Goal: Task Accomplishment & Management: Manage account settings

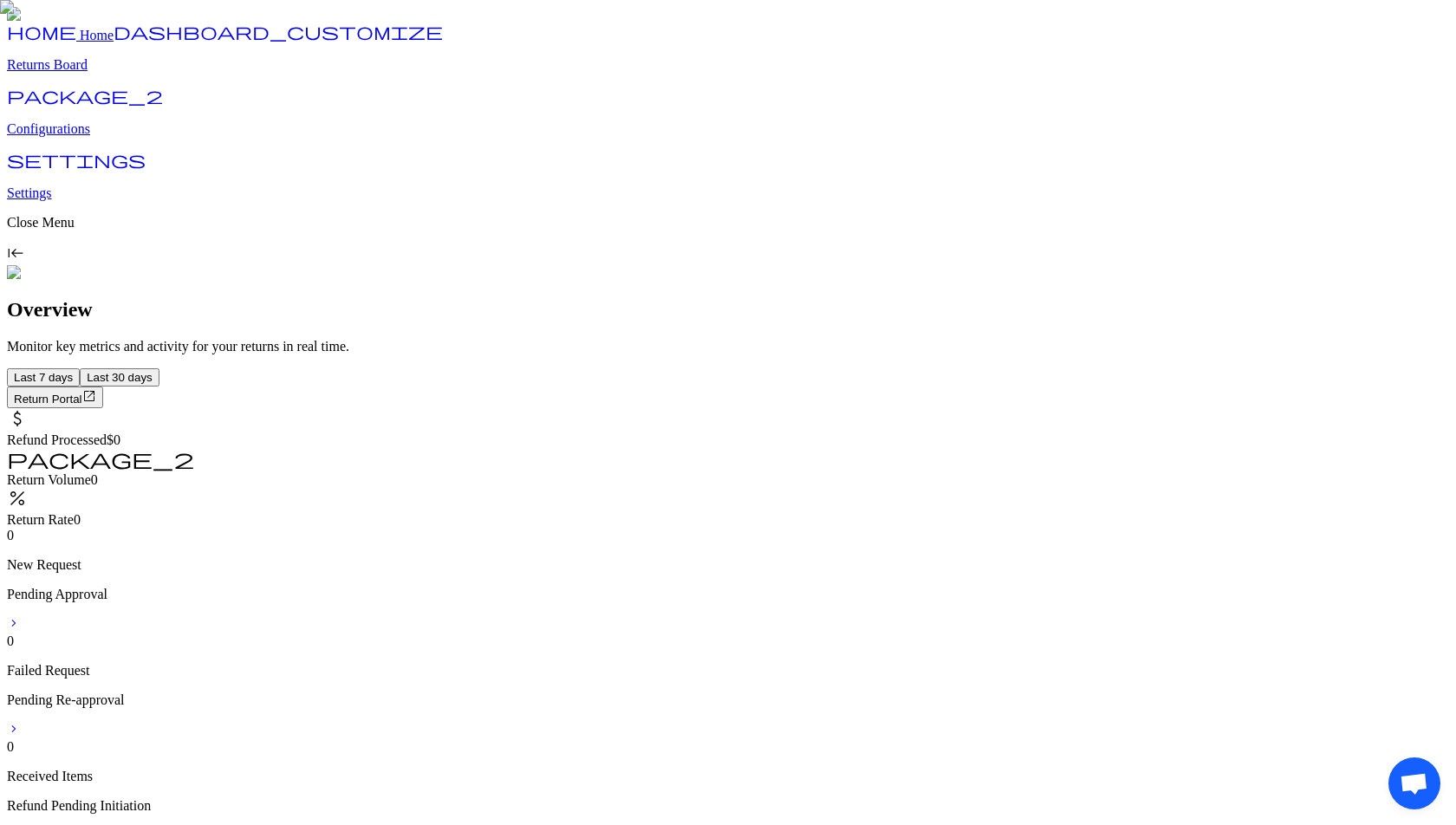
click at [105, 137] on p "Configurations" at bounding box center [727, 129] width 1442 height 16
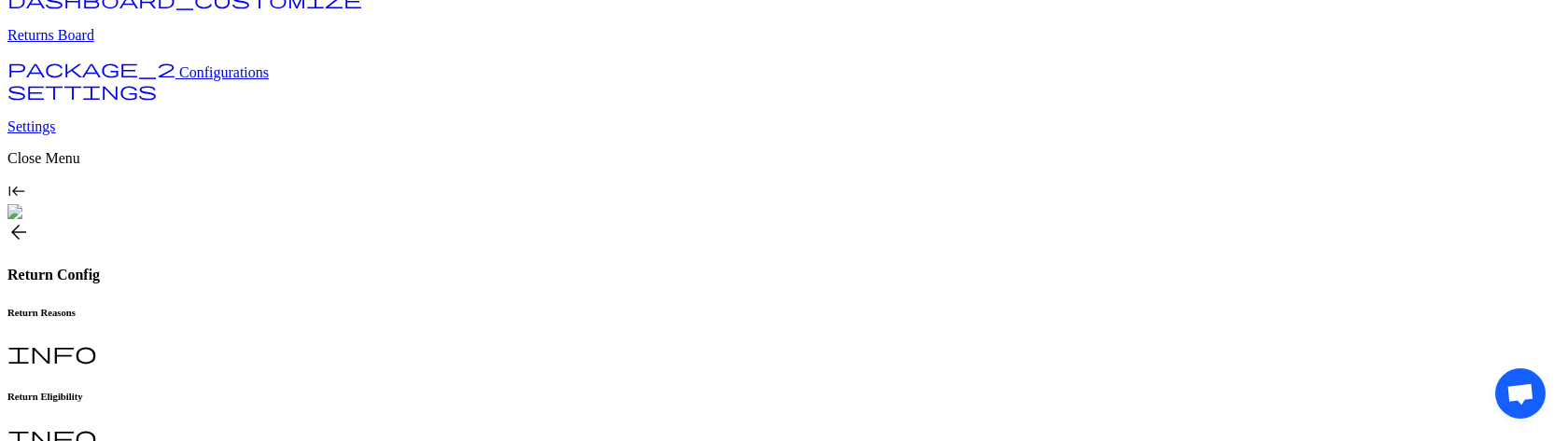
scroll to position [107, 0]
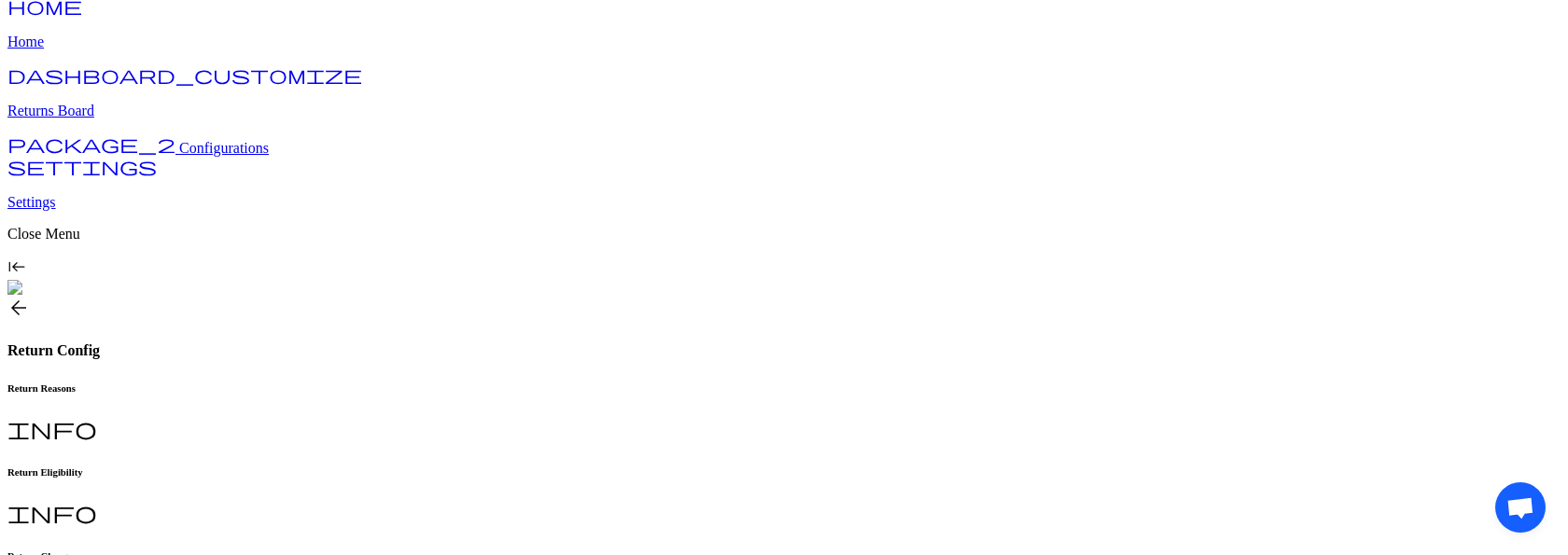
scroll to position [0, 0]
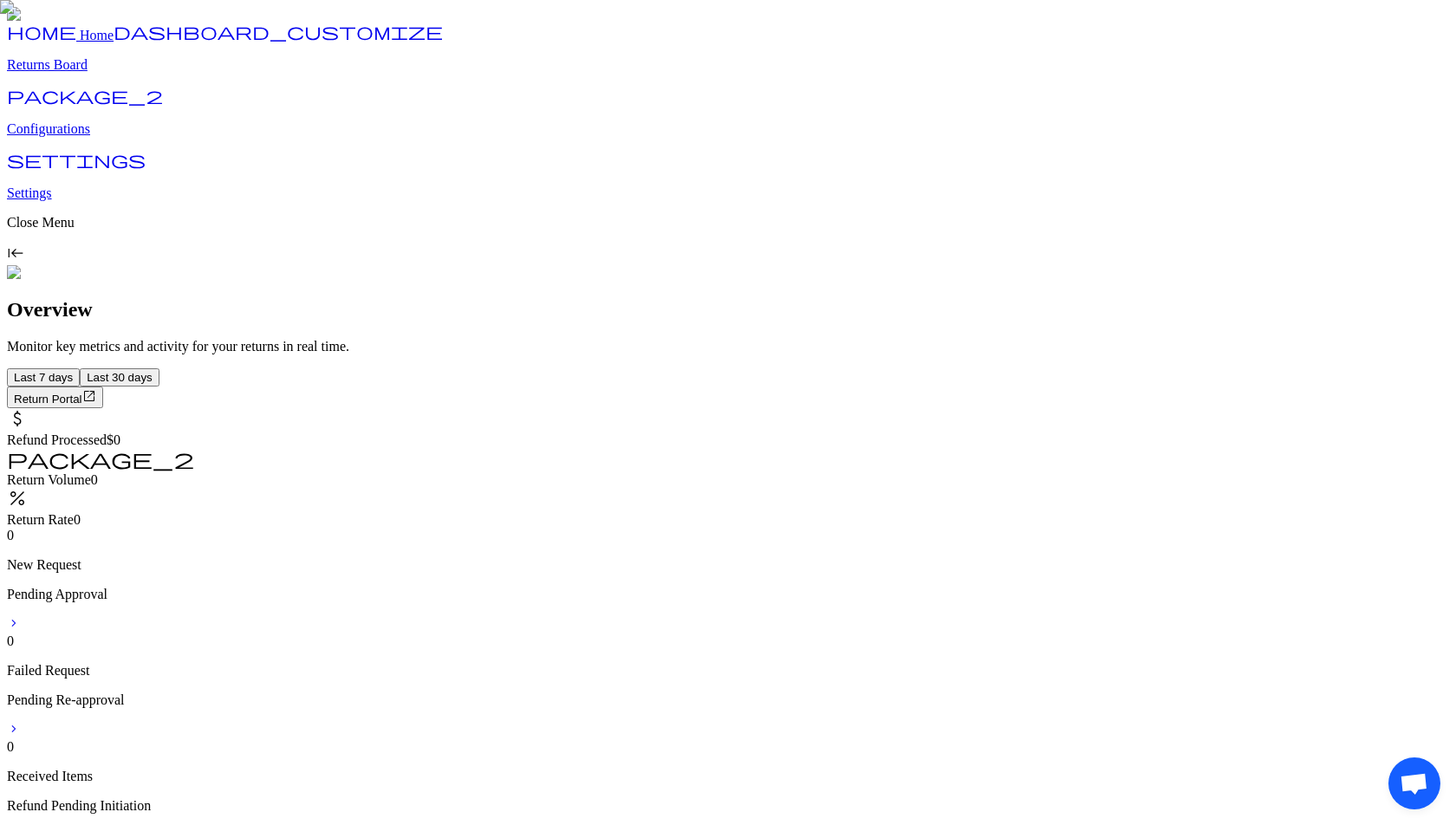
click at [83, 137] on p "Configurations" at bounding box center [727, 129] width 1442 height 16
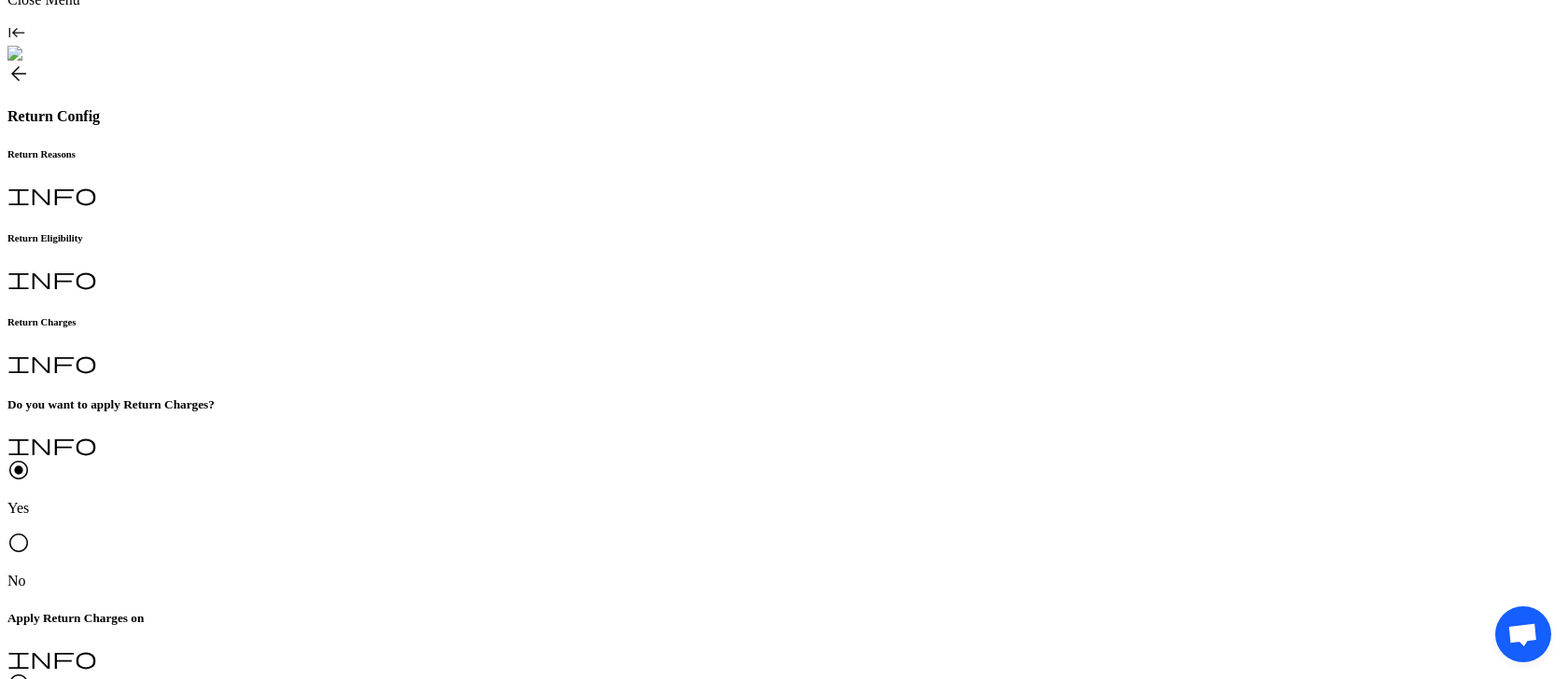
scroll to position [284, 0]
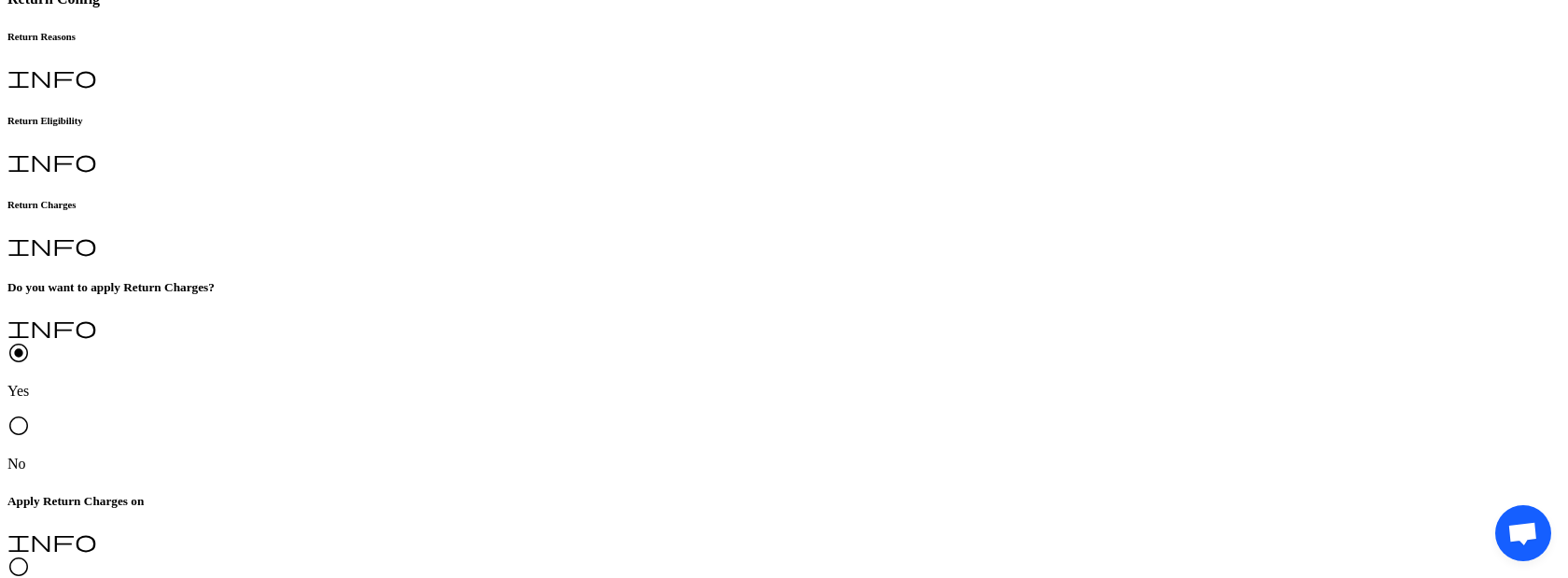
scroll to position [386, 0]
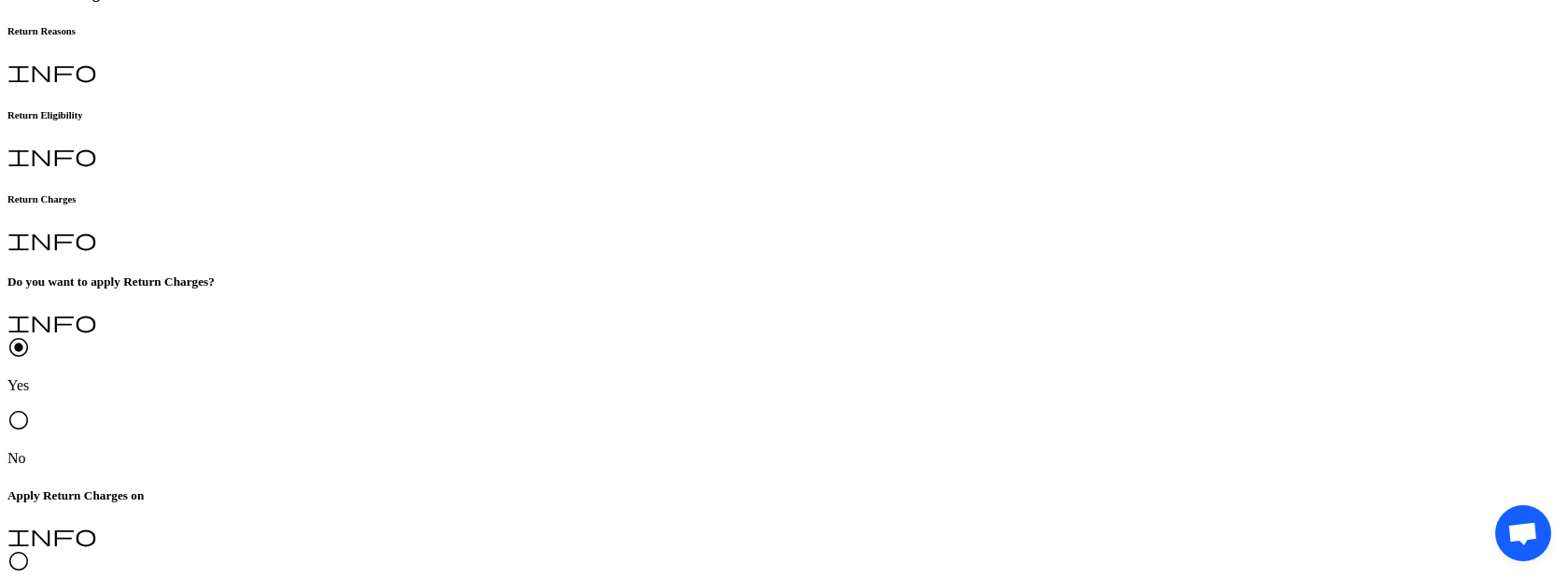
type input "*"
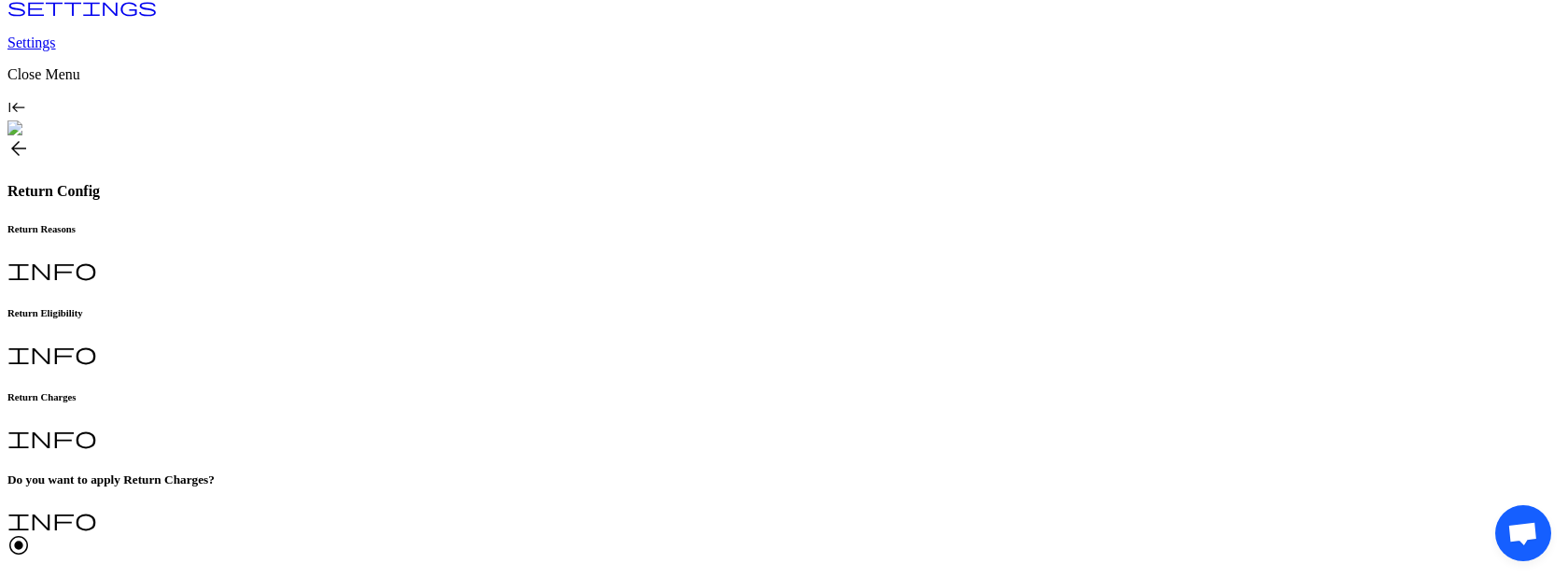
scroll to position [184, 0]
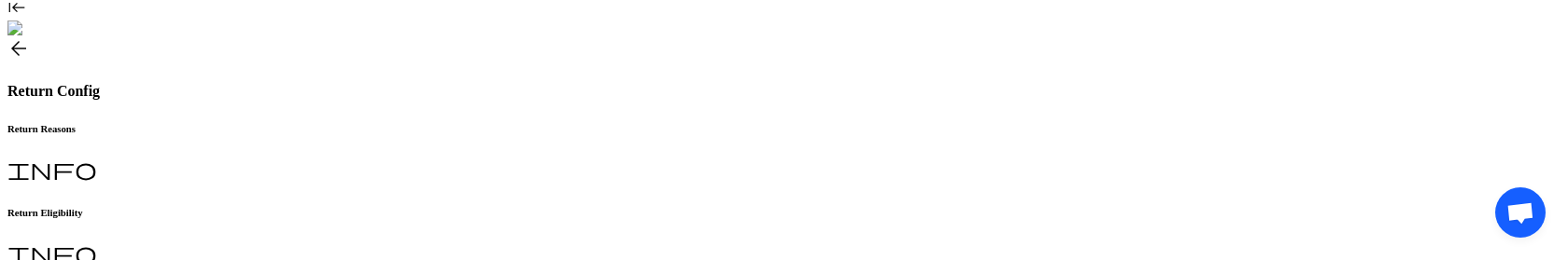
scroll to position [290, 0]
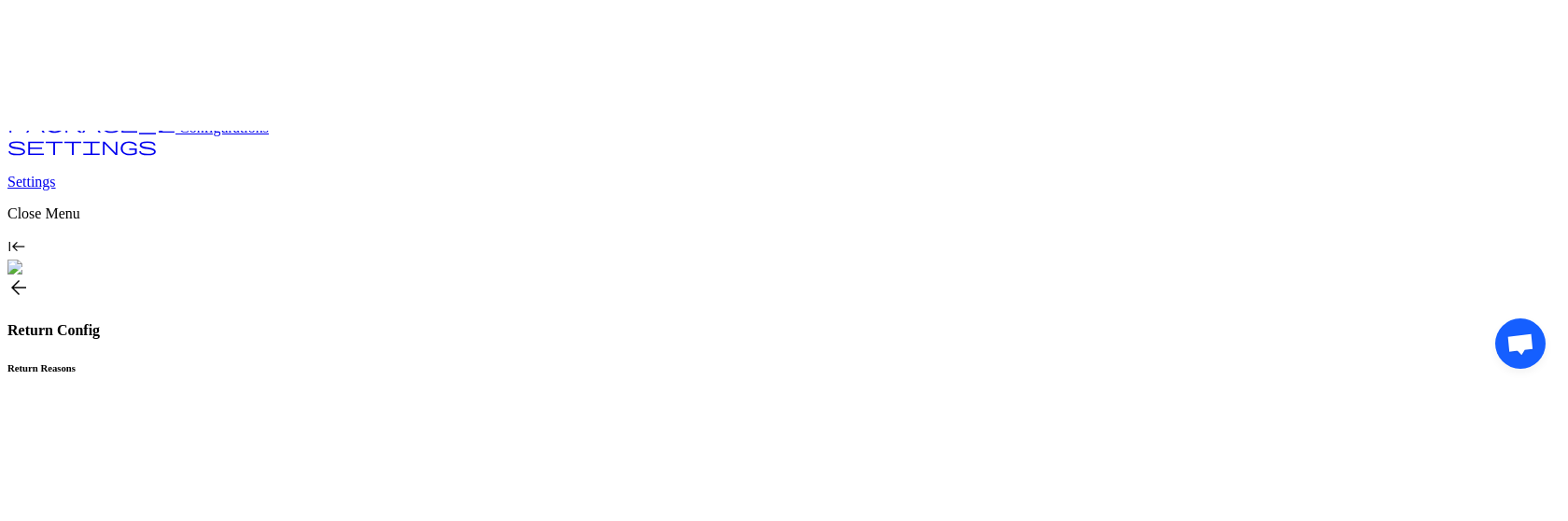
scroll to position [182, 0]
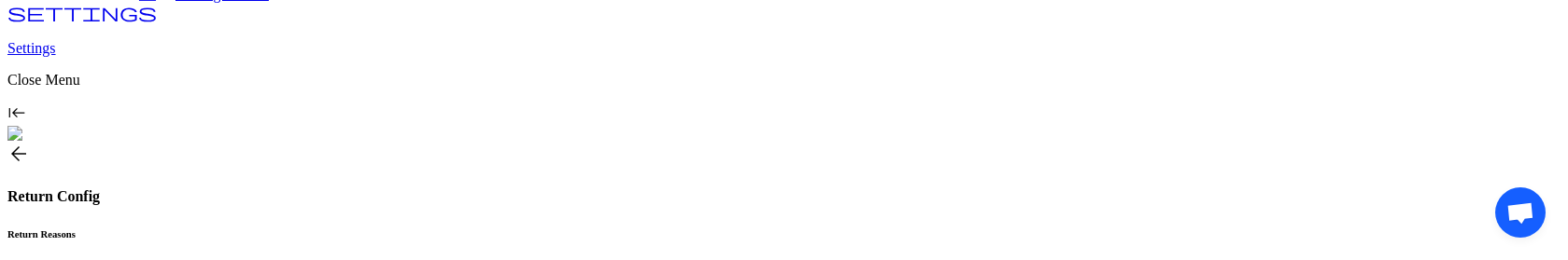
drag, startPoint x: 648, startPoint y: 176, endPoint x: 290, endPoint y: 175, distance: 358.0
copy div "radio_button_unchecked All Return Requests radio_button_checked Specific Return…"
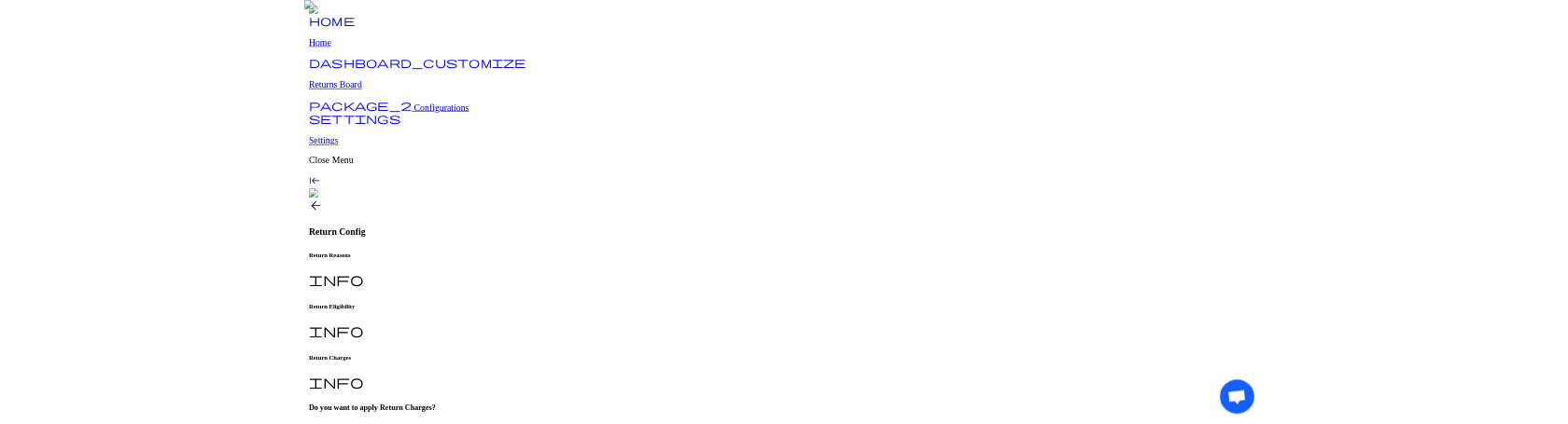
scroll to position [20, 0]
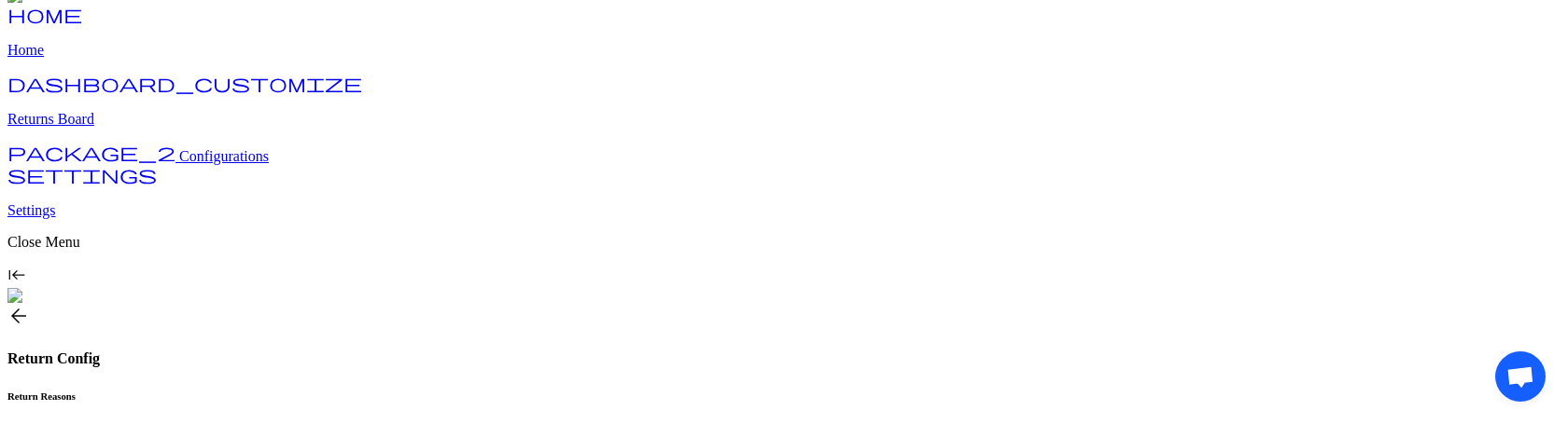
scroll to position [0, 0]
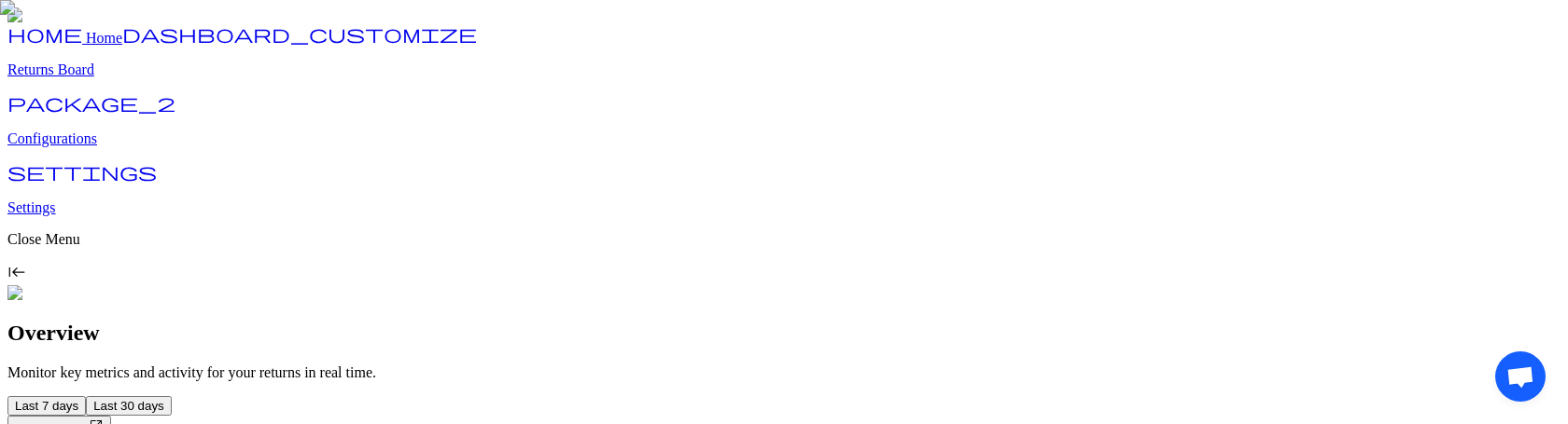
click at [124, 147] on p "Configurations" at bounding box center [783, 138] width 1553 height 17
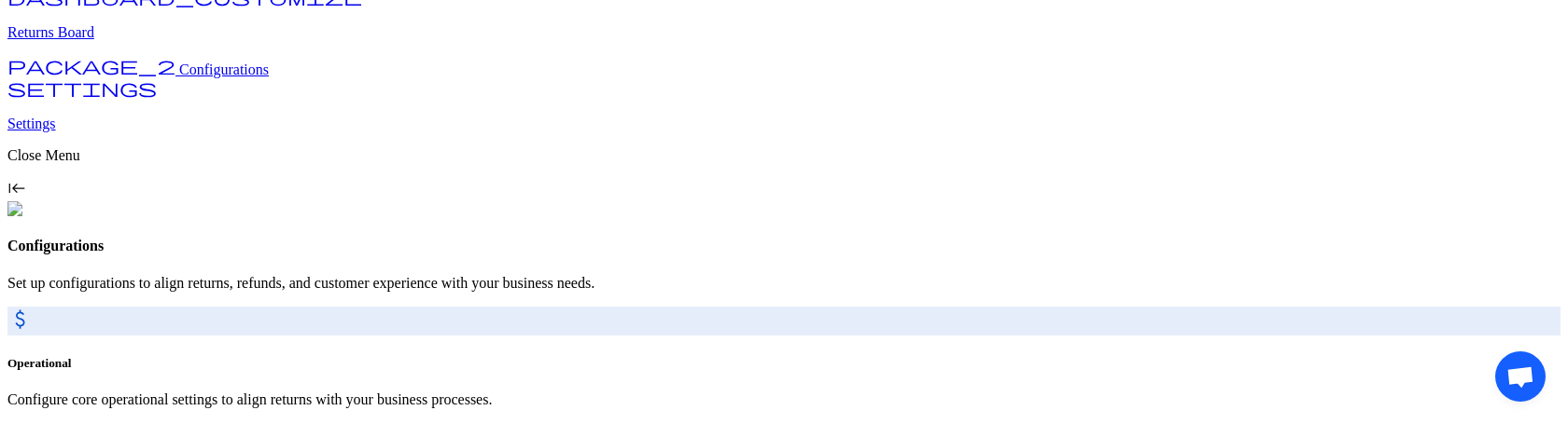
scroll to position [241, 0]
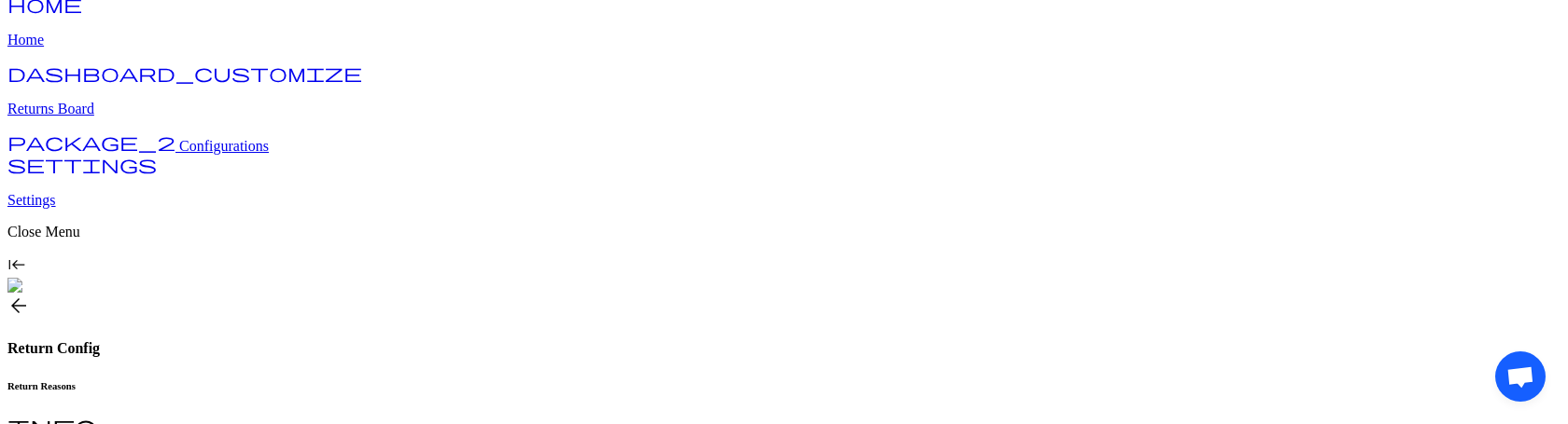
scroll to position [25, 0]
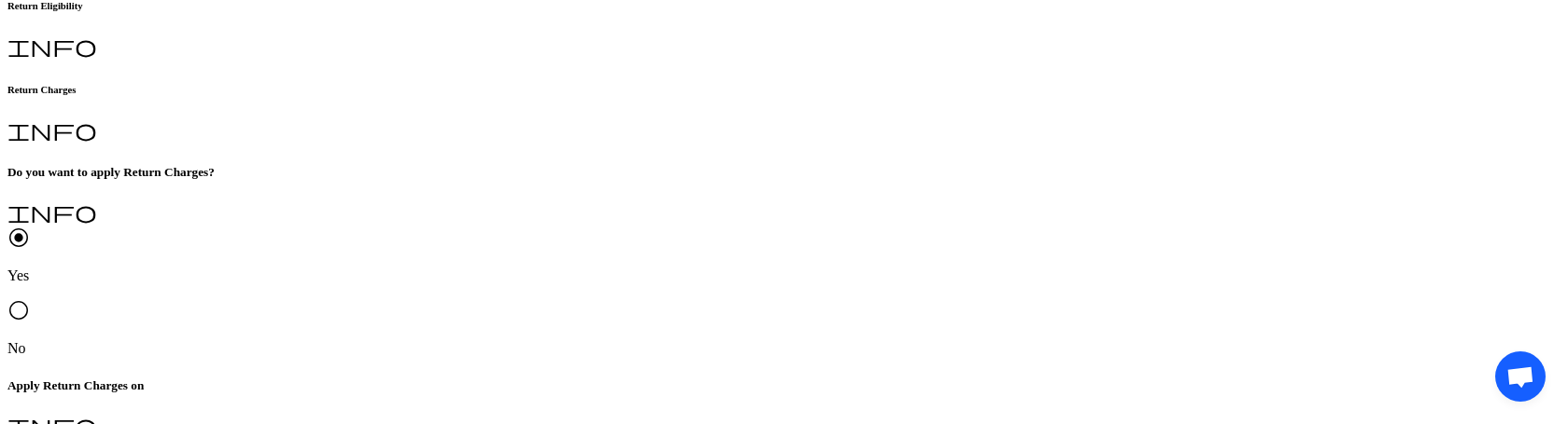
scroll to position [537, 0]
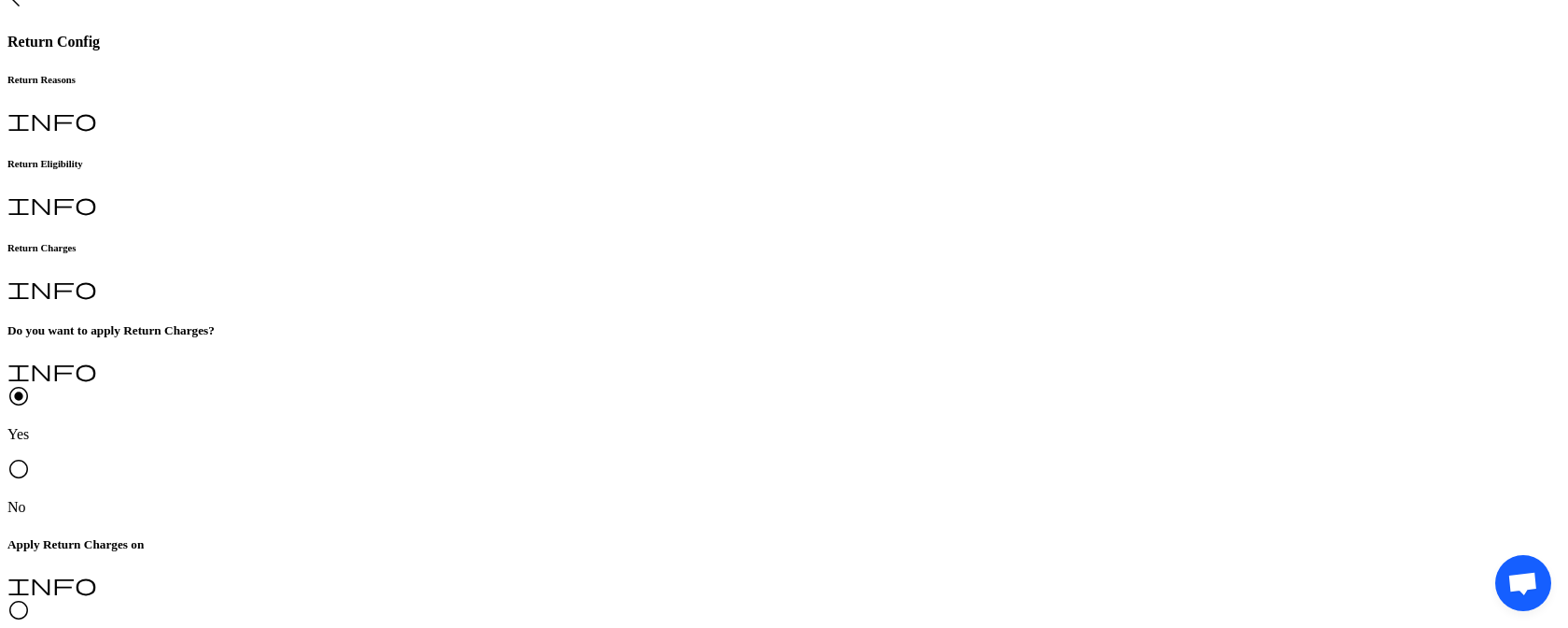
scroll to position [286, 0]
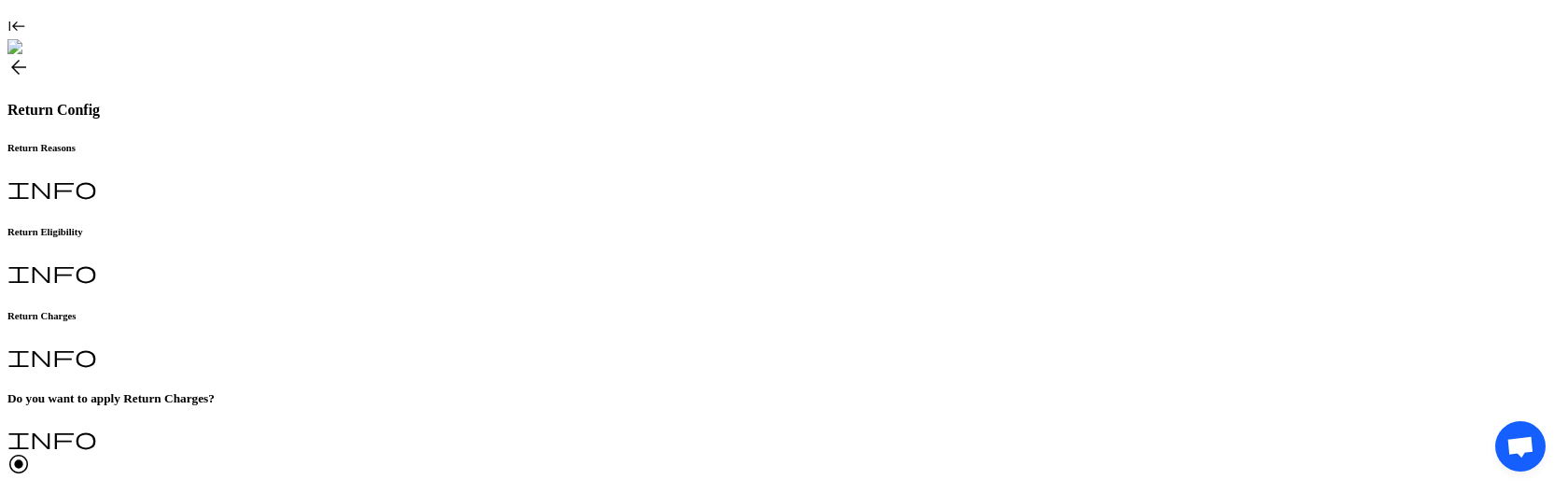
scroll to position [0, 0]
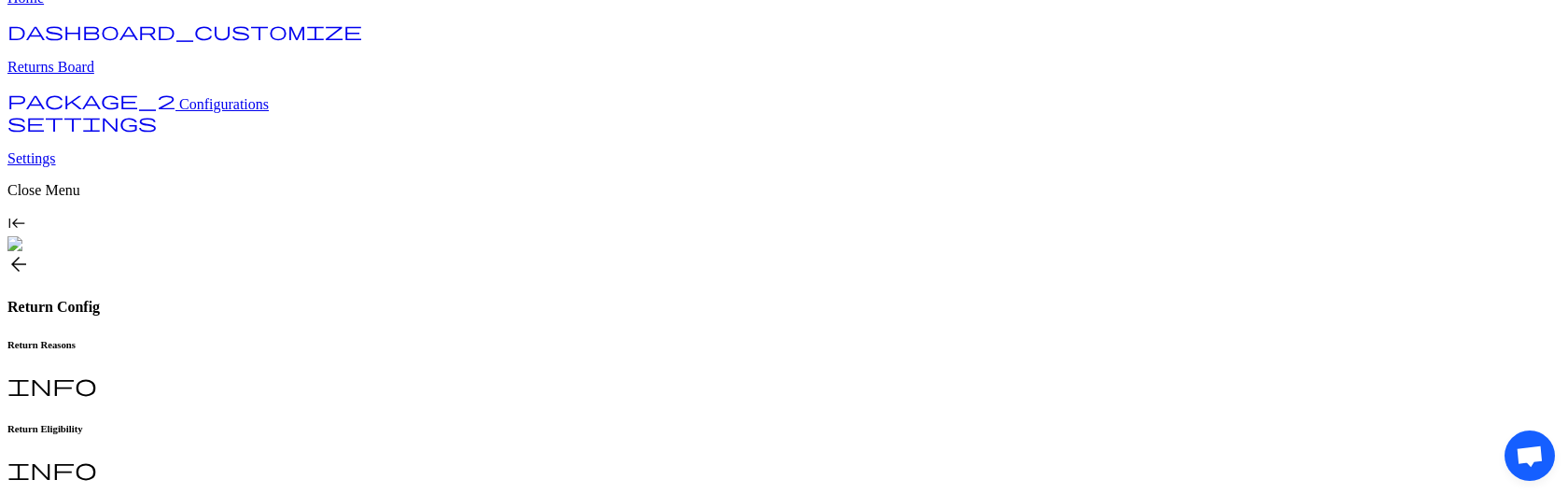
scroll to position [469, 0]
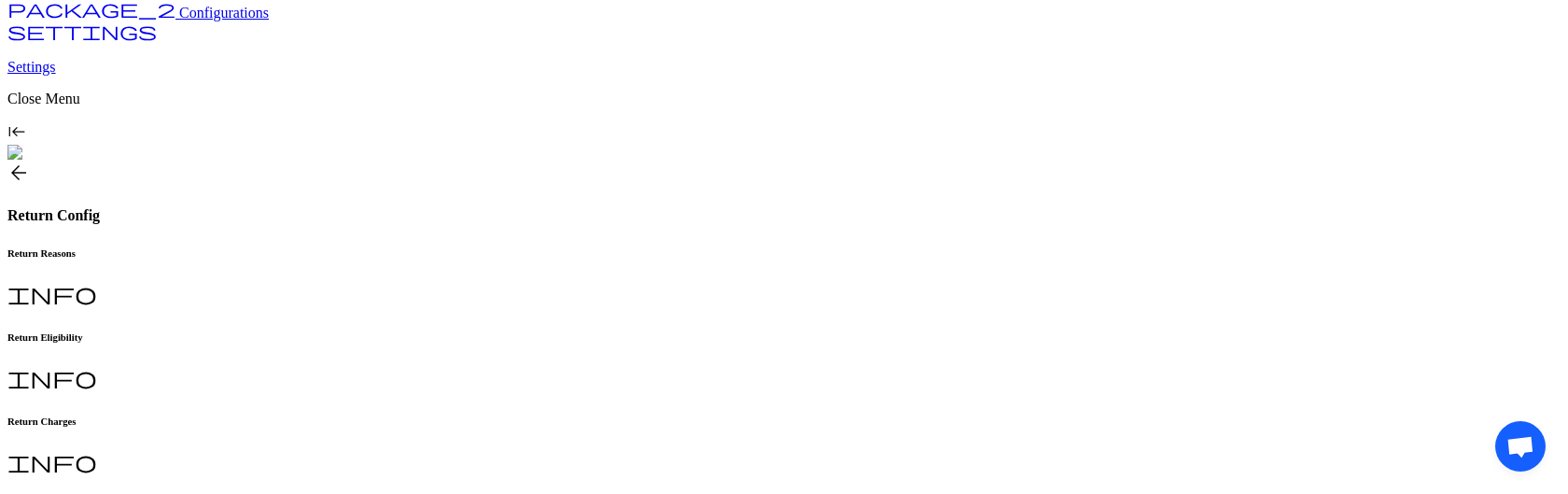
scroll to position [0, 0]
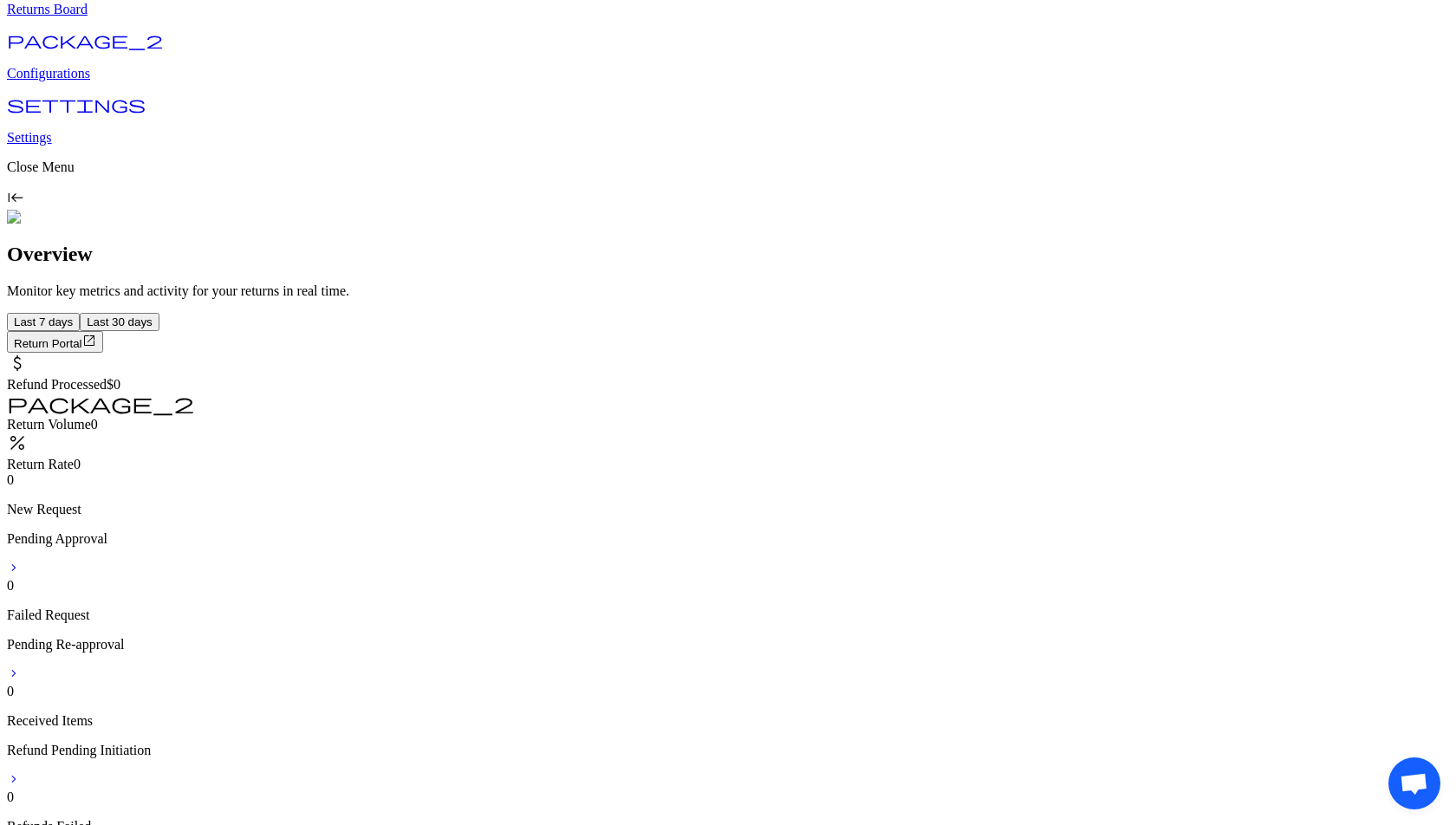
scroll to position [80, 0]
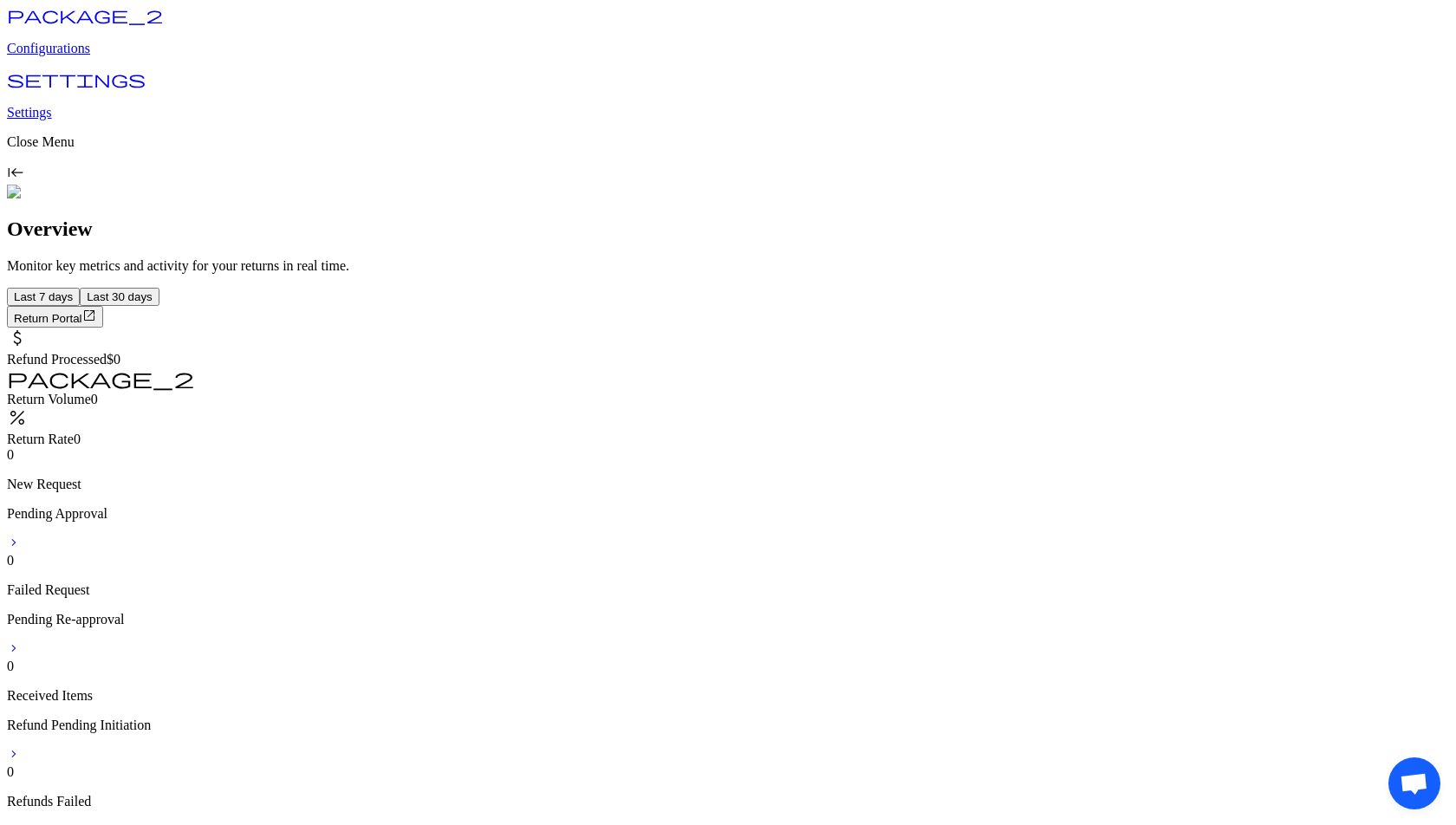
click at [90, 56] on p "Configurations" at bounding box center [727, 48] width 1442 height 16
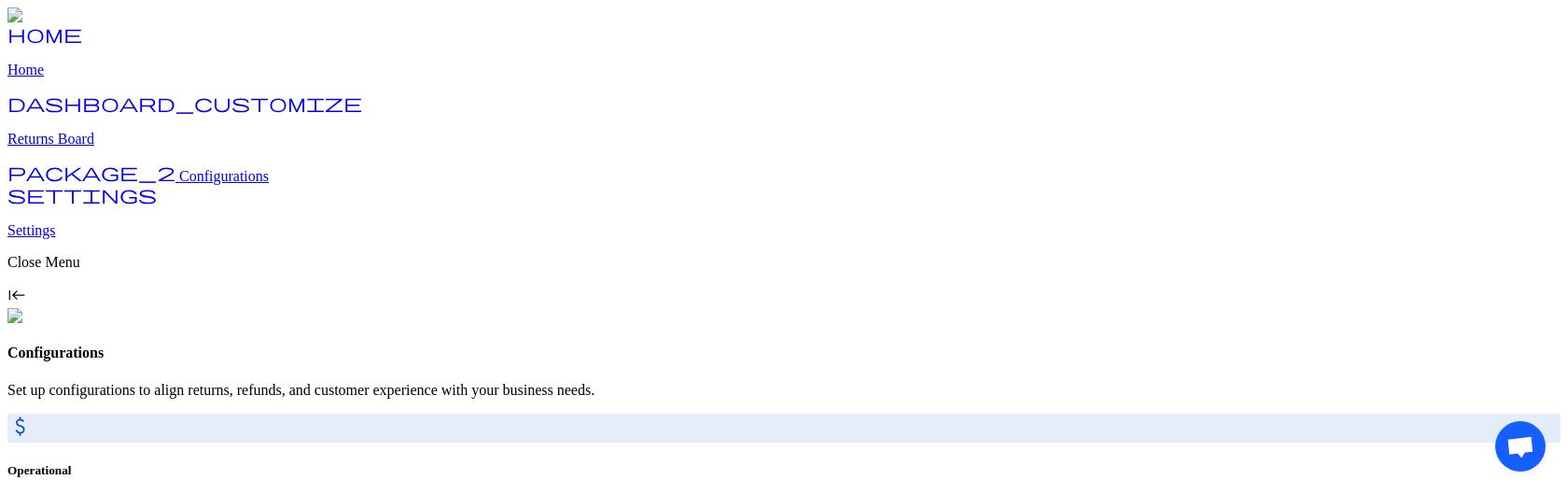
scroll to position [172, 0]
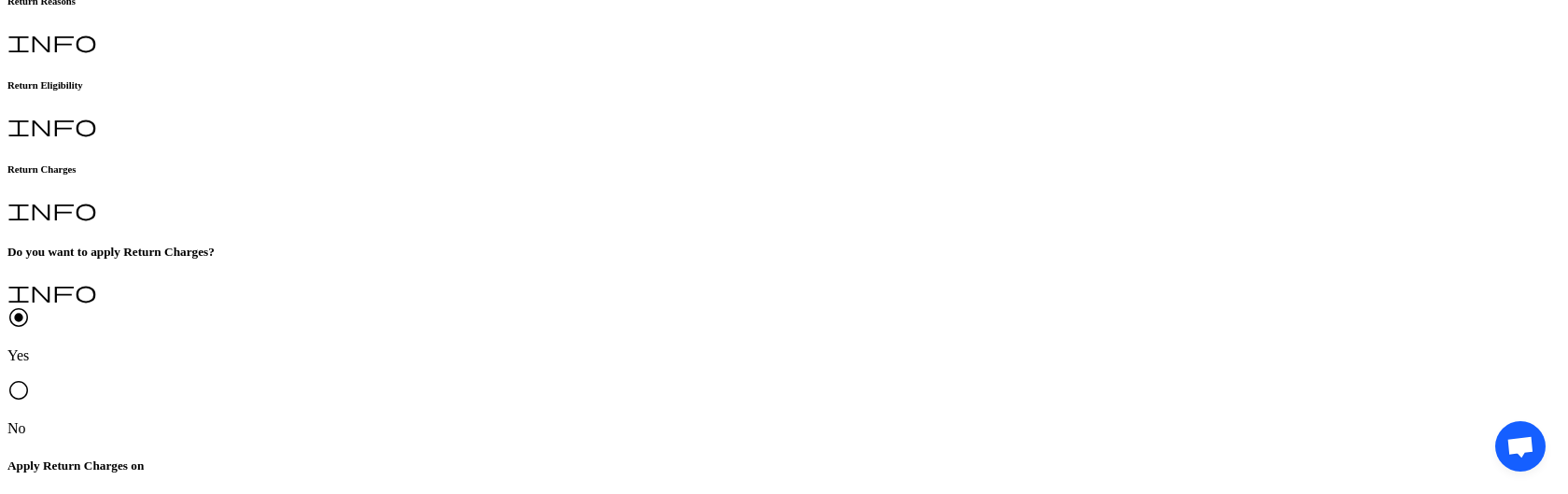
scroll to position [469, 0]
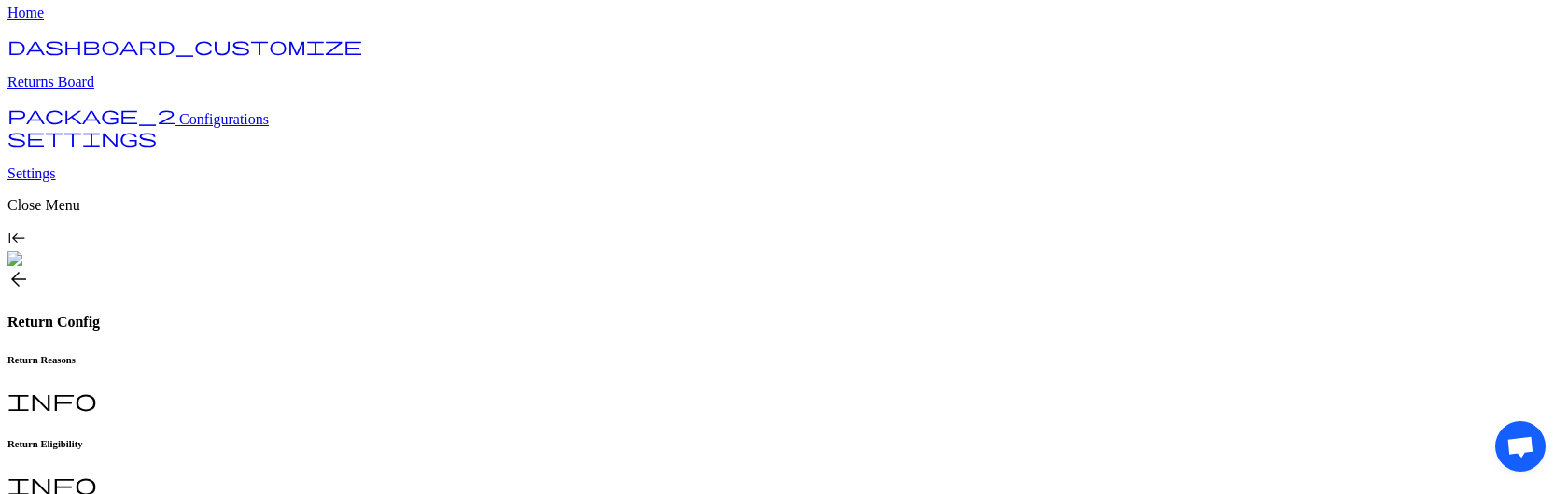
scroll to position [53, 0]
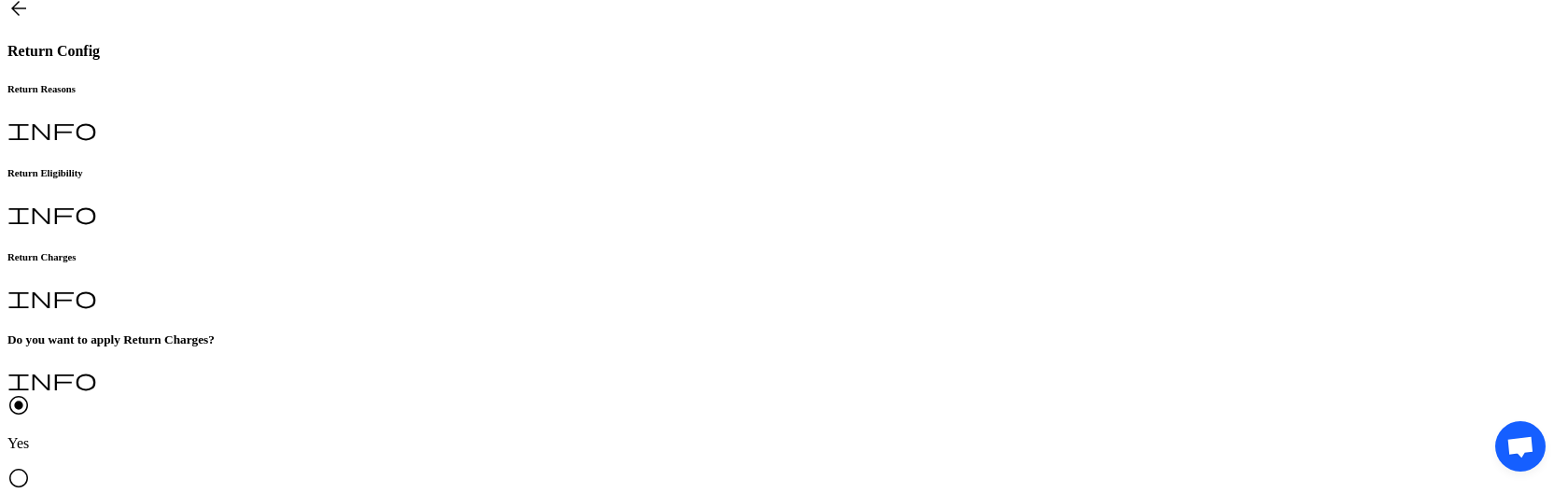
scroll to position [469, 0]
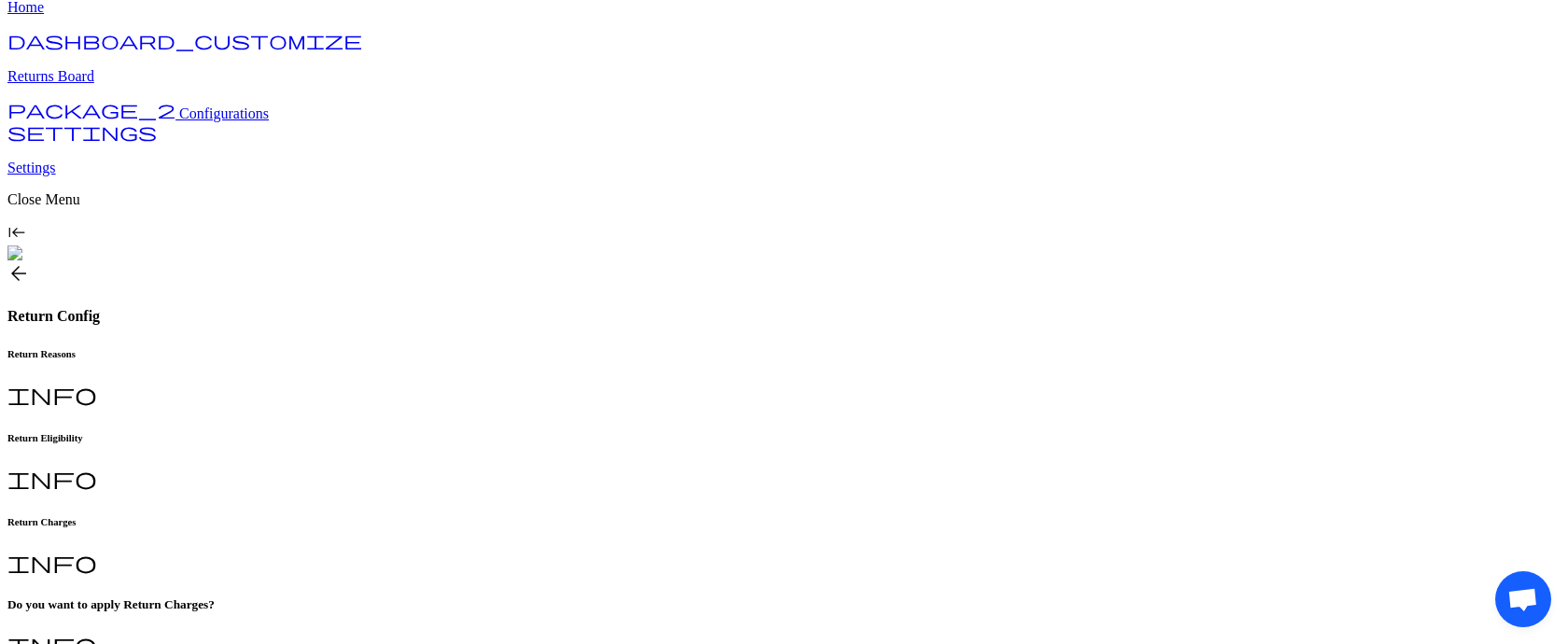
scroll to position [29, 0]
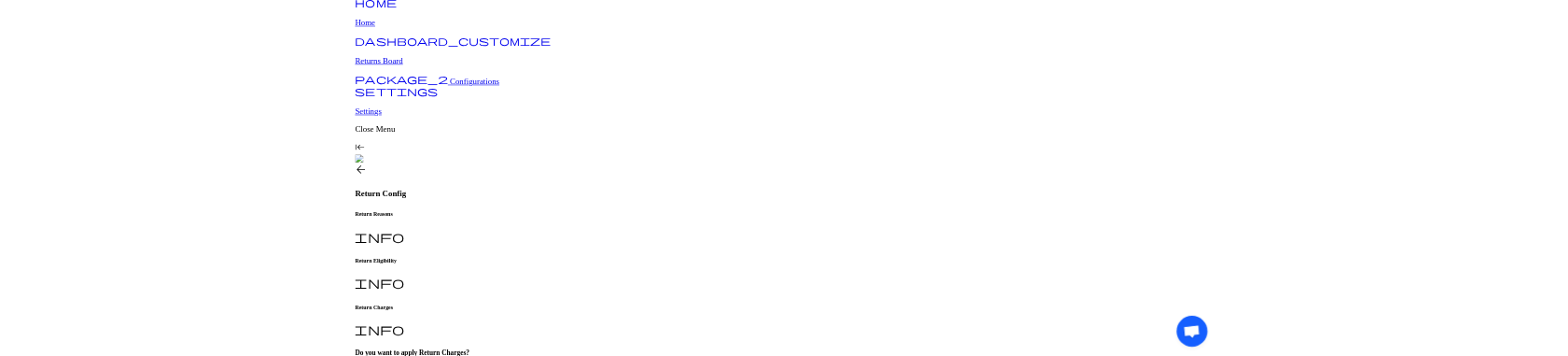
scroll to position [73, 0]
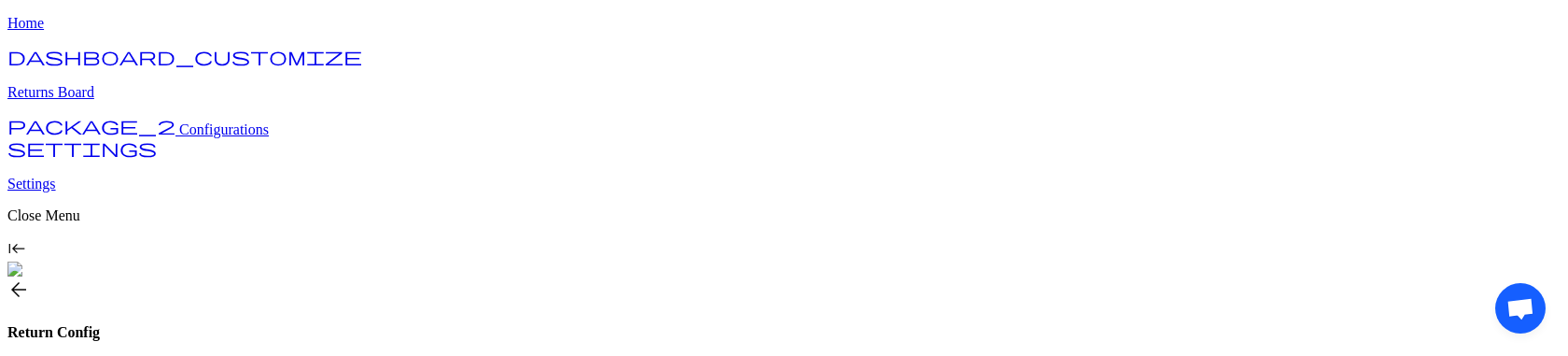
scroll to position [62, 0]
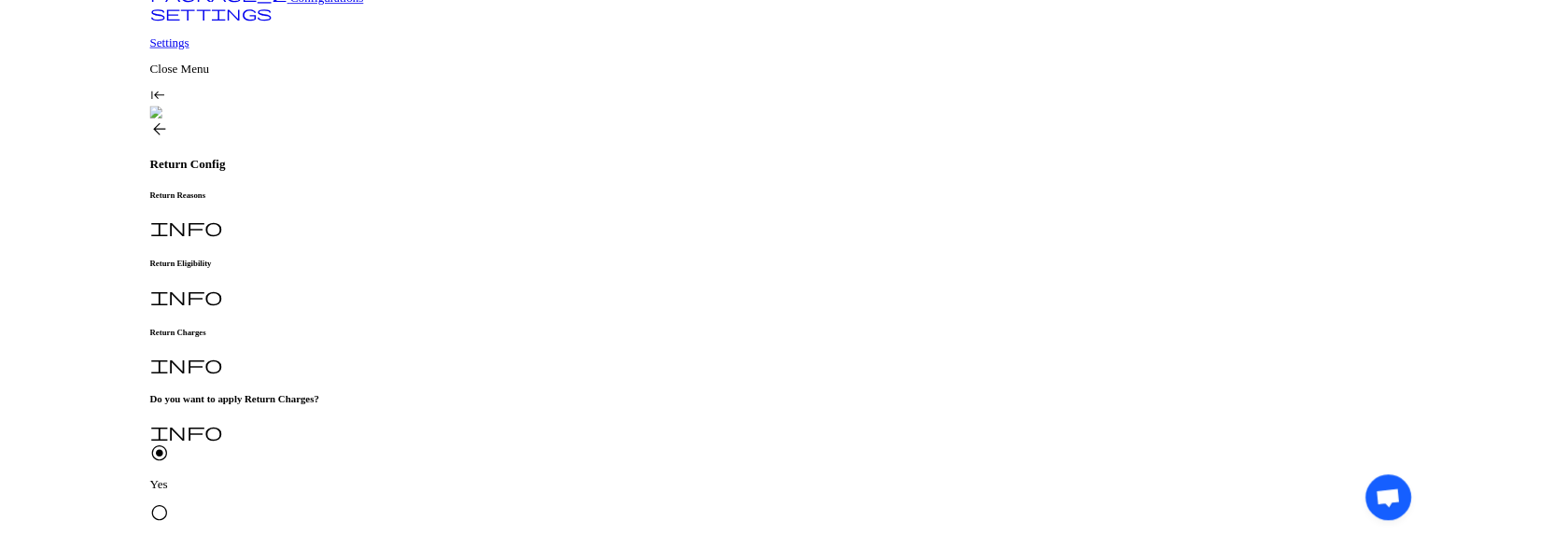
scroll to position [310, 0]
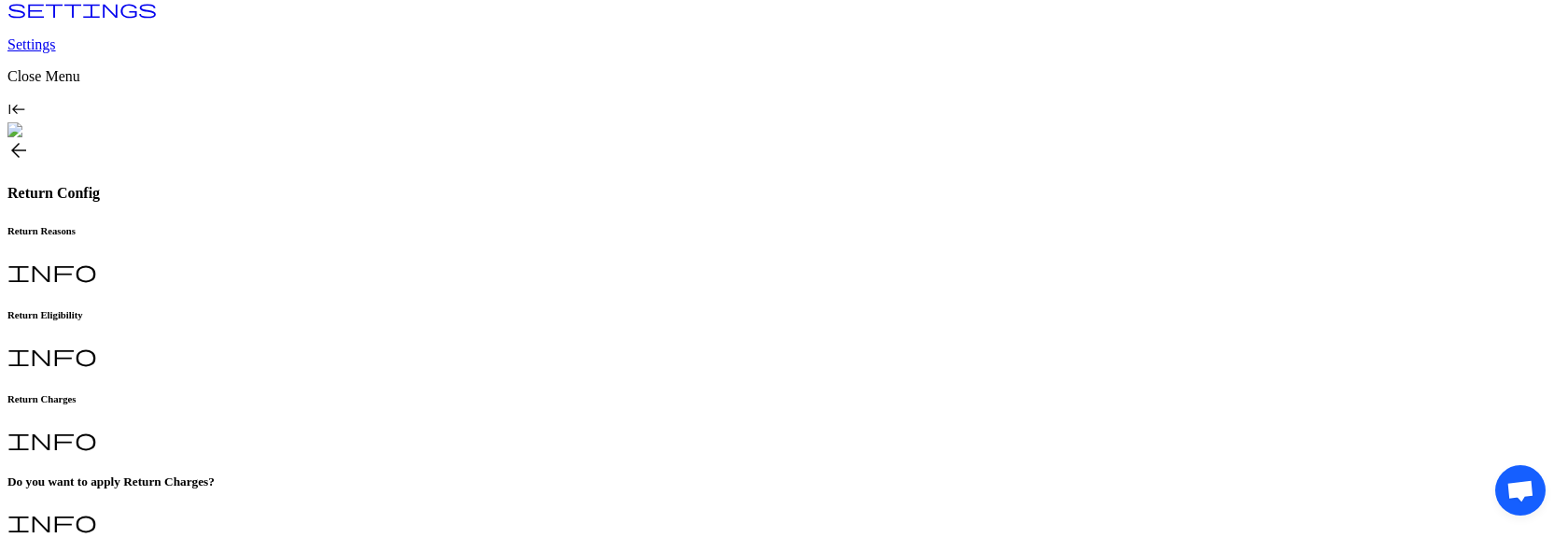
scroll to position [424, 0]
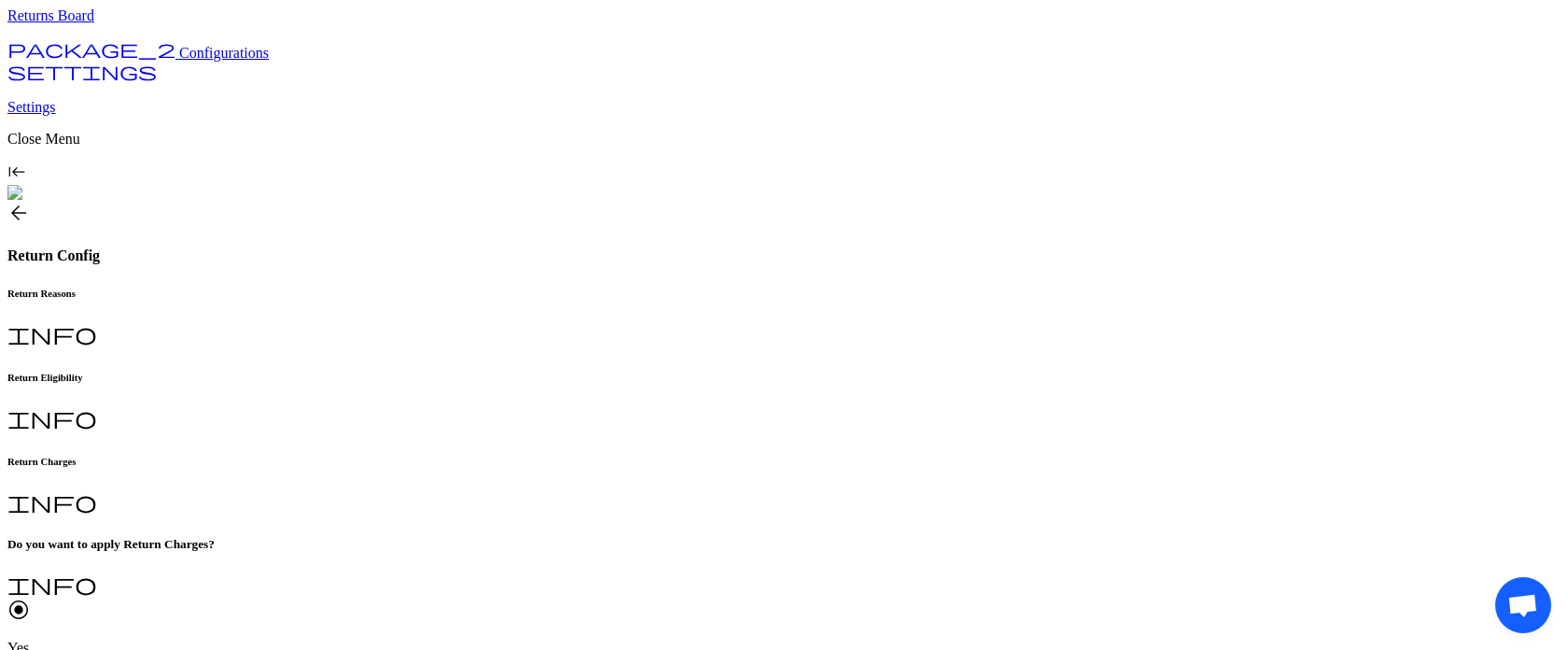
scroll to position [243, 0]
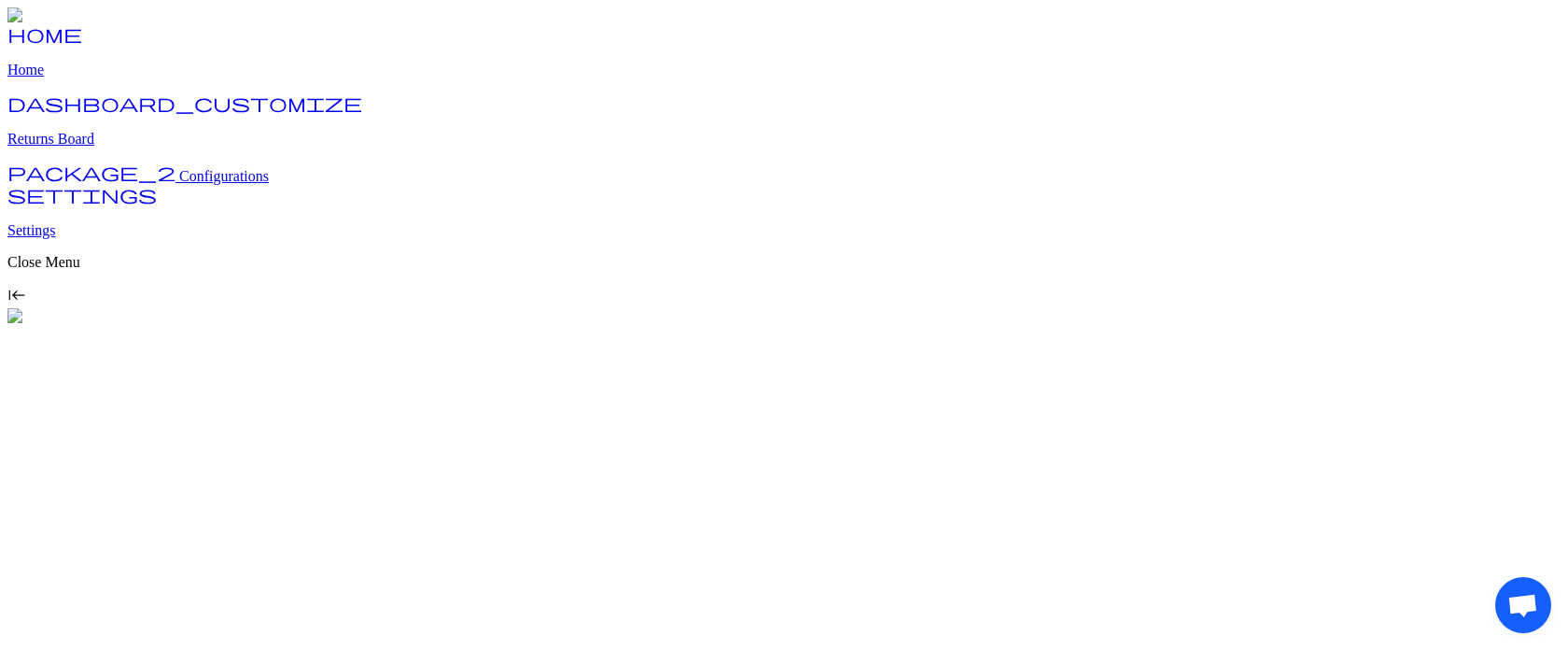
drag, startPoint x: 775, startPoint y: 525, endPoint x: 775, endPoint y: 362, distance: 163.0
click at [775, 325] on div at bounding box center [783, 325] width 1553 height 0
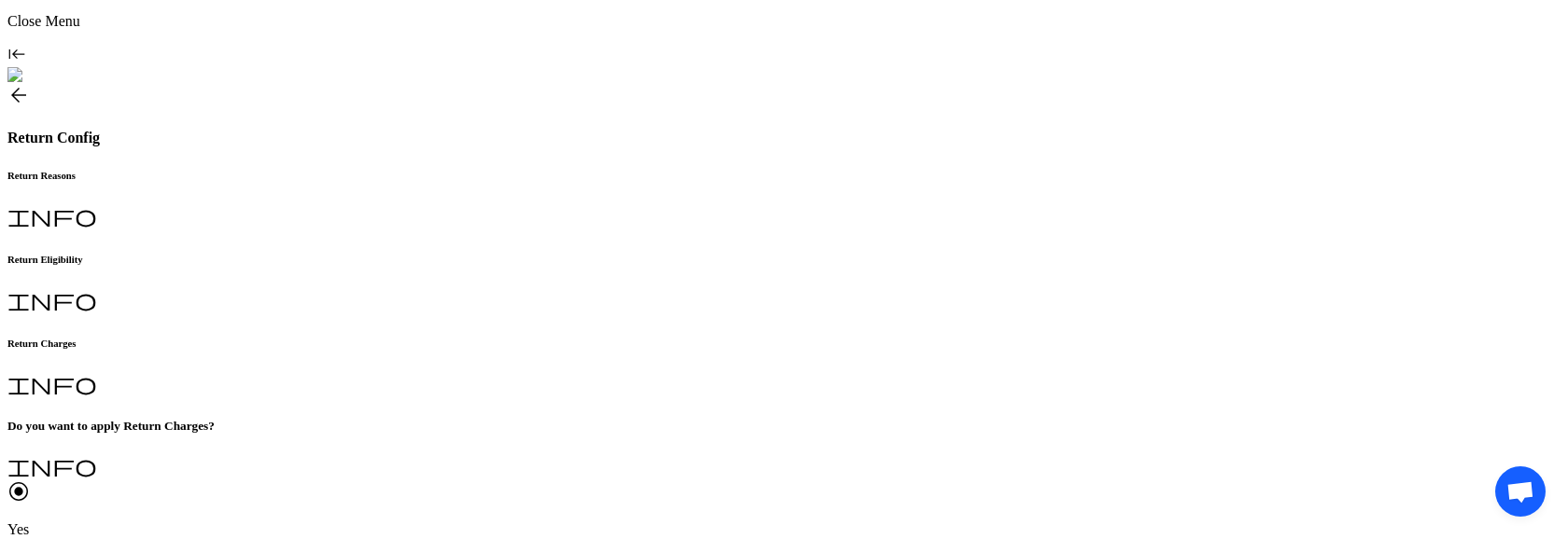
scroll to position [243, 0]
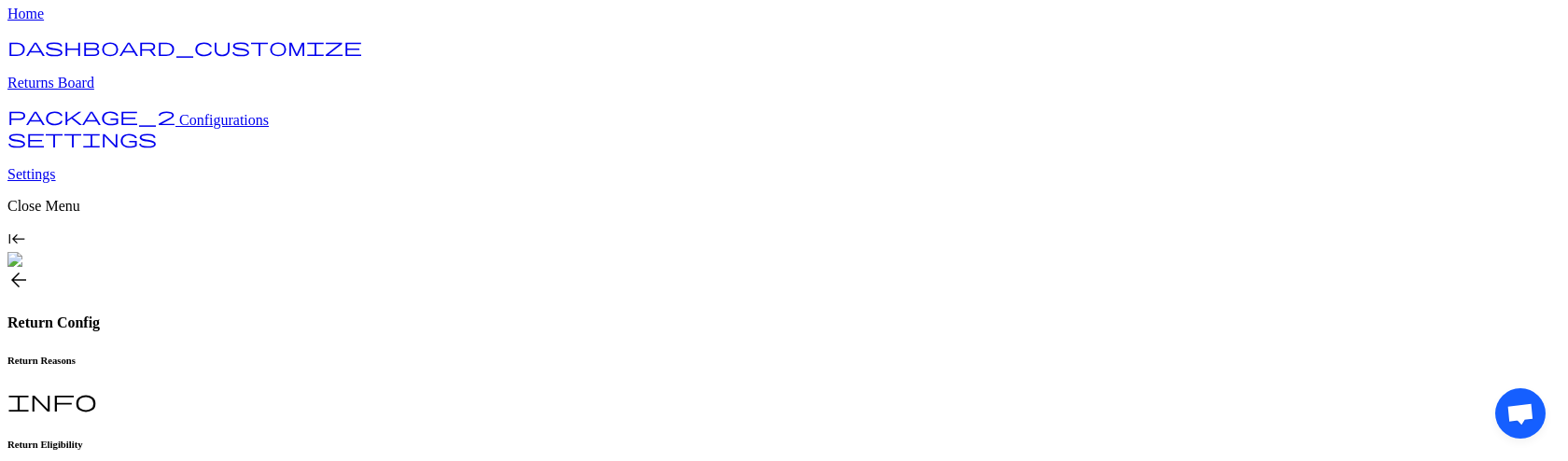
scroll to position [15, 0]
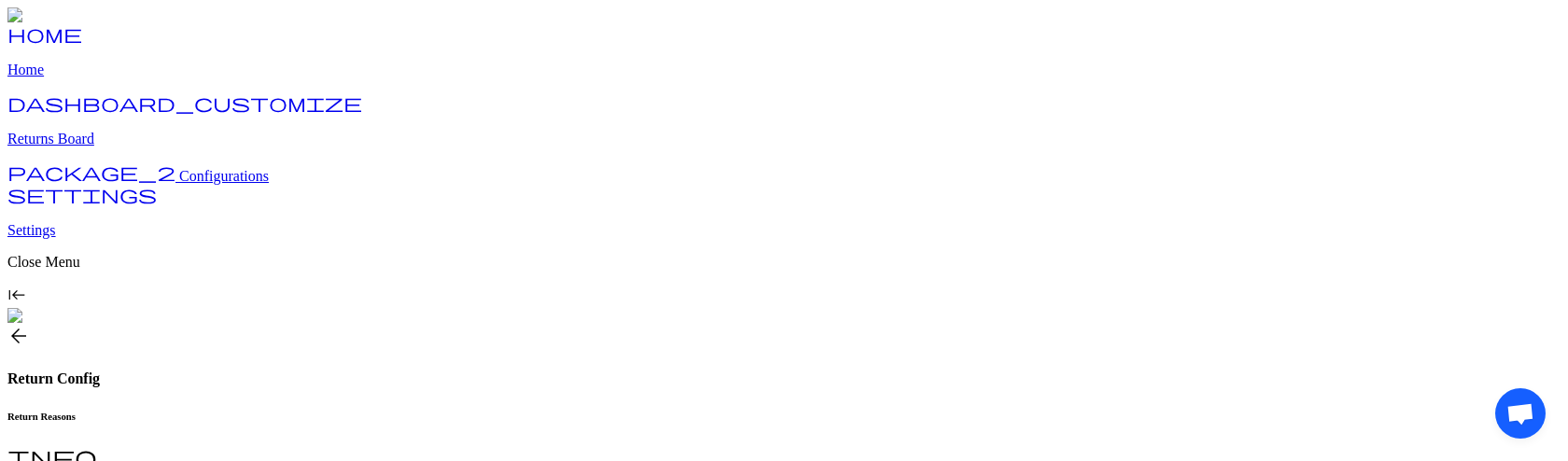
click at [318, 410] on h6 "Return Reasons" at bounding box center [783, 415] width 1553 height 11
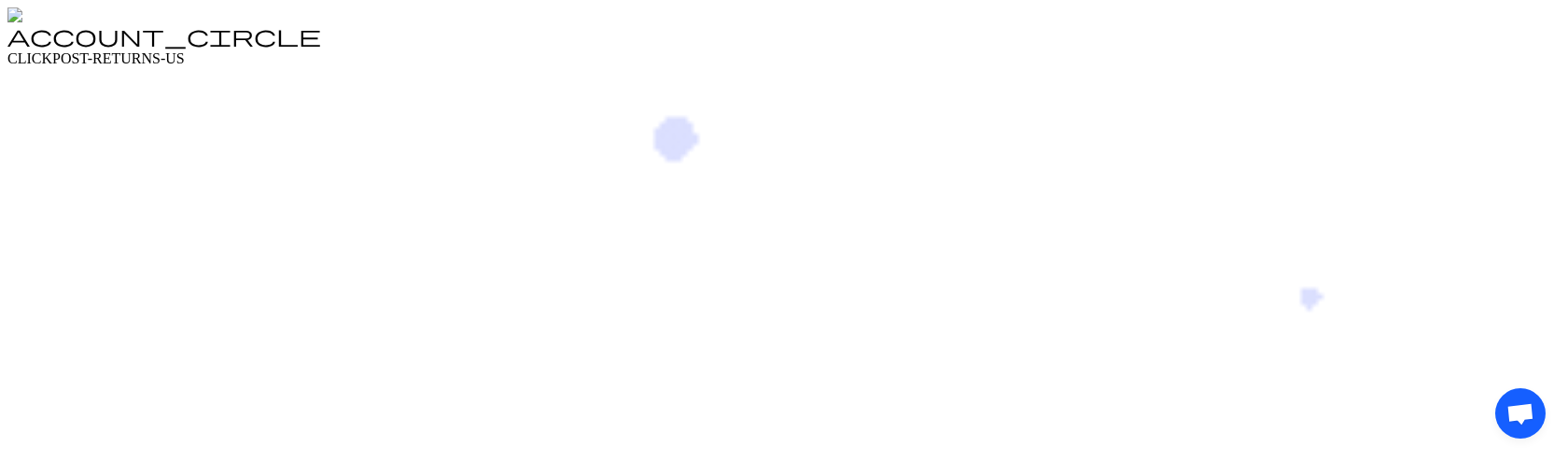
click at [606, 26] on header "account_circle CLICKPOST-RETURNS-US" at bounding box center [783, 37] width 1553 height 60
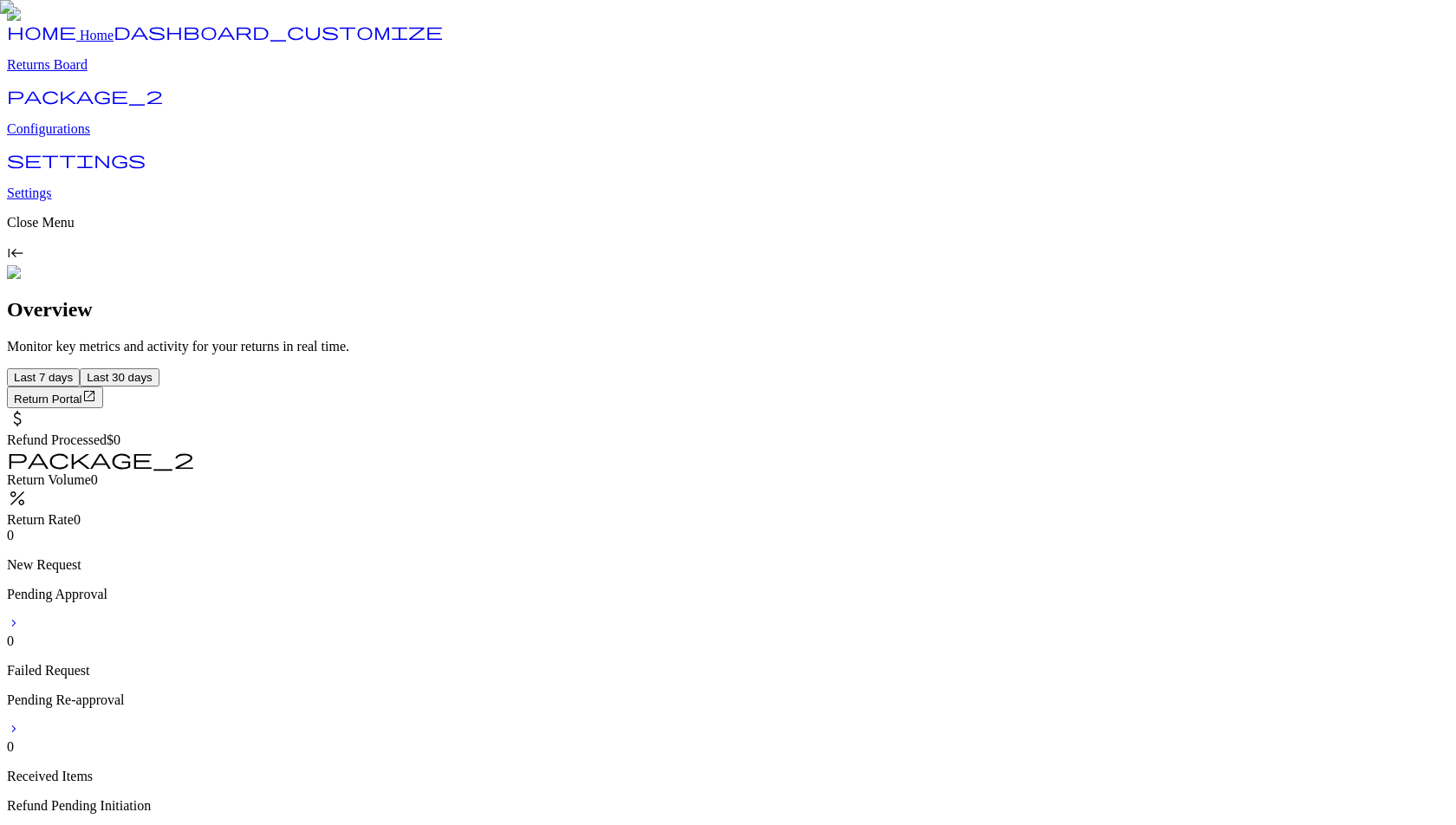
click at [76, 137] on p "Configurations" at bounding box center [727, 129] width 1442 height 16
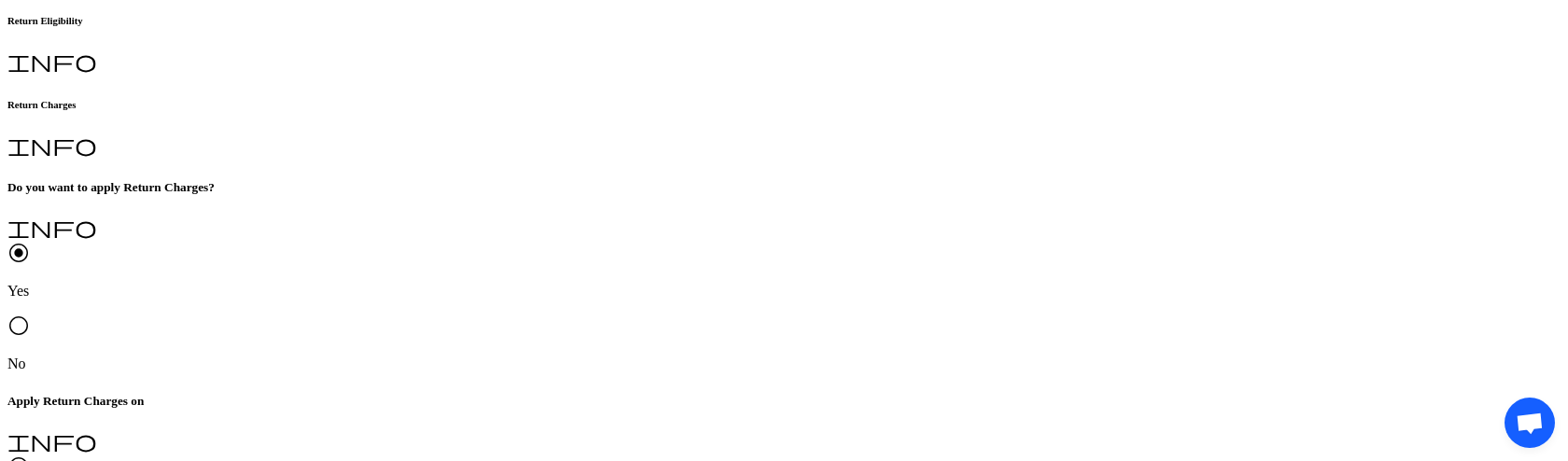
scroll to position [492, 0]
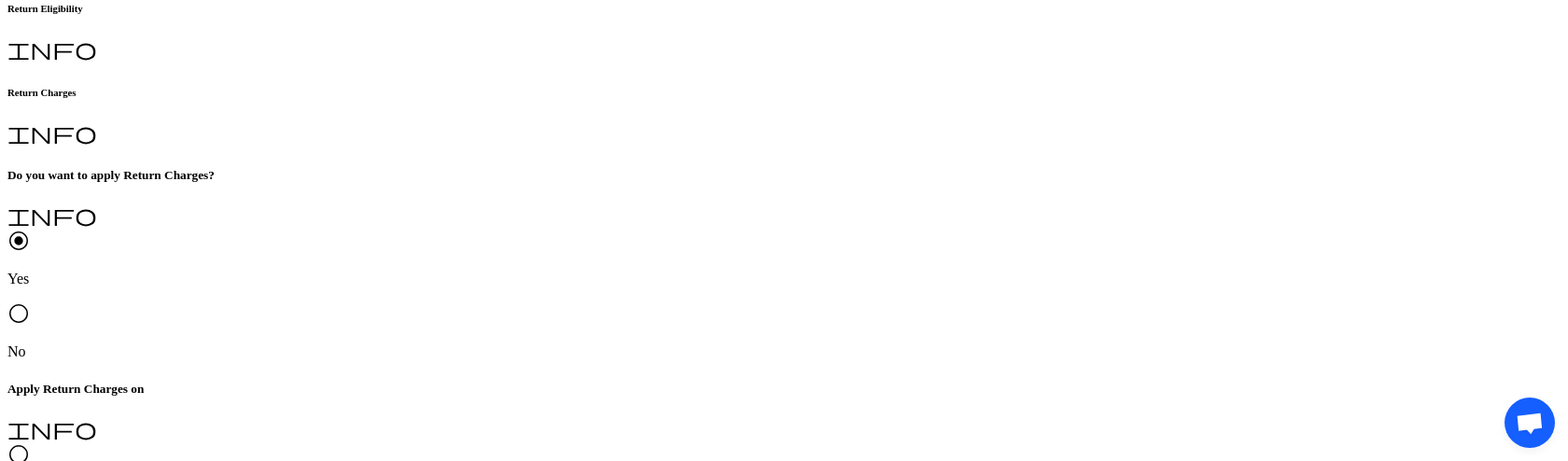
type input "*"
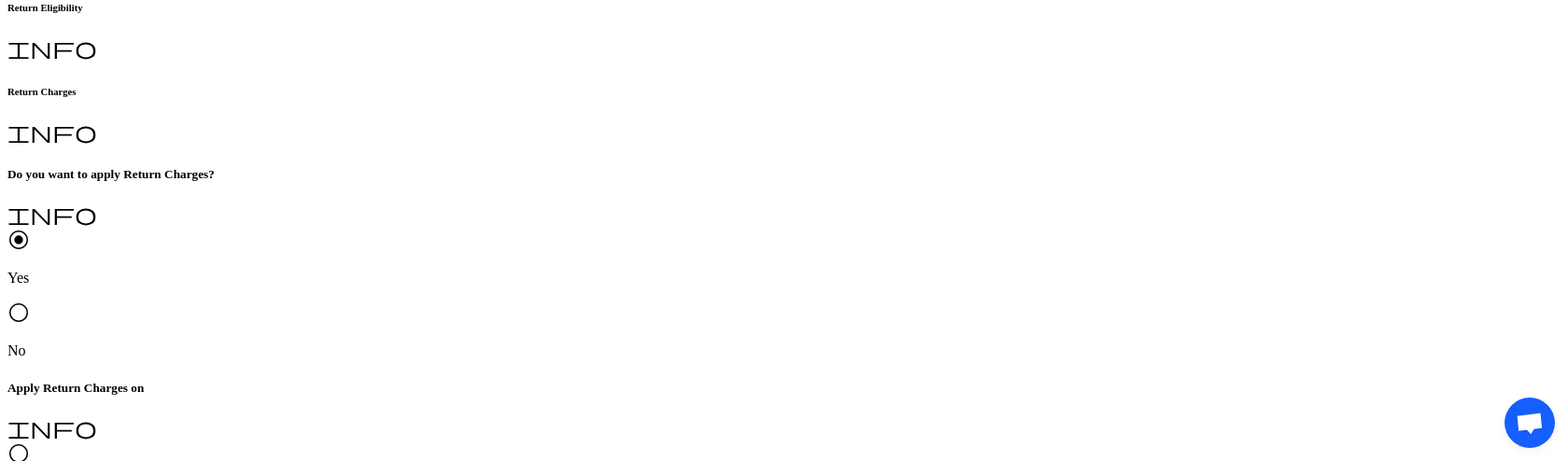
type textarea "*"
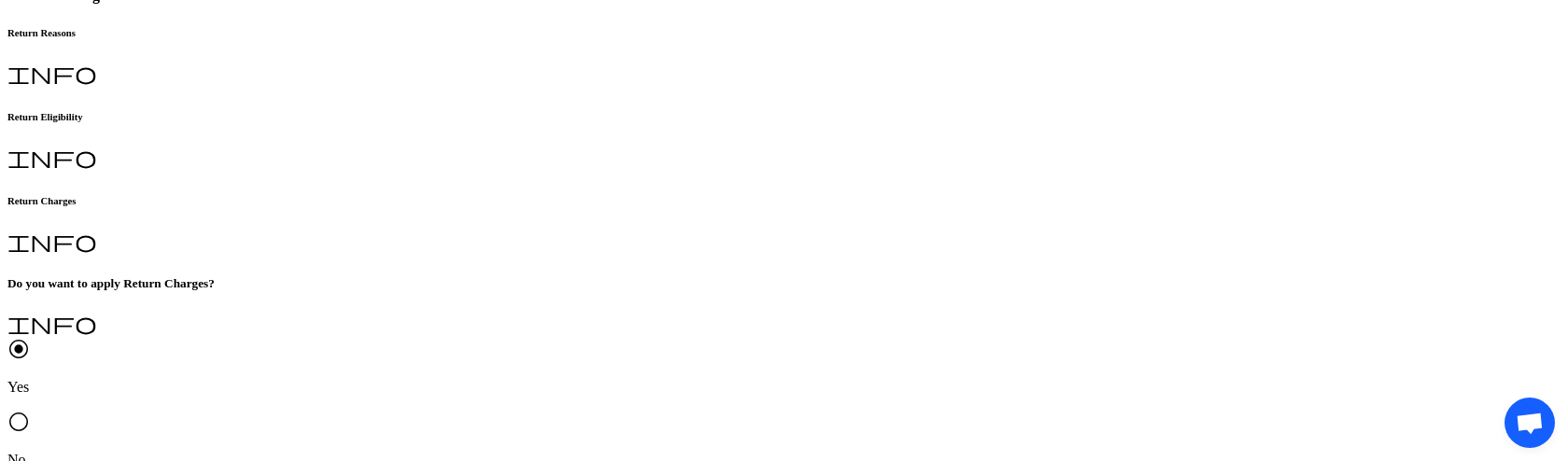
scroll to position [366, 0]
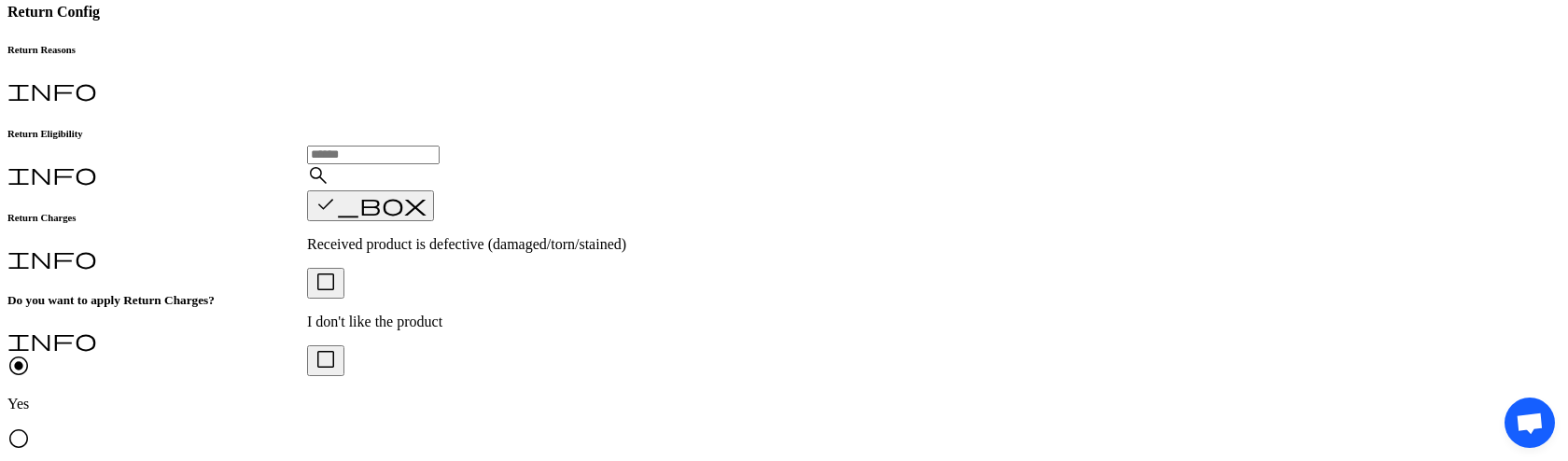
click at [330, 291] on span "check_box_outline_blank" at bounding box center [326, 282] width 22 height 22
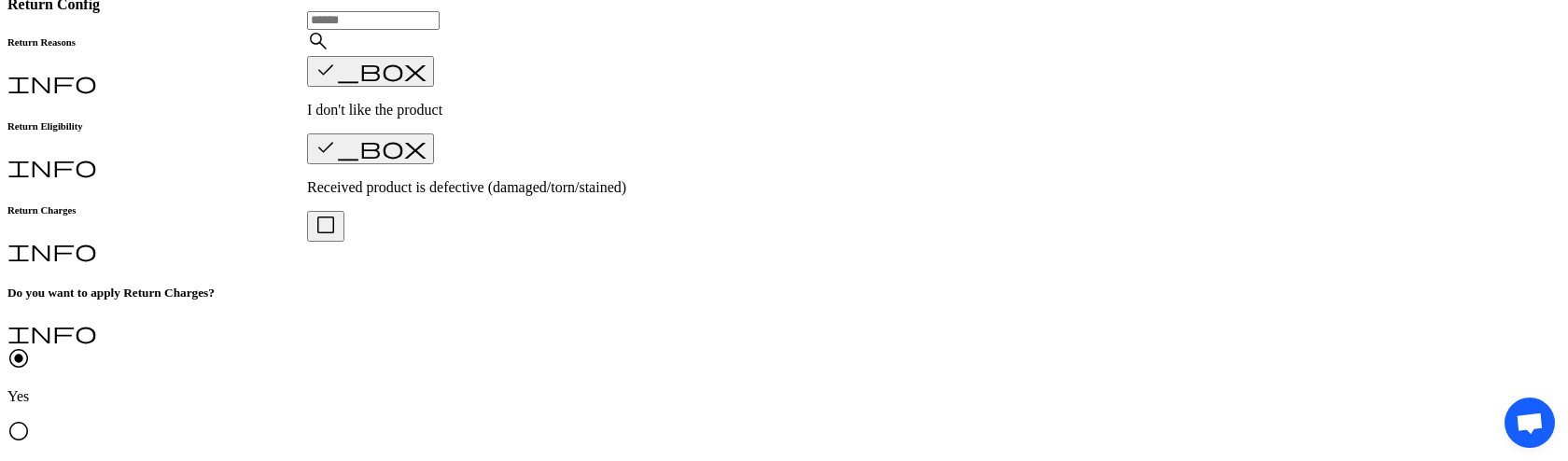
scroll to position [363, 0]
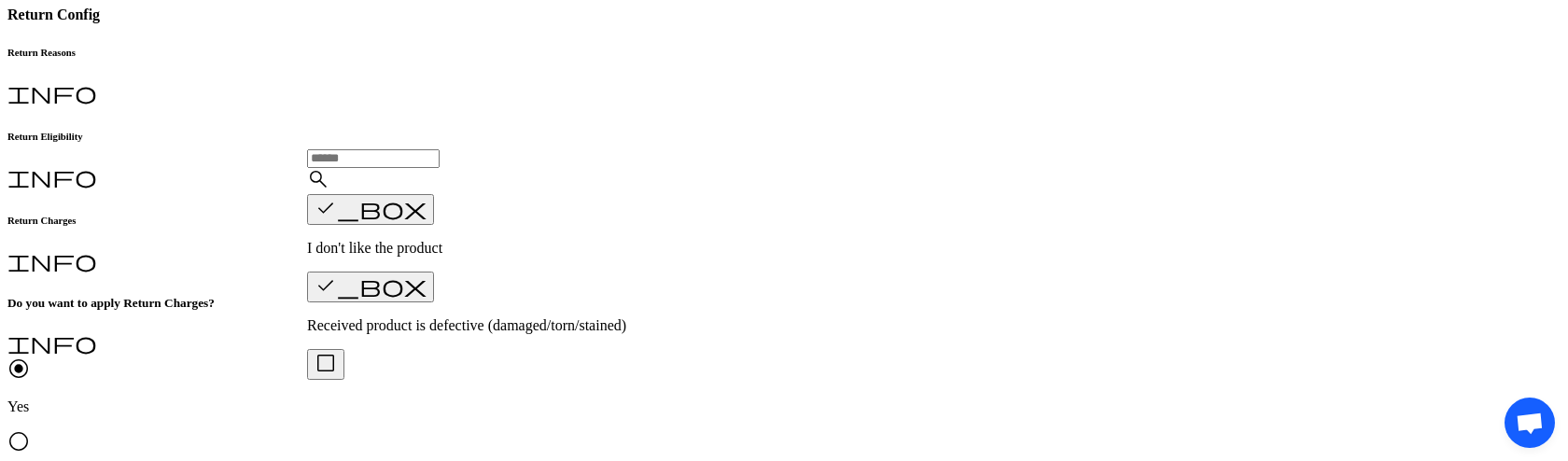
click at [334, 288] on span "check_box" at bounding box center [371, 285] width 112 height 22
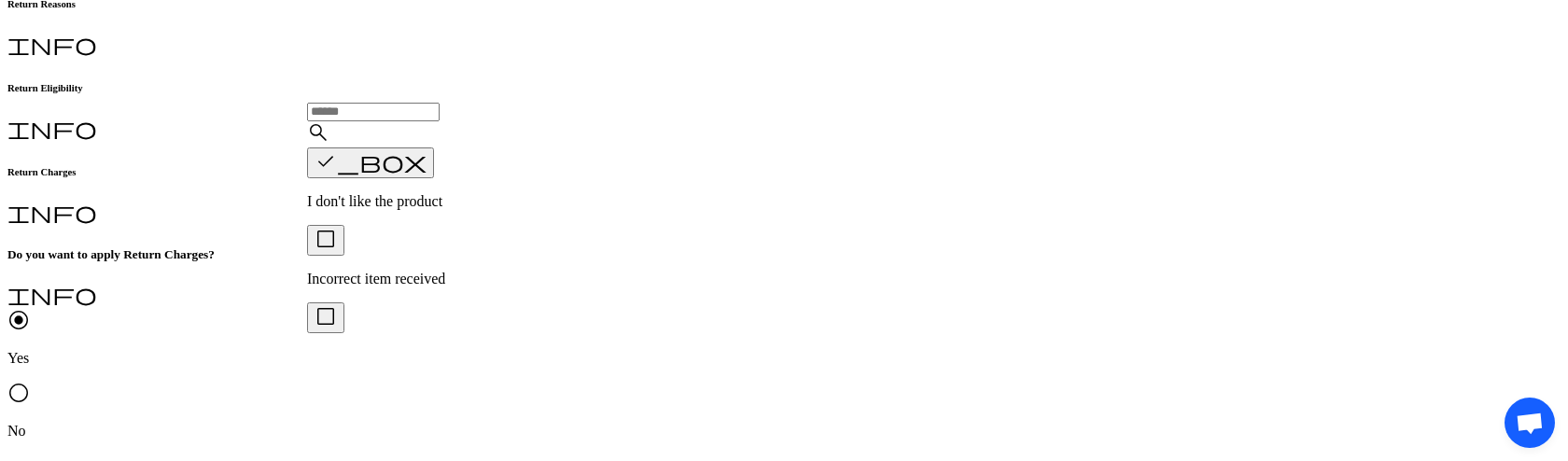
scroll to position [410, 0]
click at [405, 256] on div "check_box_outline_blank Incorrect item received" at bounding box center [492, 256] width 372 height 63
click at [332, 172] on span "check_box" at bounding box center [371, 161] width 112 height 22
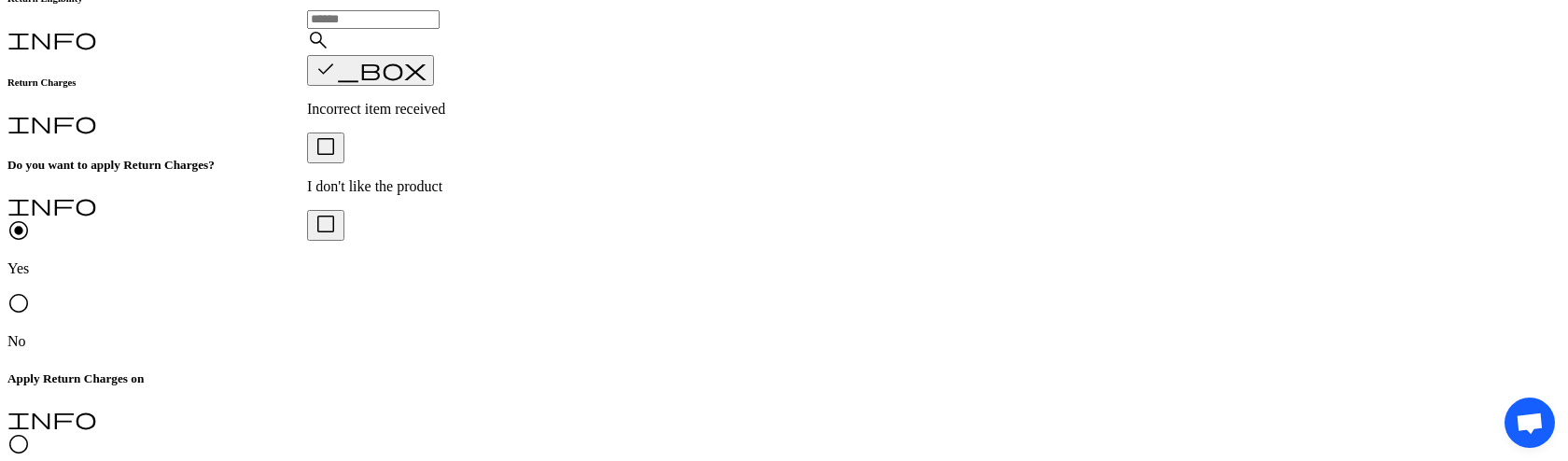
scroll to position [502, 0]
click at [411, 178] on p "I don't like the product" at bounding box center [492, 186] width 372 height 17
click at [435, 110] on p "I don't like the product" at bounding box center [492, 109] width 372 height 17
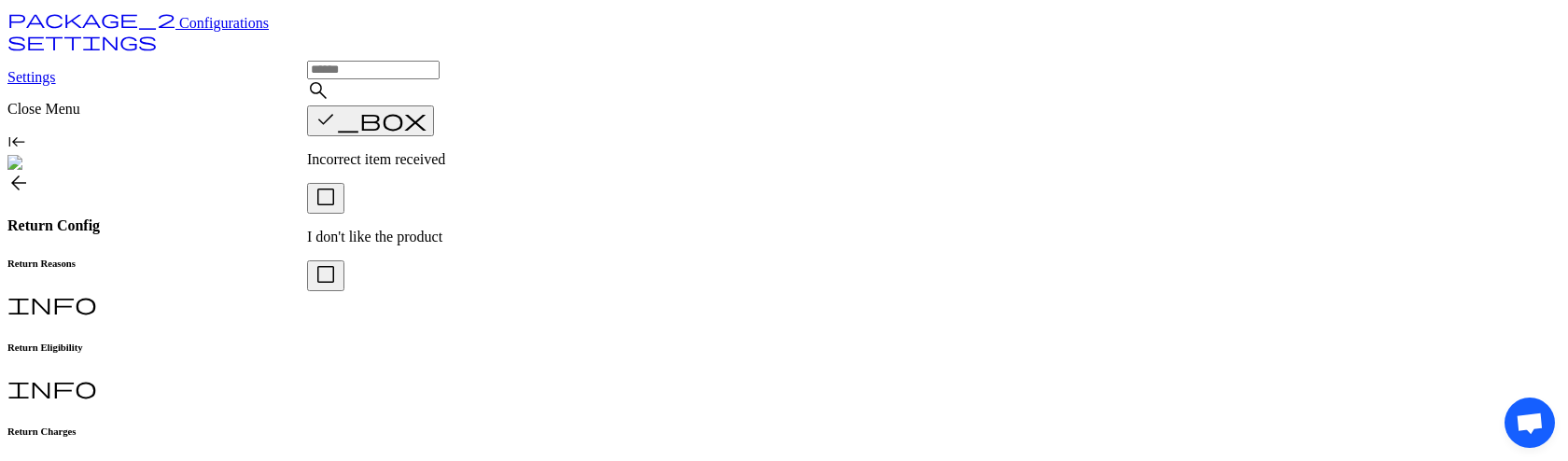
scroll to position [161, 0]
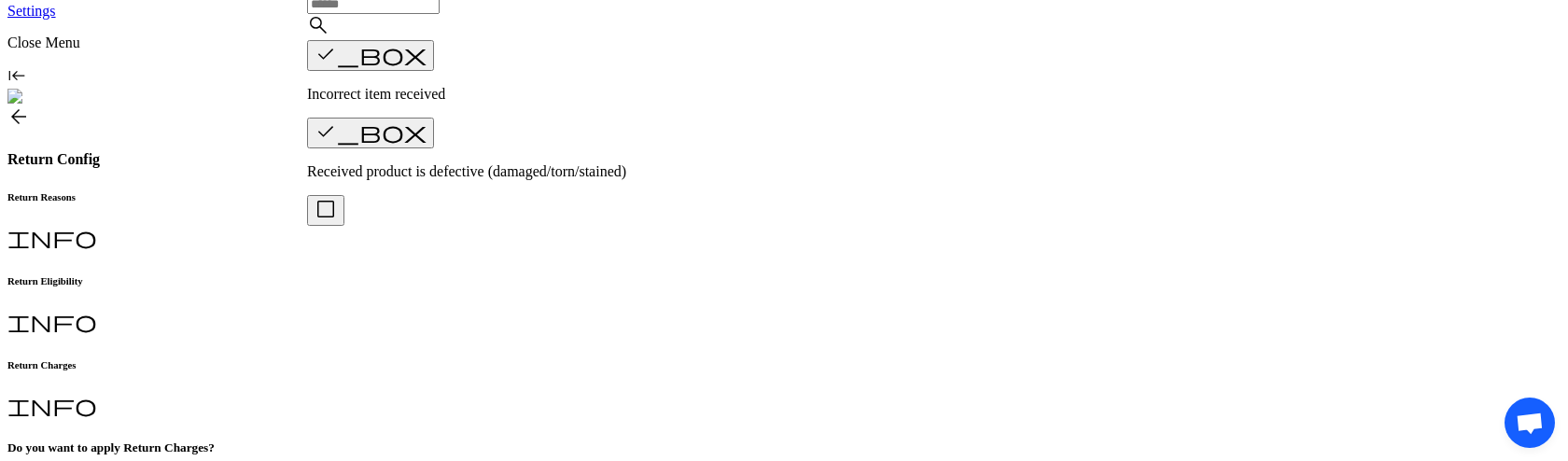
scroll to position [220, 0]
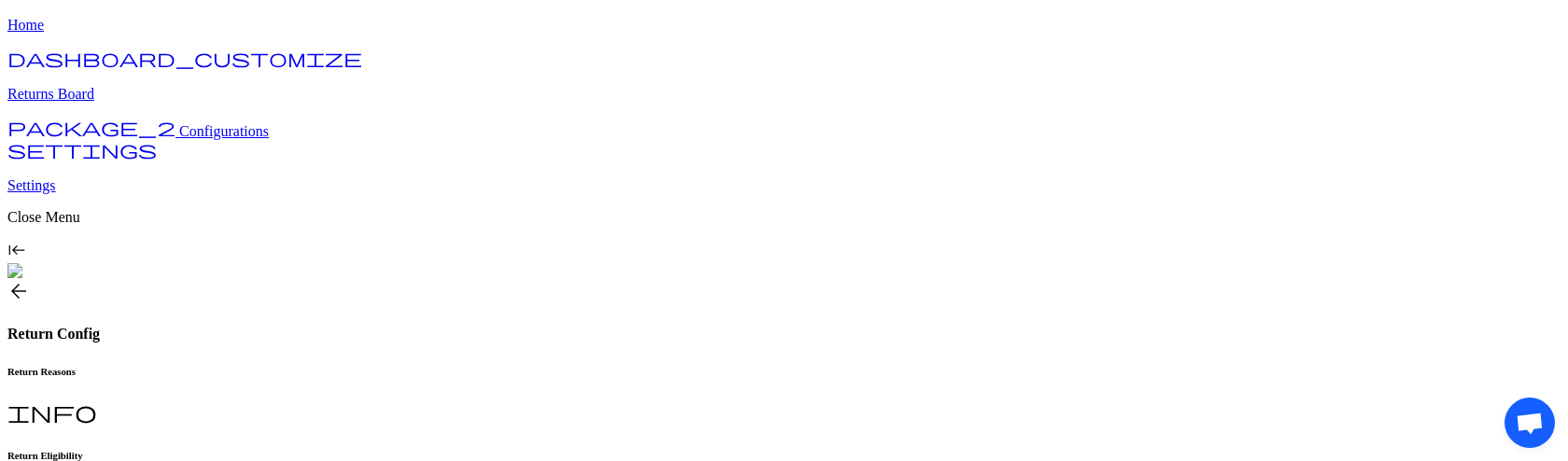
scroll to position [32, 0]
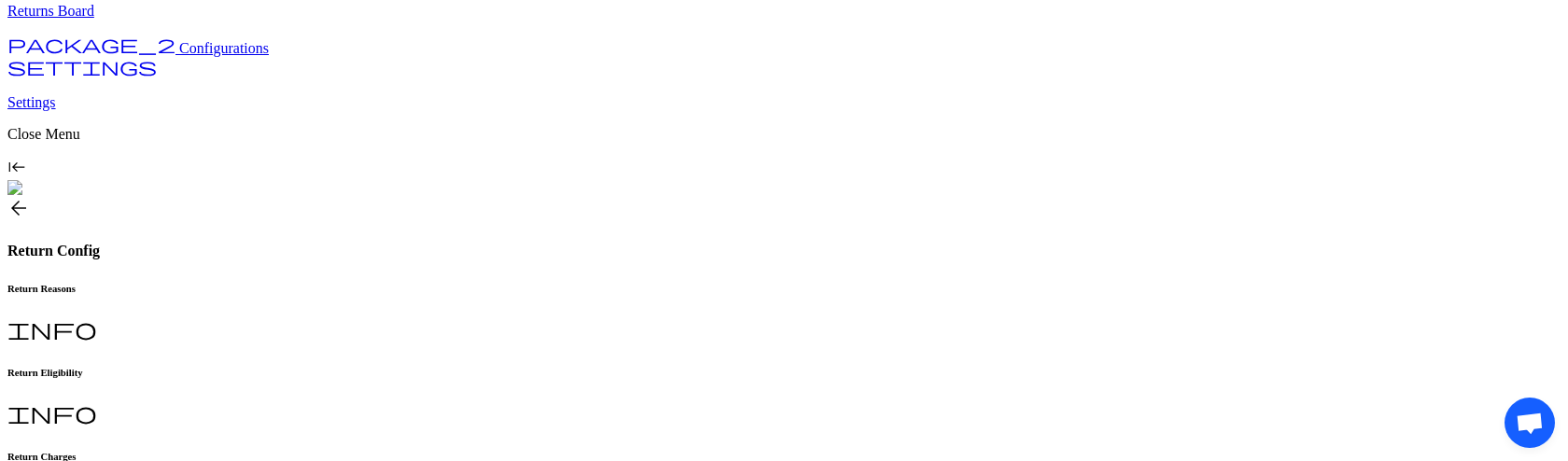
scroll to position [133, 0]
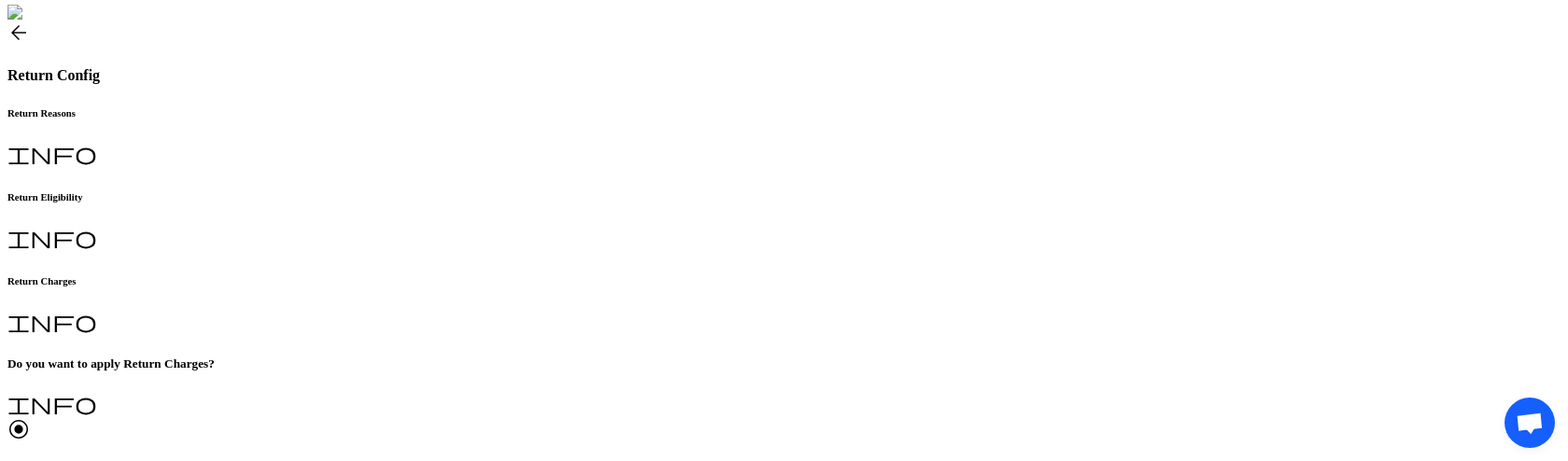
scroll to position [306, 0]
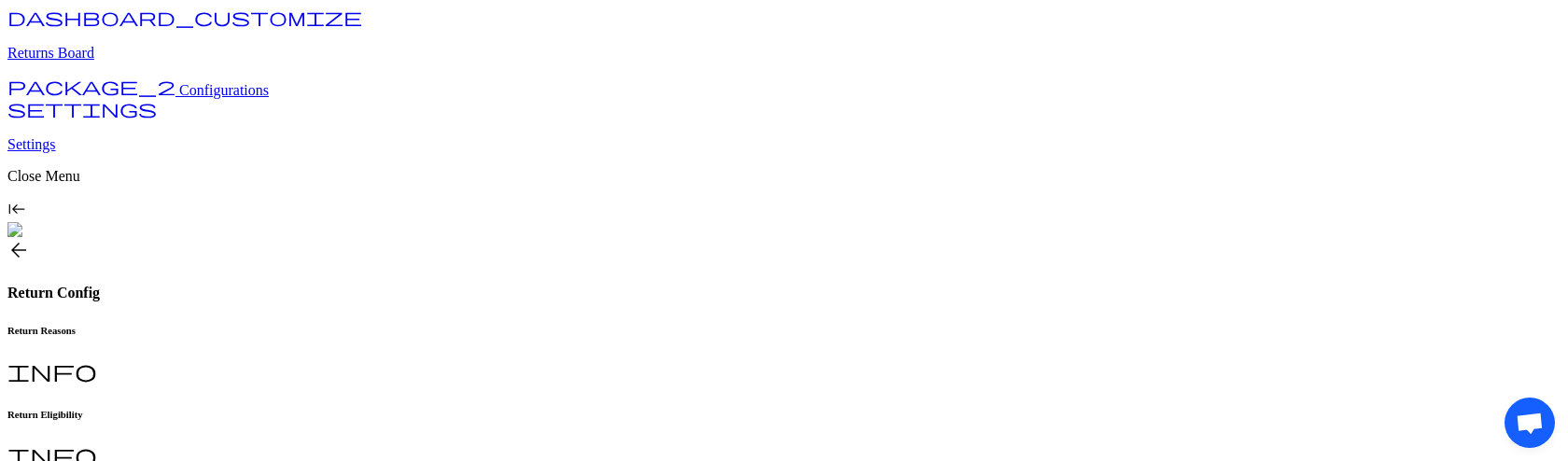
scroll to position [22, 0]
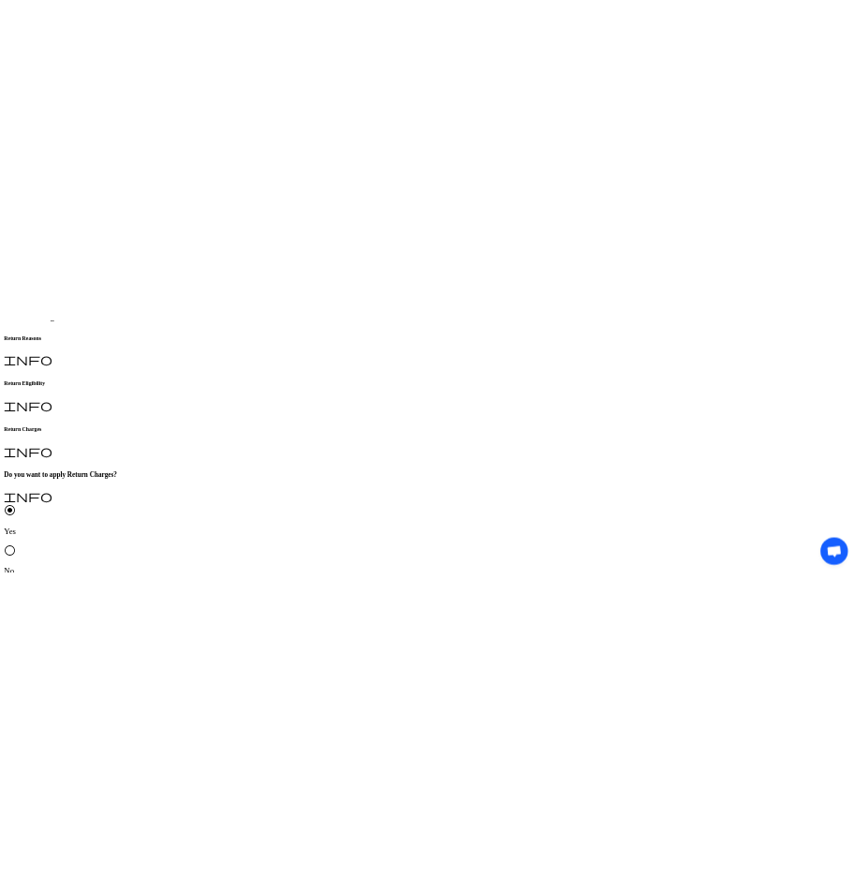
scroll to position [119, 0]
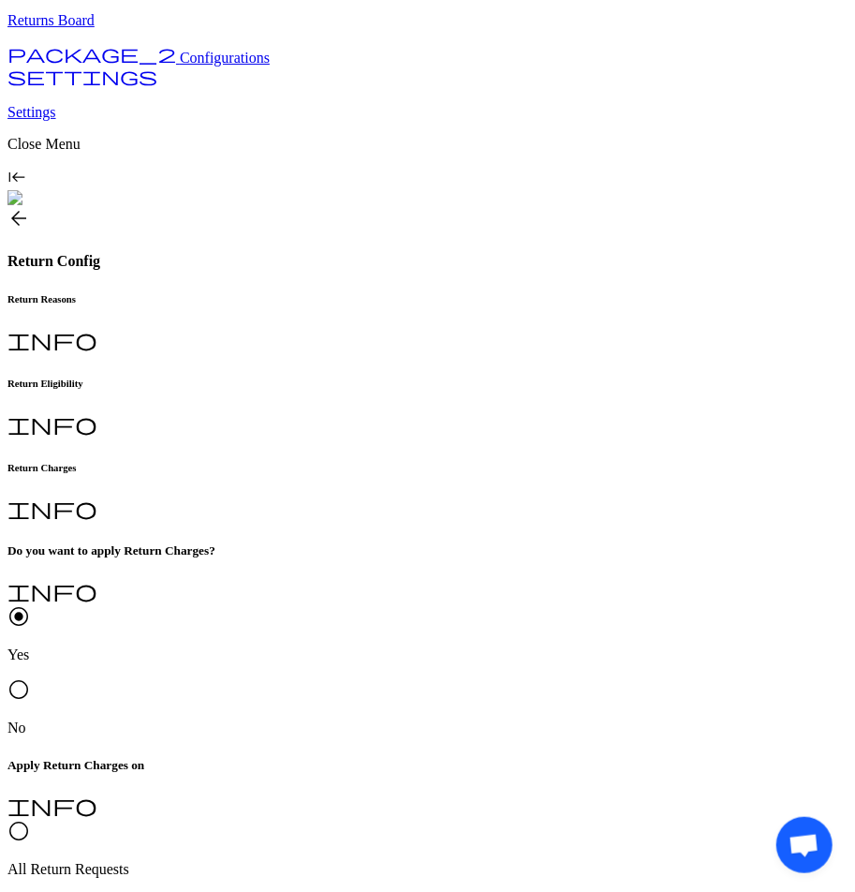
click at [30, 802] on span "radio_button_unchecked" at bounding box center [18, 831] width 22 height 22
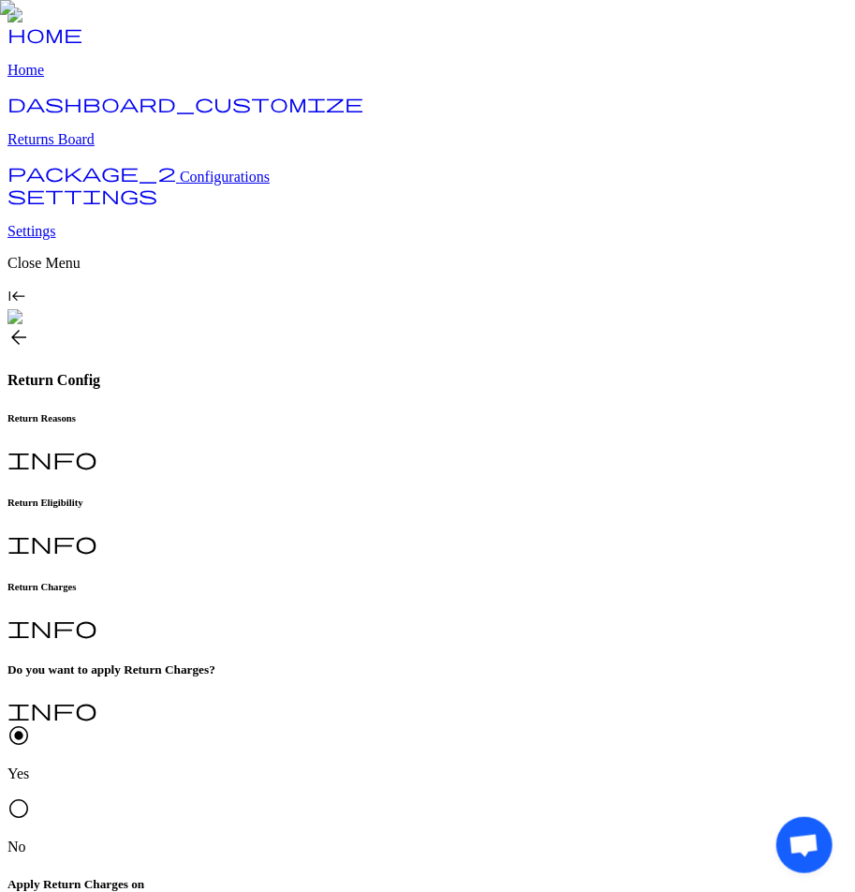
click at [30, 797] on span "radio_button_unchecked" at bounding box center [18, 808] width 22 height 22
click at [30, 724] on span "radio_button_unchecked" at bounding box center [18, 735] width 22 height 22
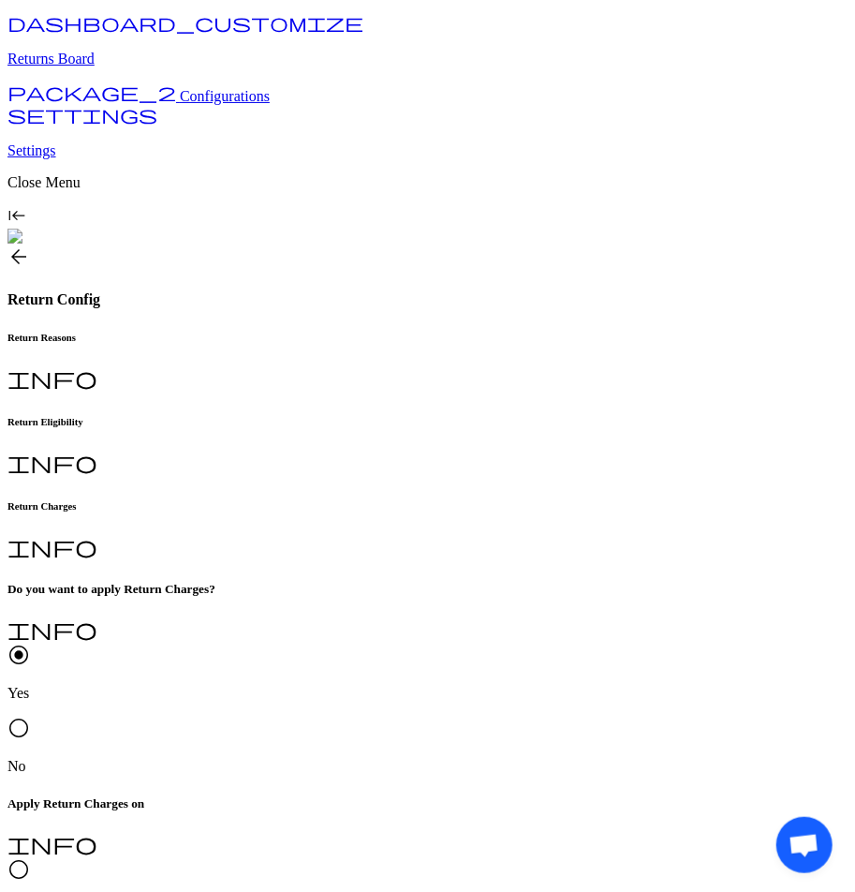
scroll to position [119, 0]
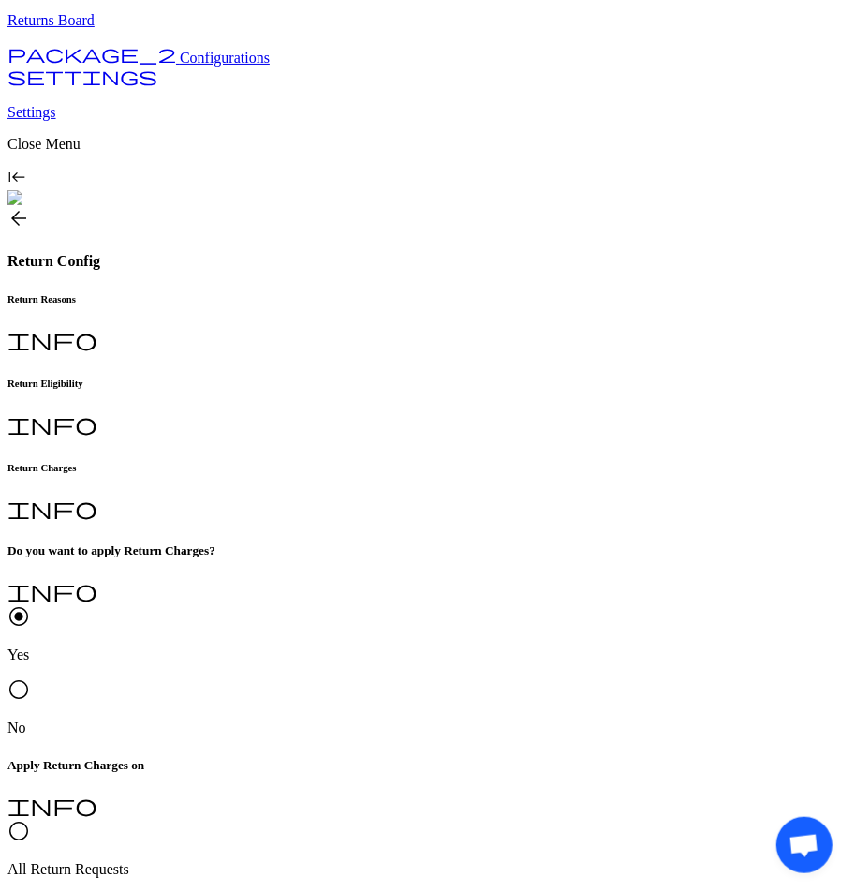
click at [30, 802] on span "radio_button_unchecked" at bounding box center [18, 831] width 22 height 22
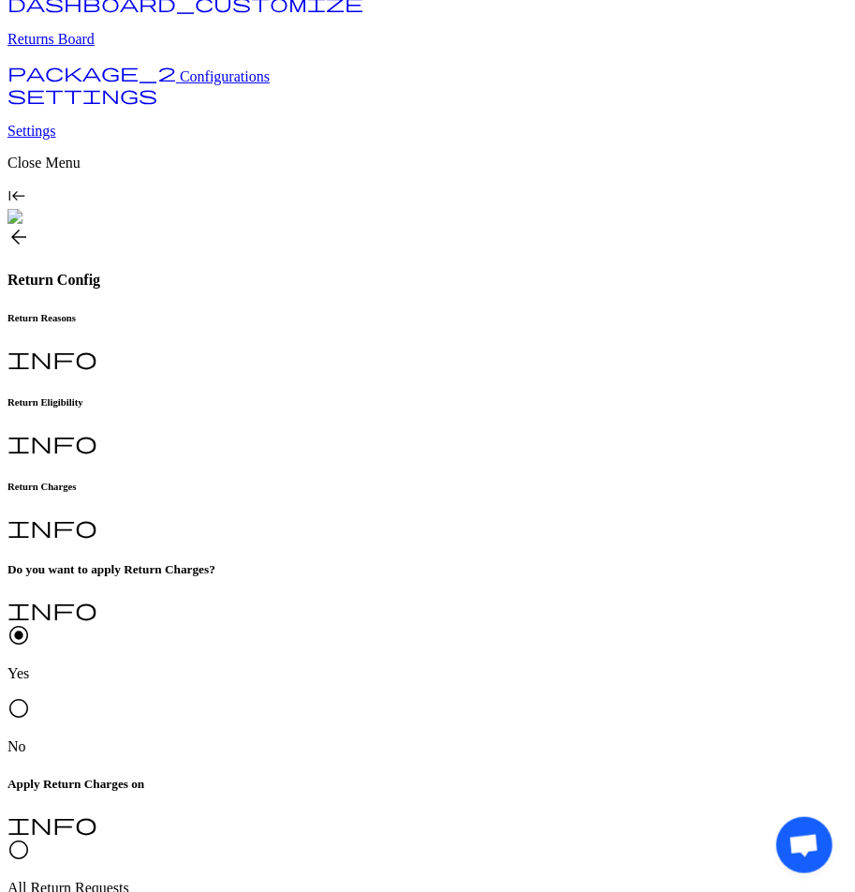
scroll to position [119, 0]
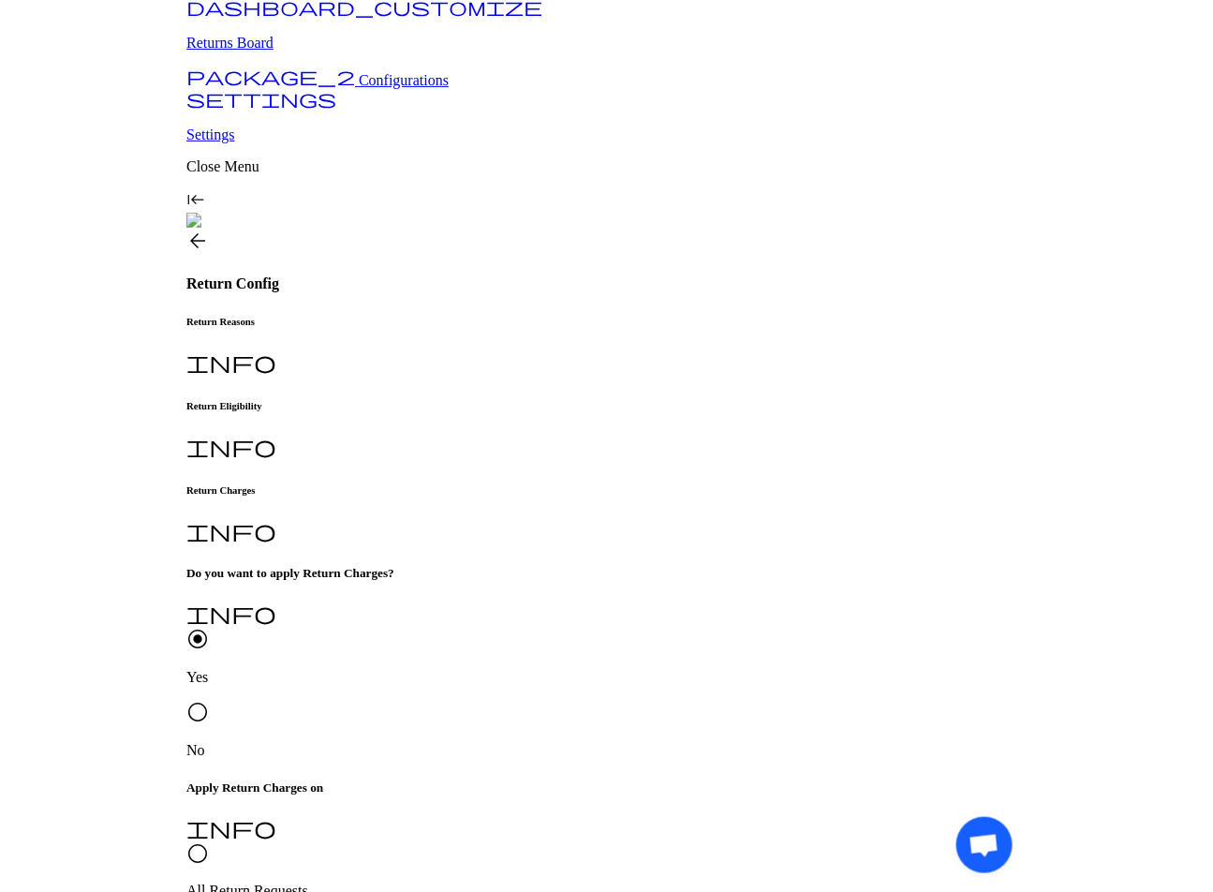
scroll to position [53, 0]
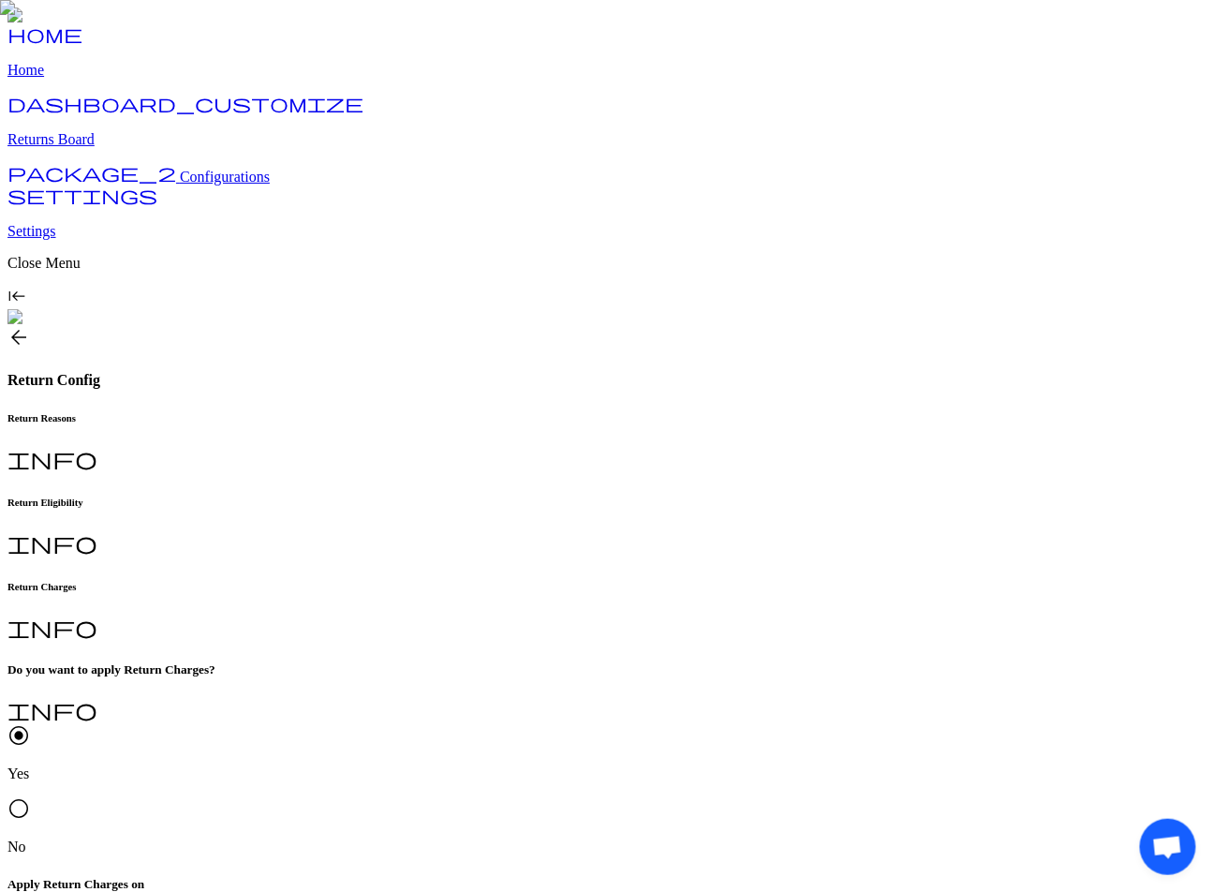
scroll to position [75, 0]
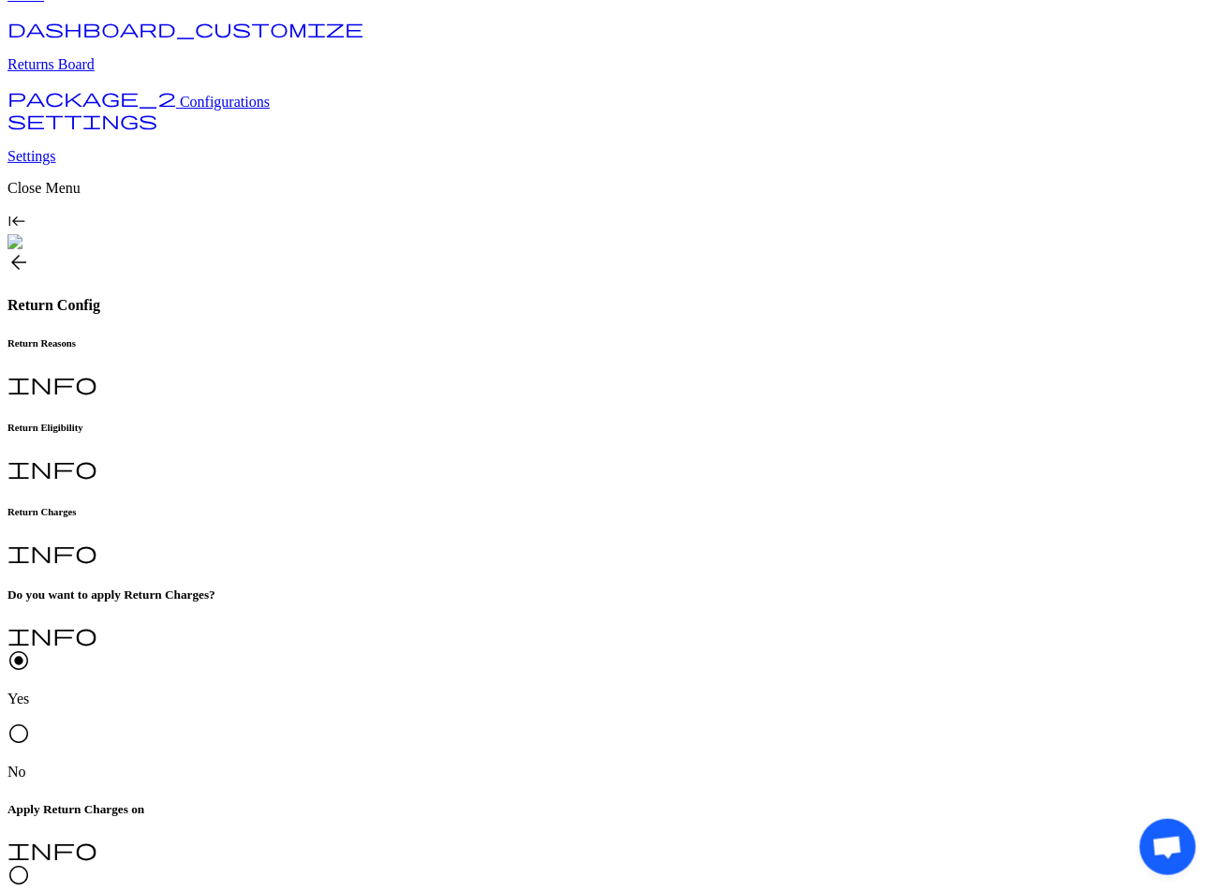
click at [30, 864] on span "radio_button_unchecked" at bounding box center [18, 875] width 22 height 22
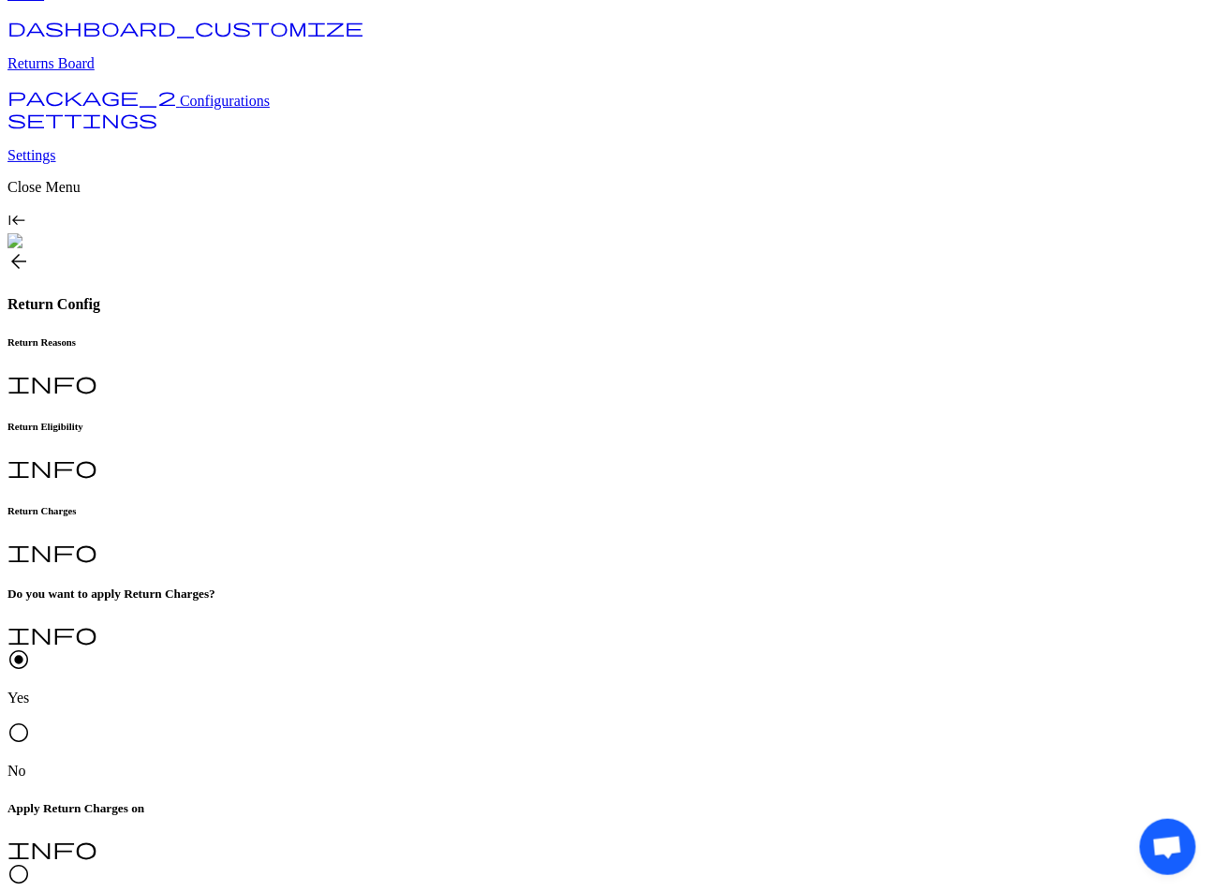
click at [30, 721] on span "radio_button_unchecked" at bounding box center [18, 732] width 22 height 22
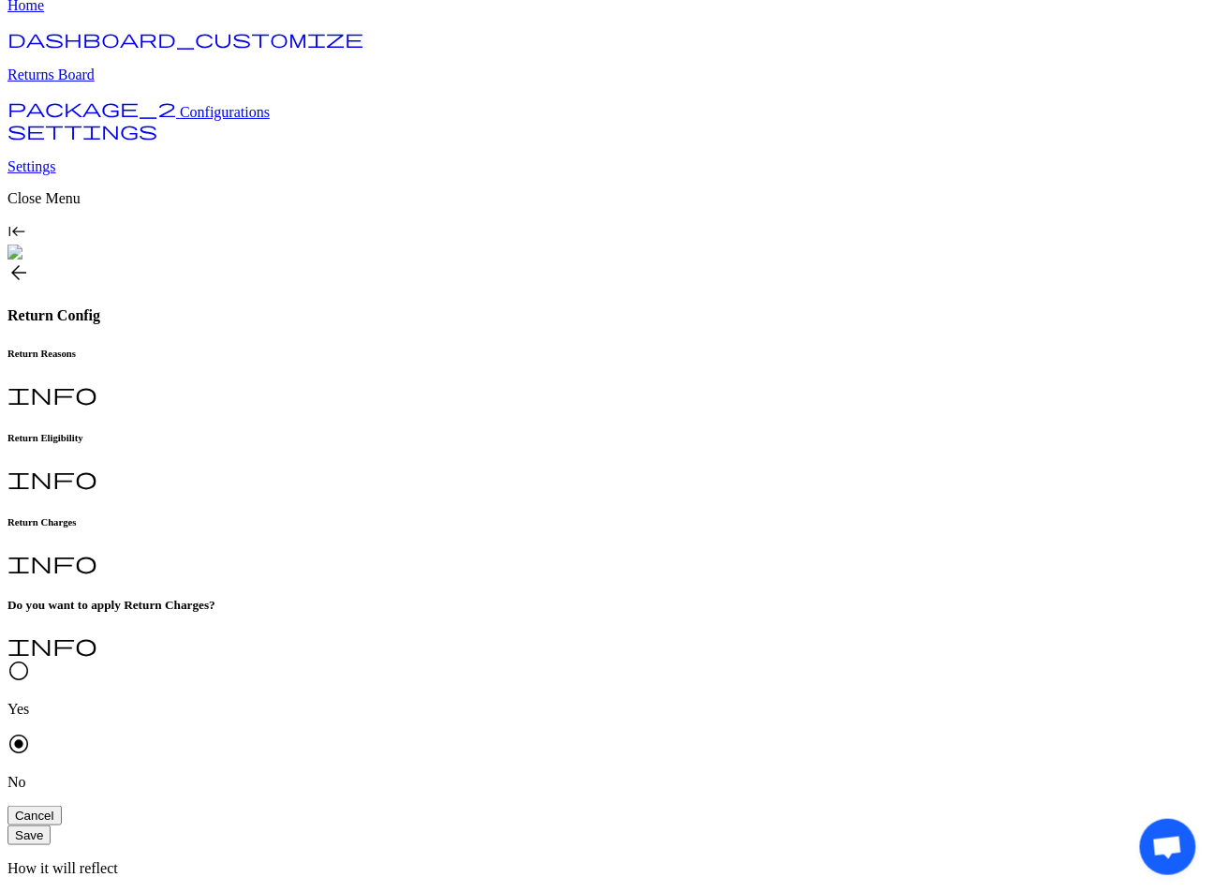
scroll to position [0, 0]
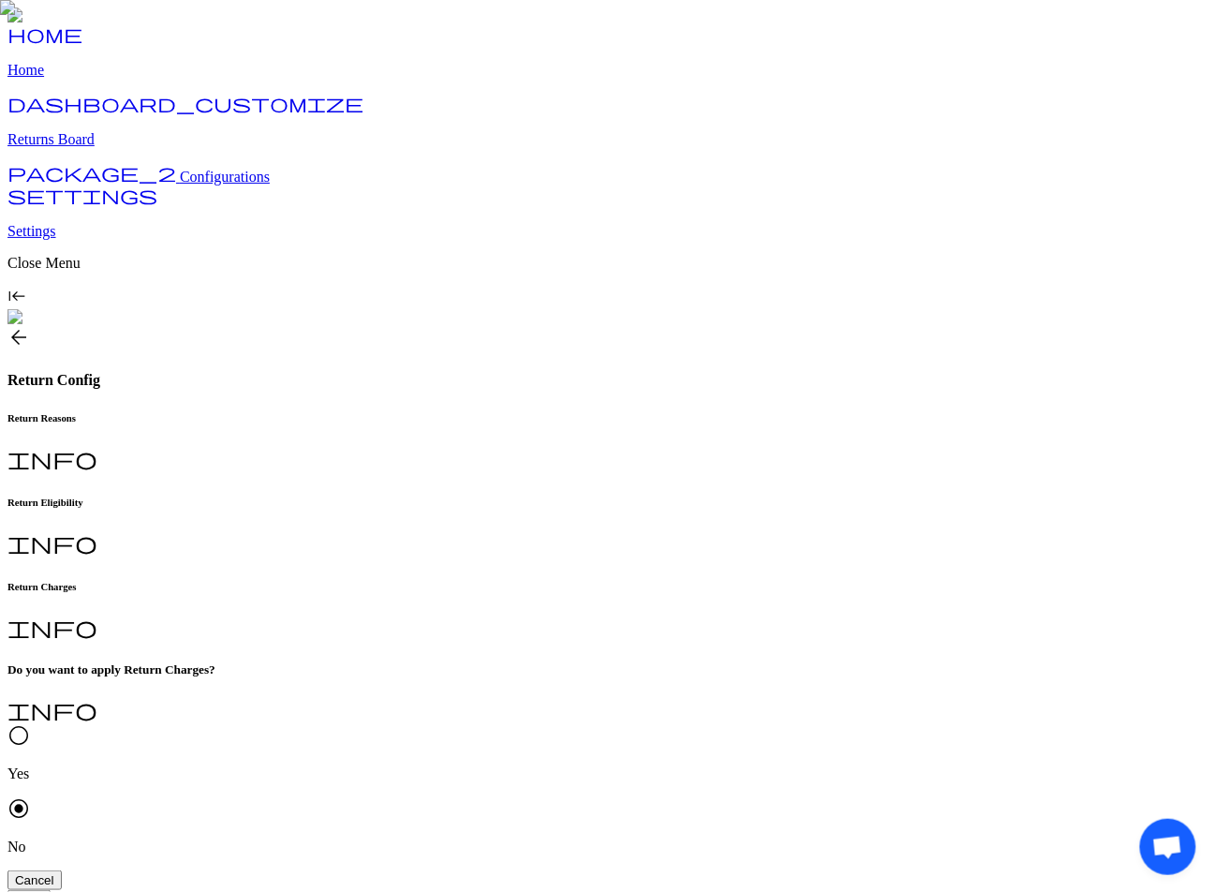
click at [30, 724] on span "radio_button_unchecked" at bounding box center [18, 735] width 22 height 22
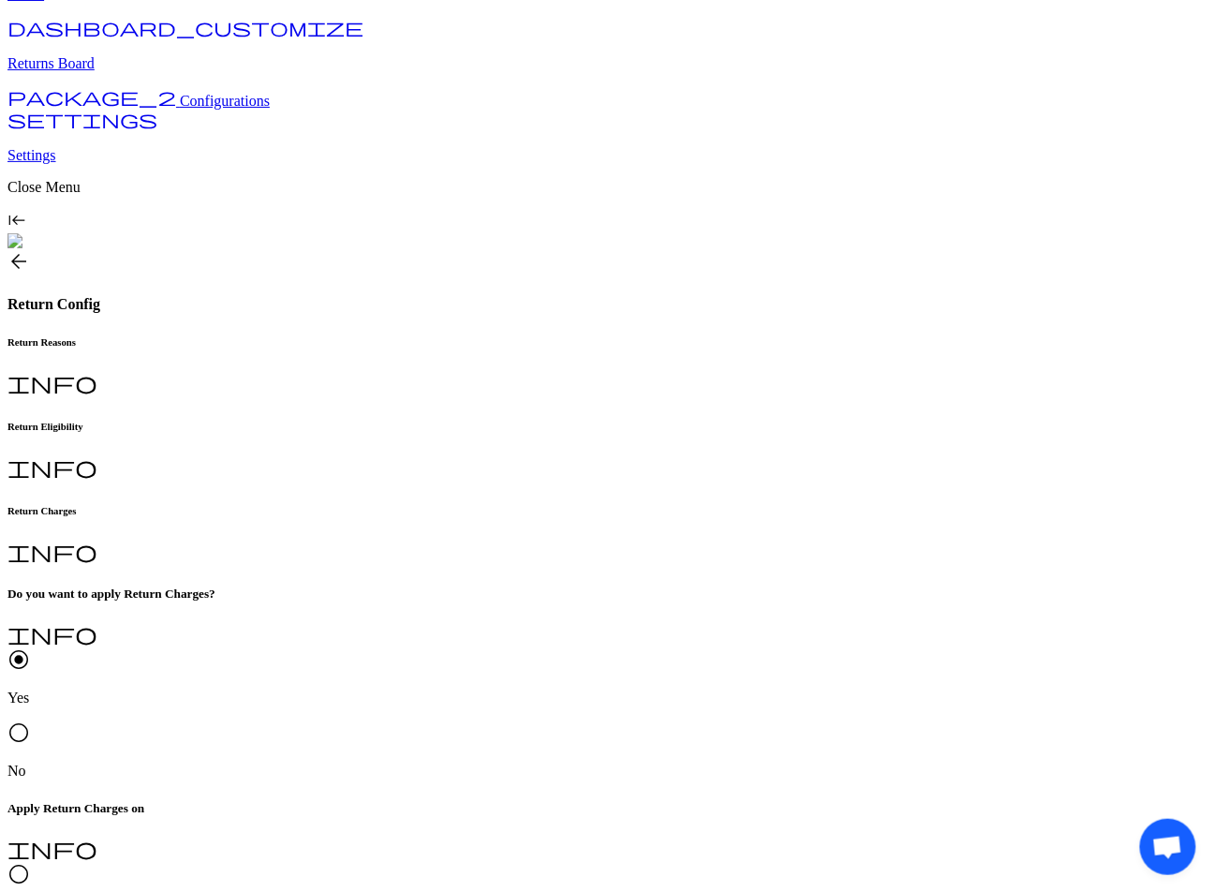
click at [30, 863] on span "radio_button_unchecked" at bounding box center [18, 874] width 22 height 22
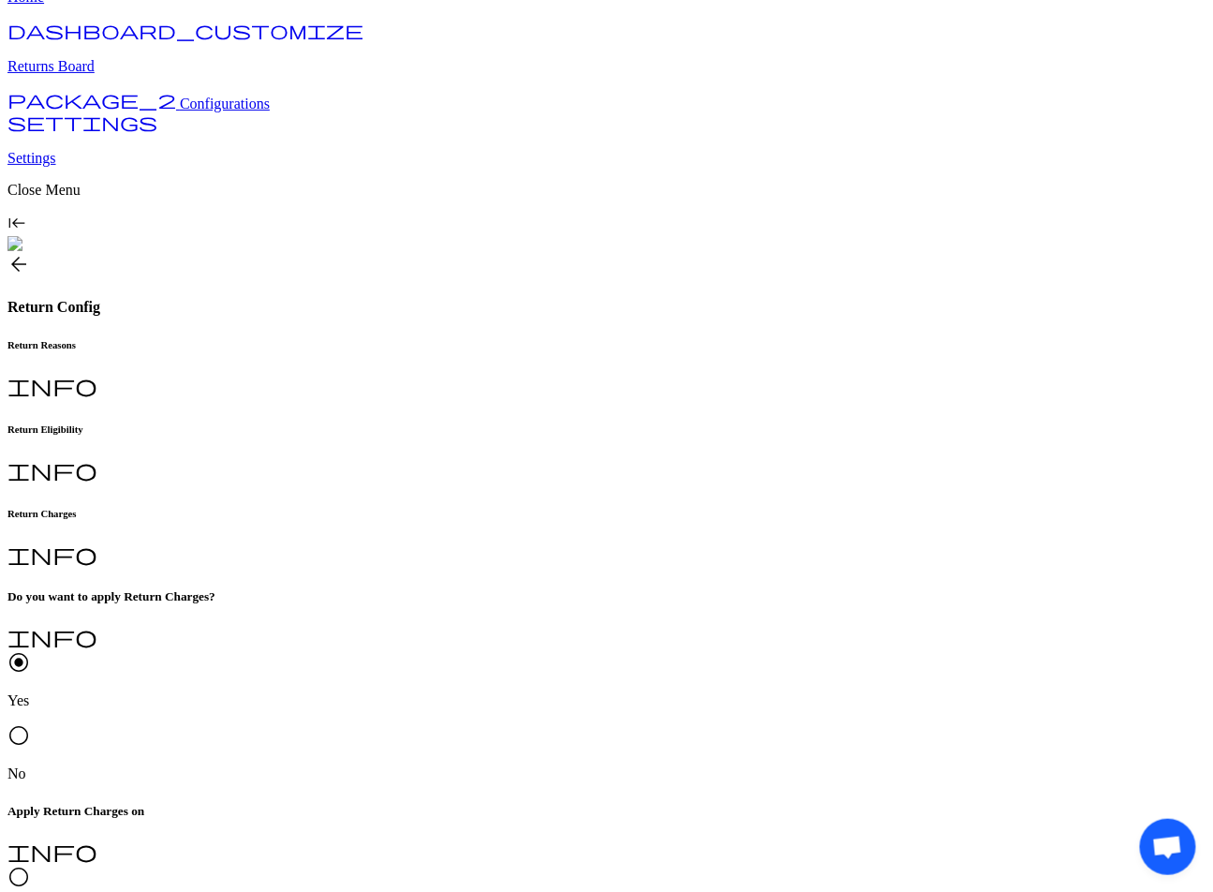
scroll to position [76, 0]
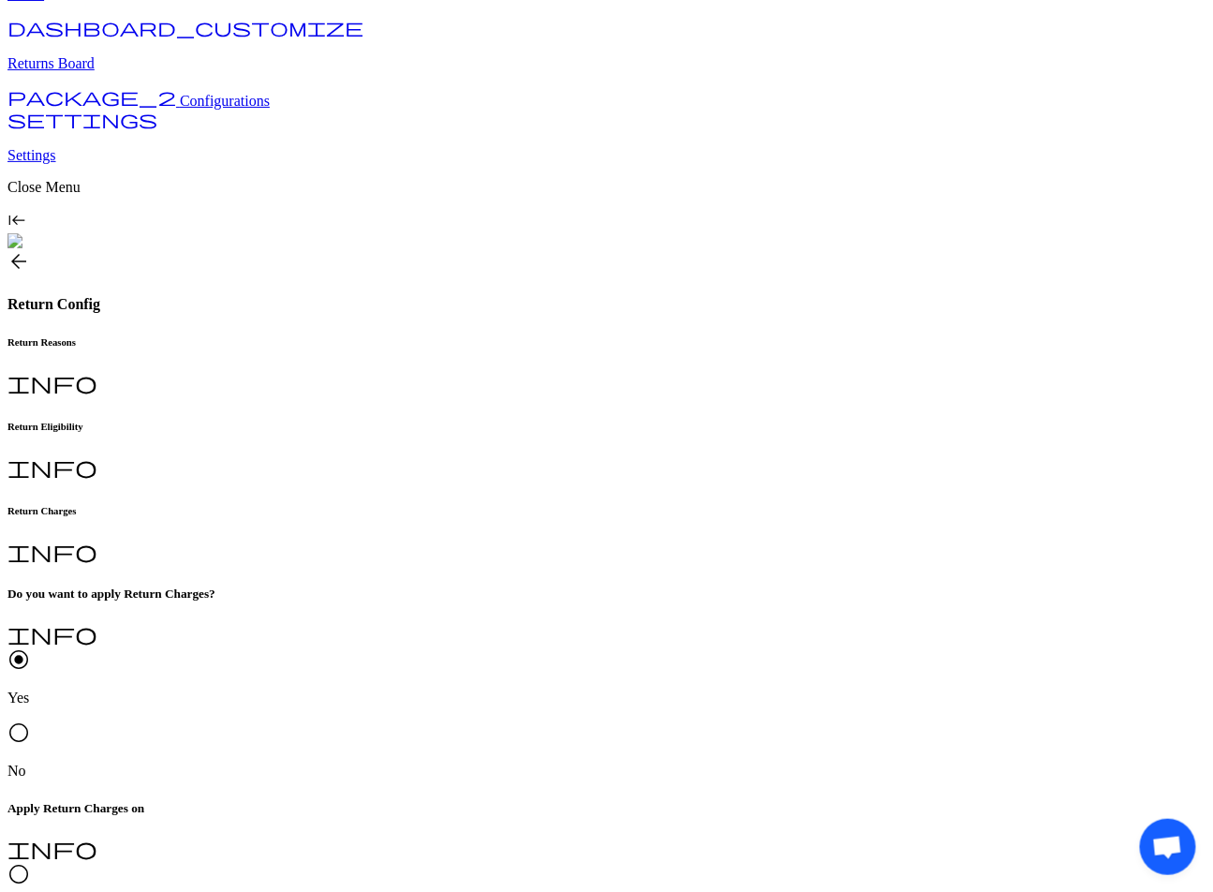
click at [30, 863] on span "radio_button_unchecked" at bounding box center [18, 874] width 22 height 22
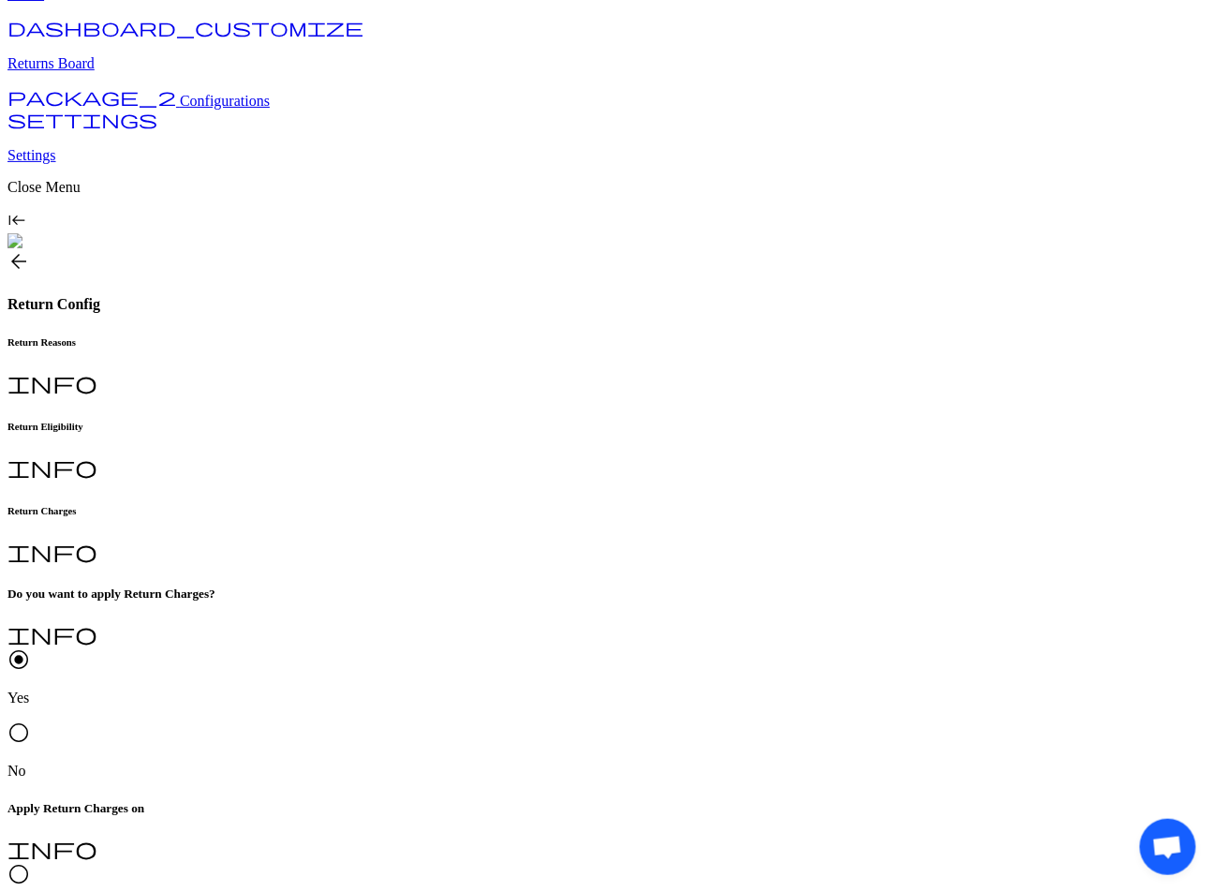
type input "*"
click at [30, 863] on span "radio_button_unchecked" at bounding box center [18, 874] width 22 height 22
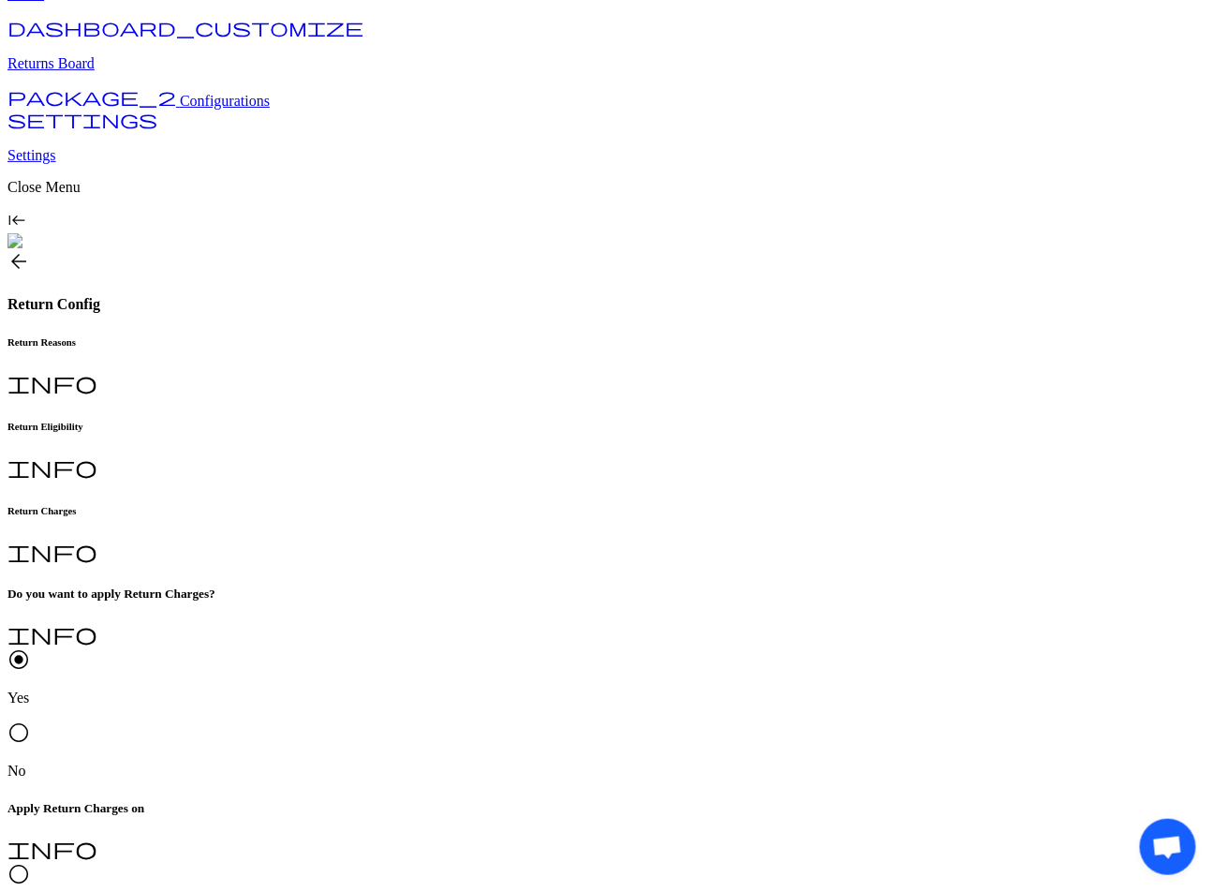
type input "*"
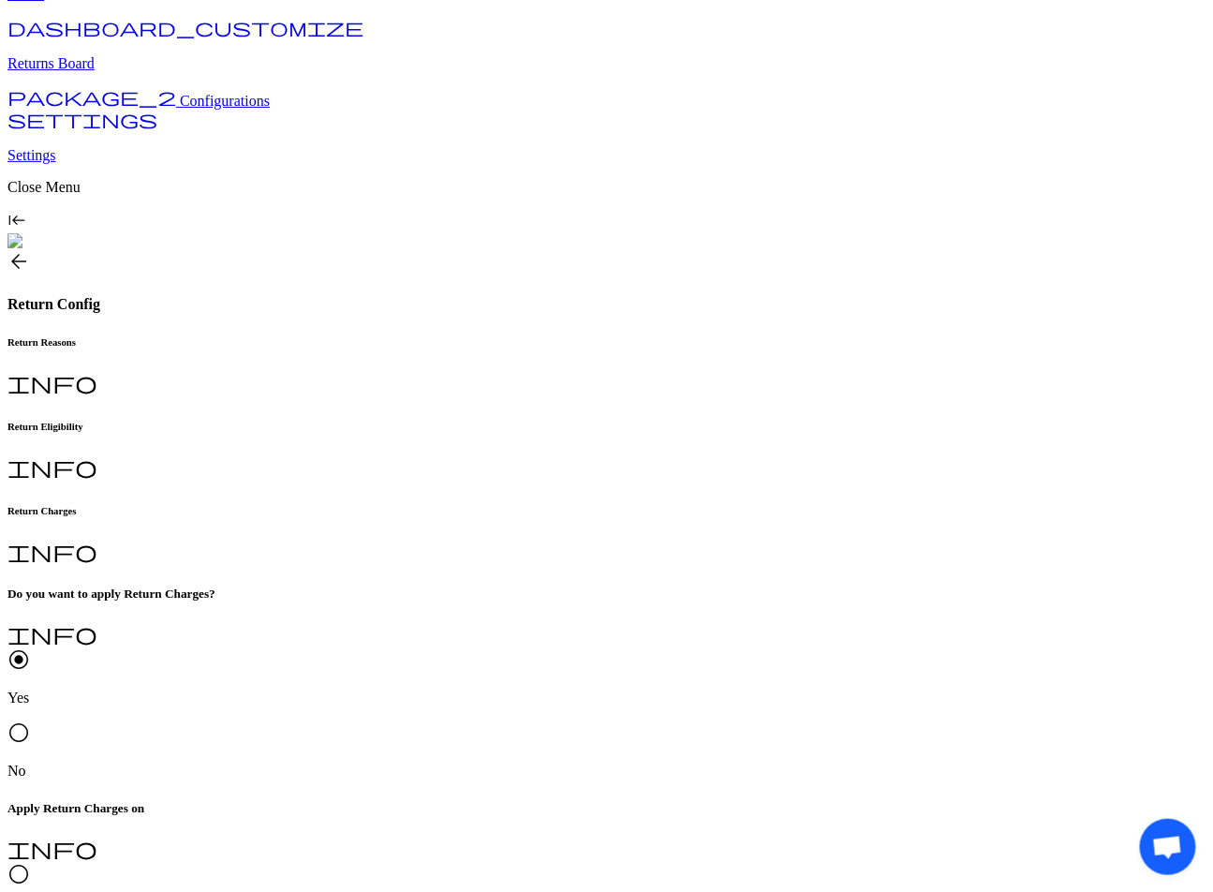
type textarea "*"
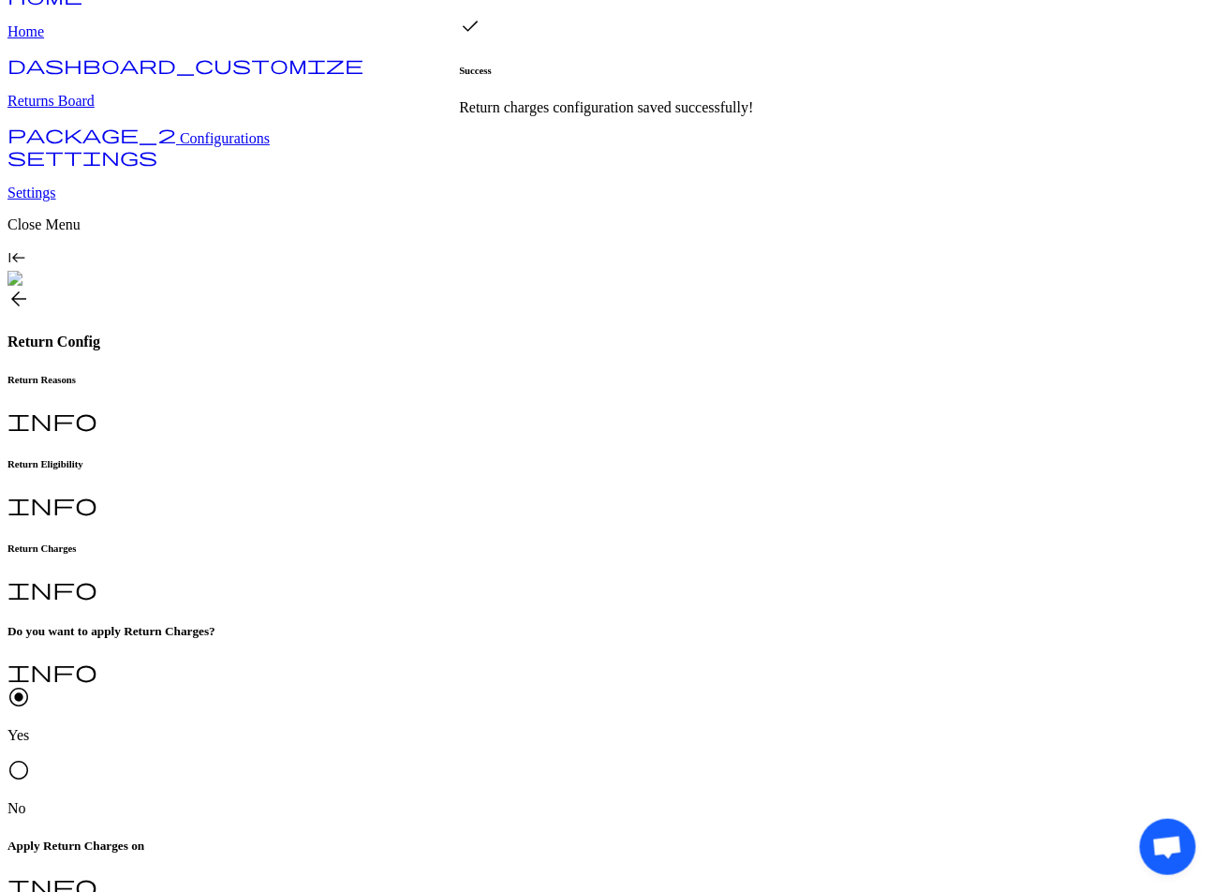
scroll to position [37, 0]
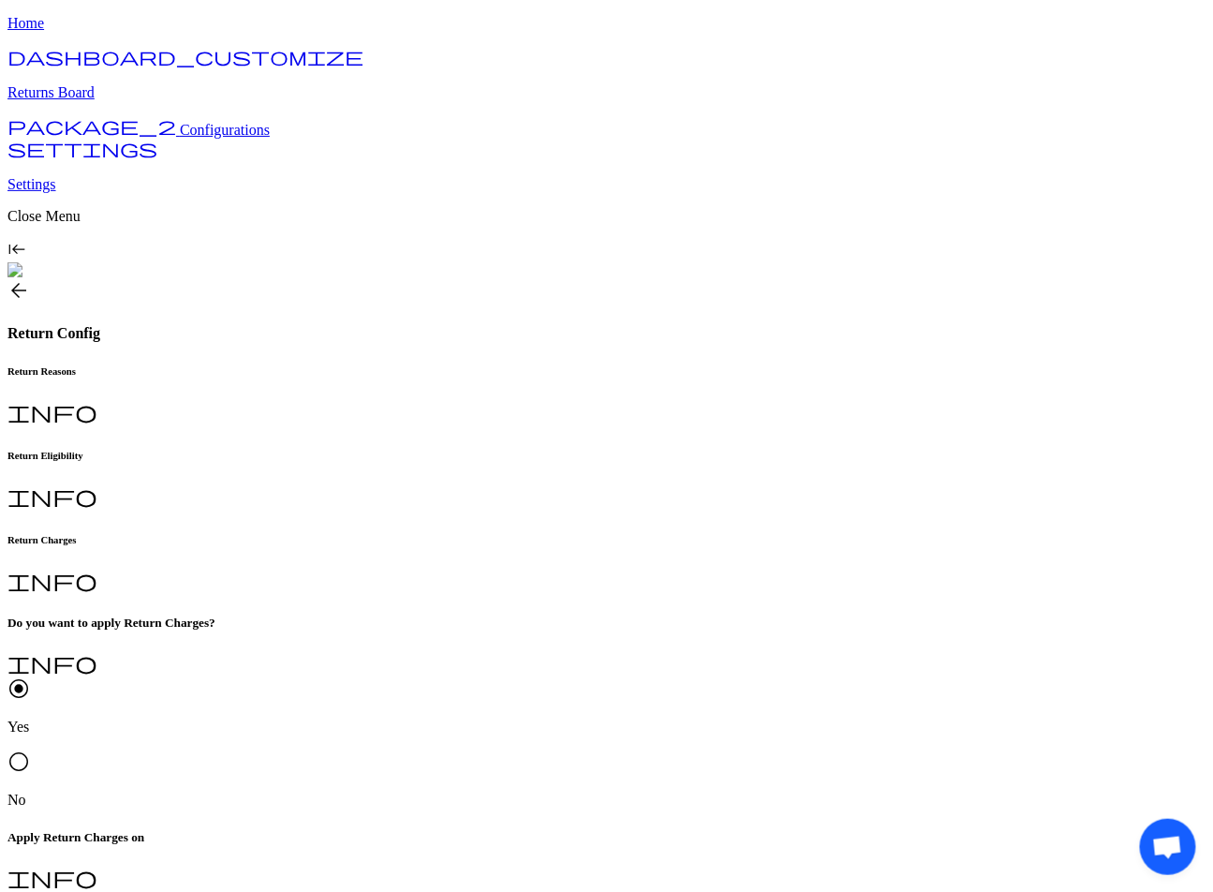
scroll to position [52, 0]
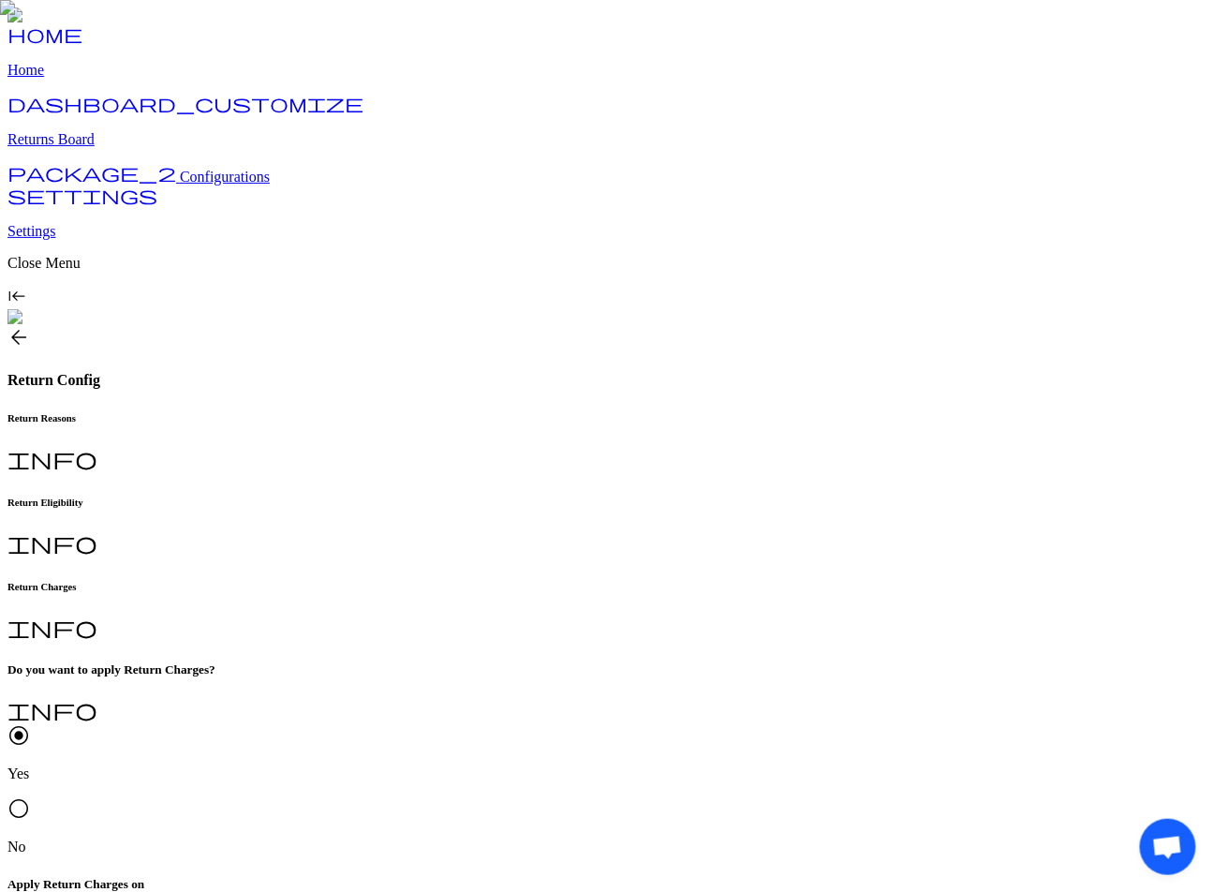
scroll to position [75, 0]
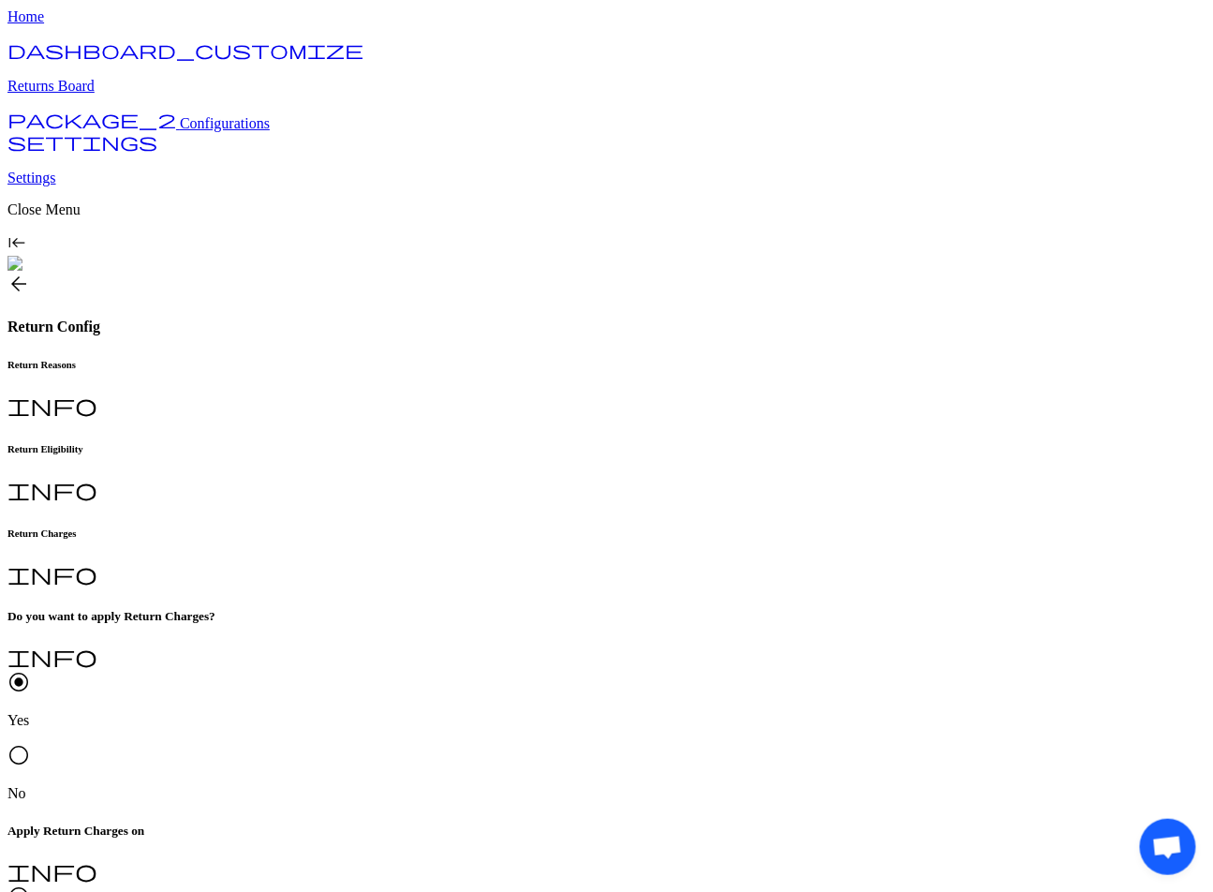
click at [353, 561] on p "I don't like the product" at bounding box center [434, 561] width 253 height 17
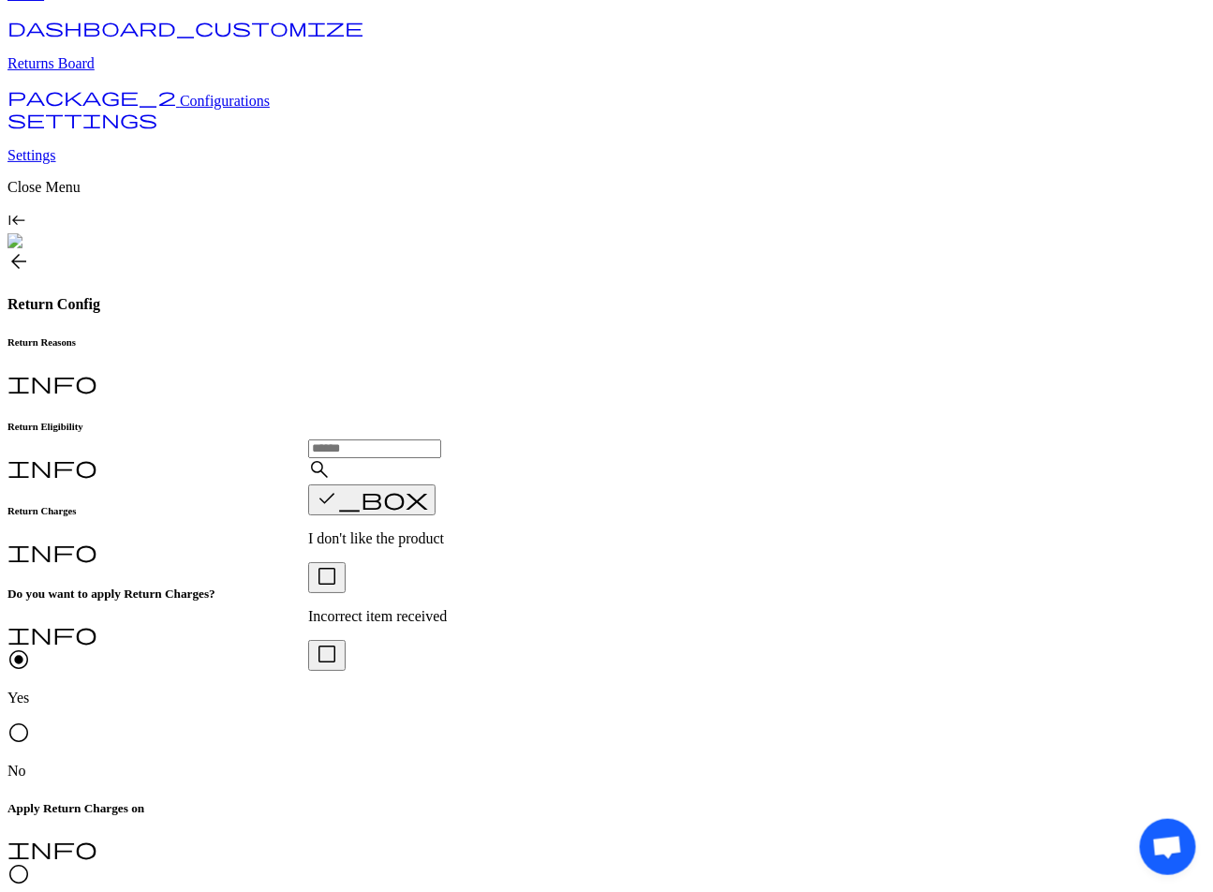
scroll to position [212, 0]
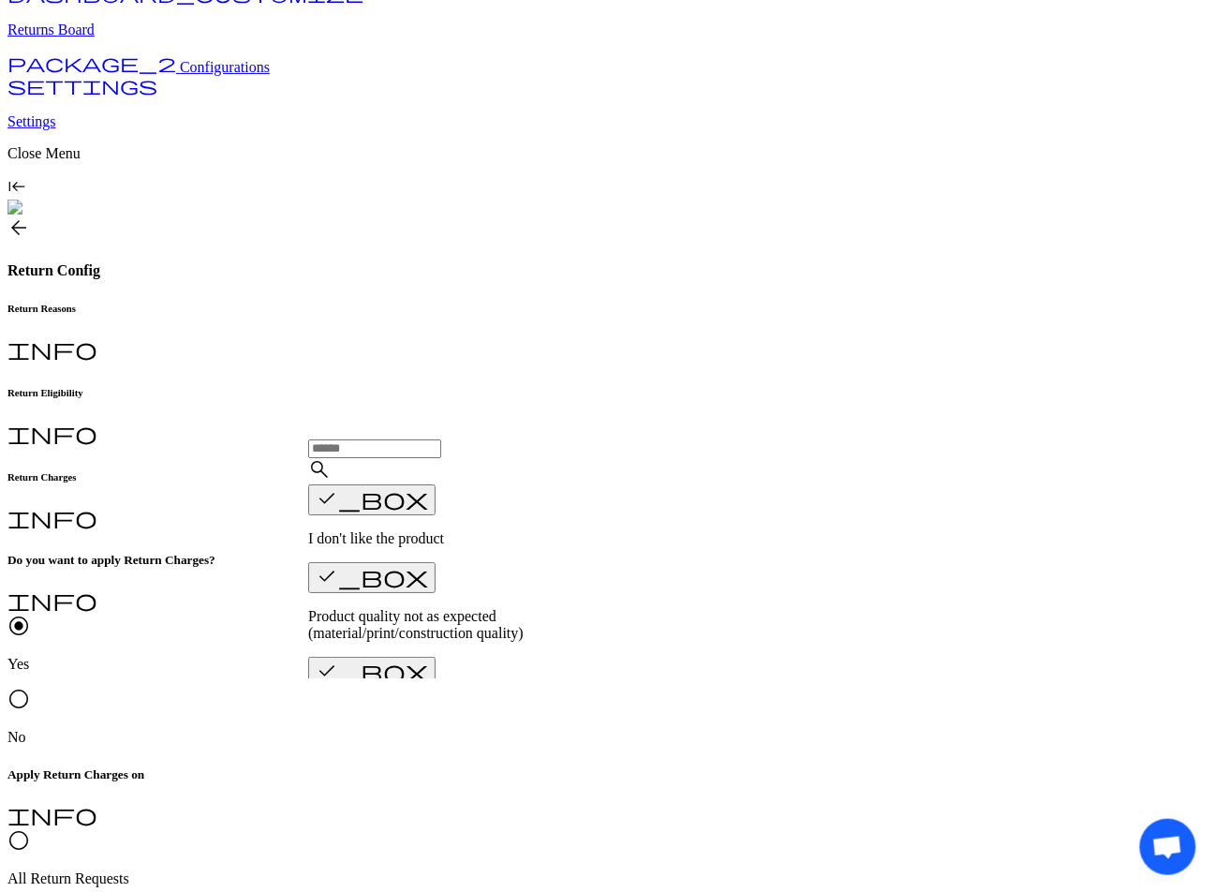
scroll to position [122, 0]
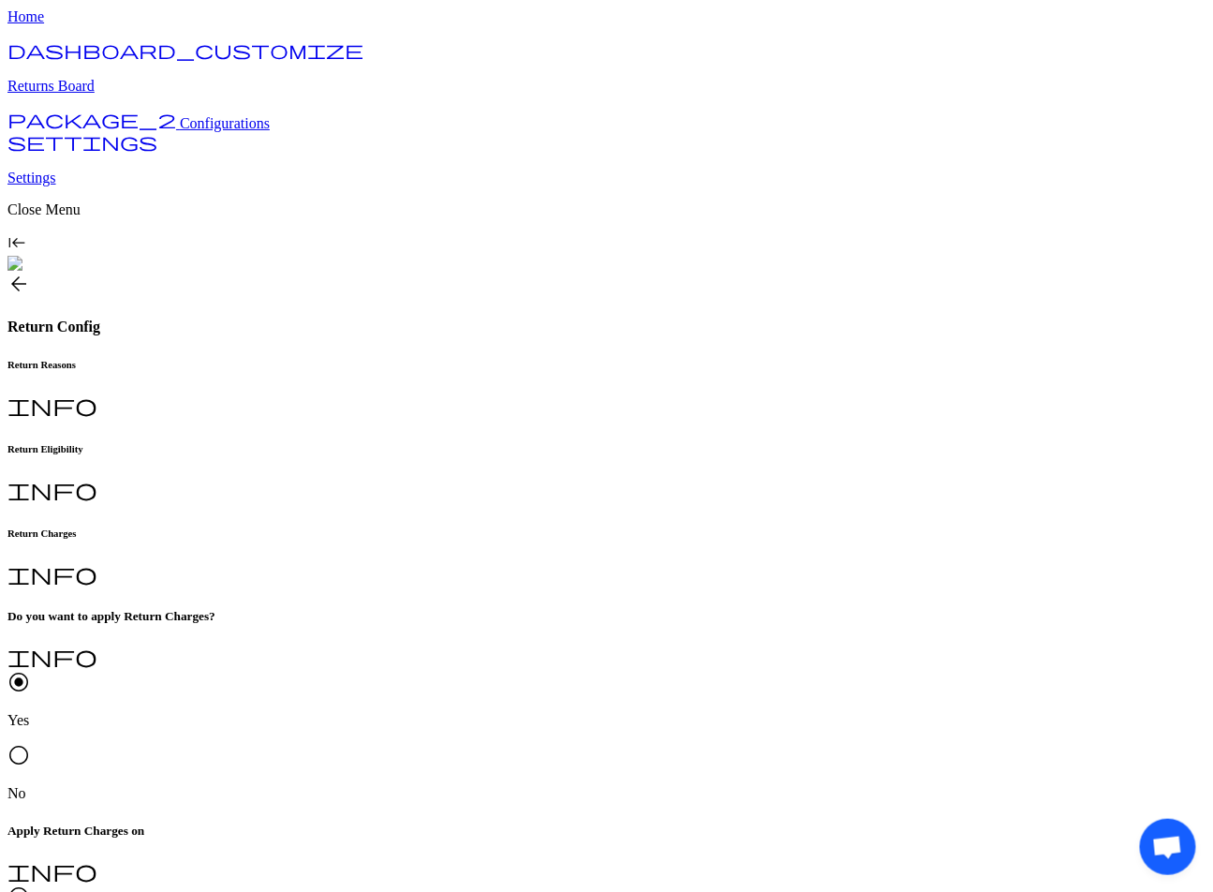
click at [354, 630] on p "Incorrect item received" at bounding box center [434, 638] width 253 height 17
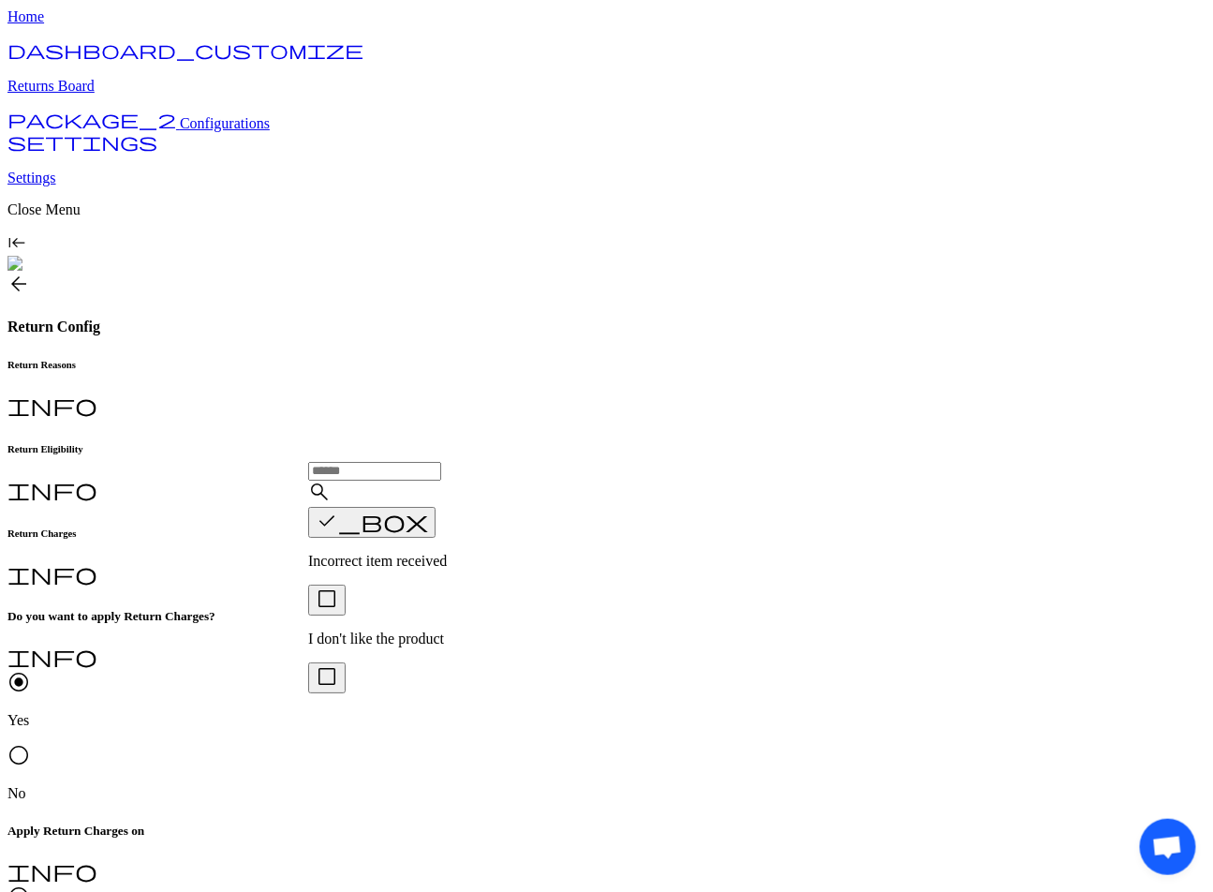
scroll to position [76, 0]
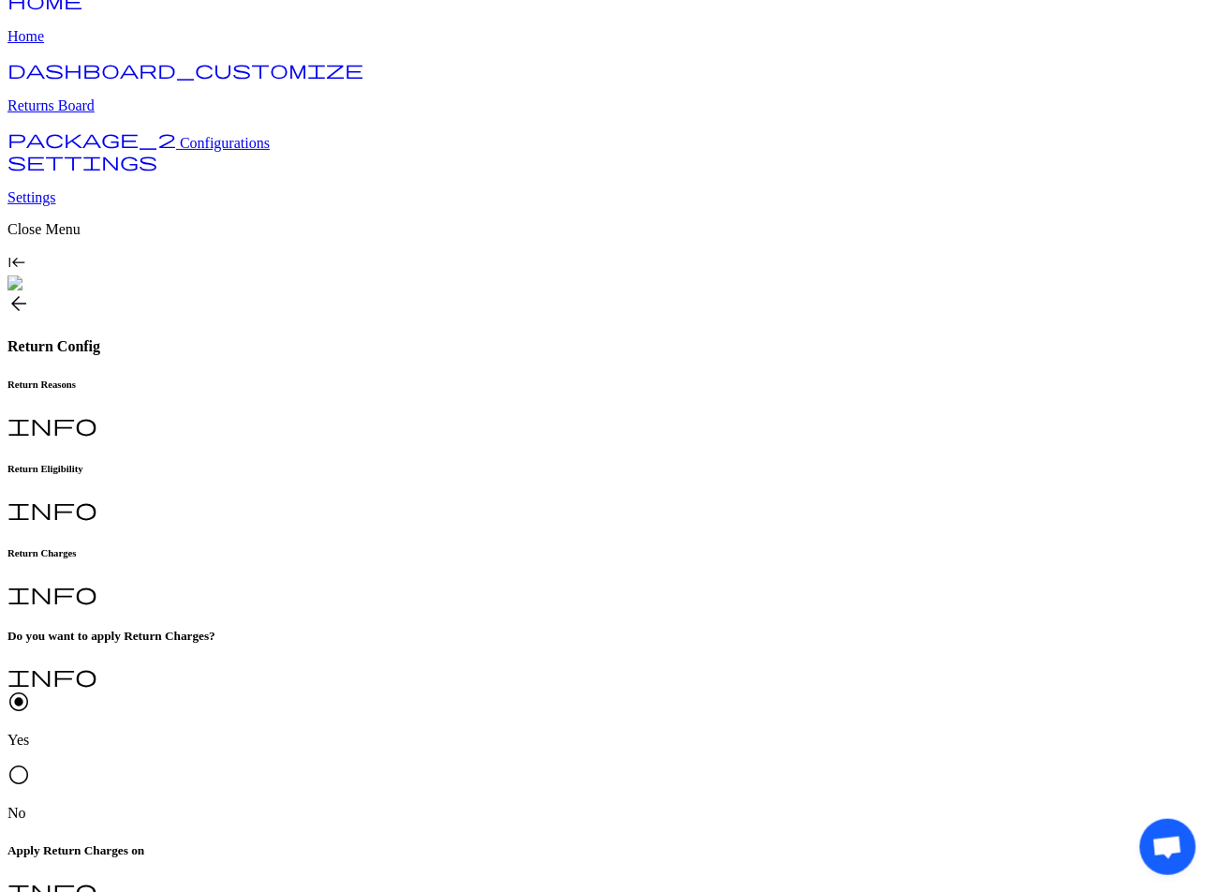
scroll to position [0, 0]
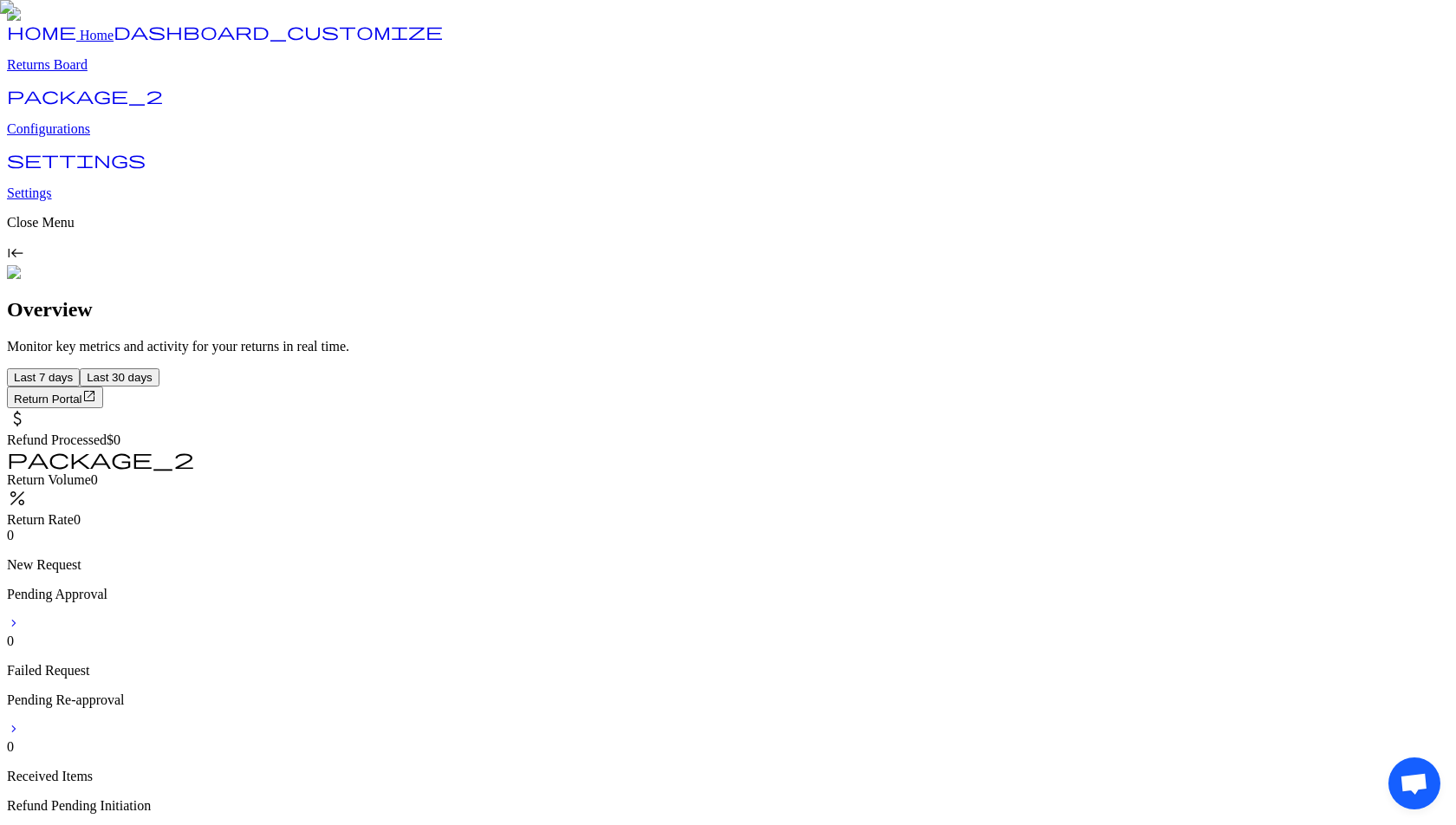
click at [100, 137] on p "Configurations" at bounding box center [727, 129] width 1442 height 16
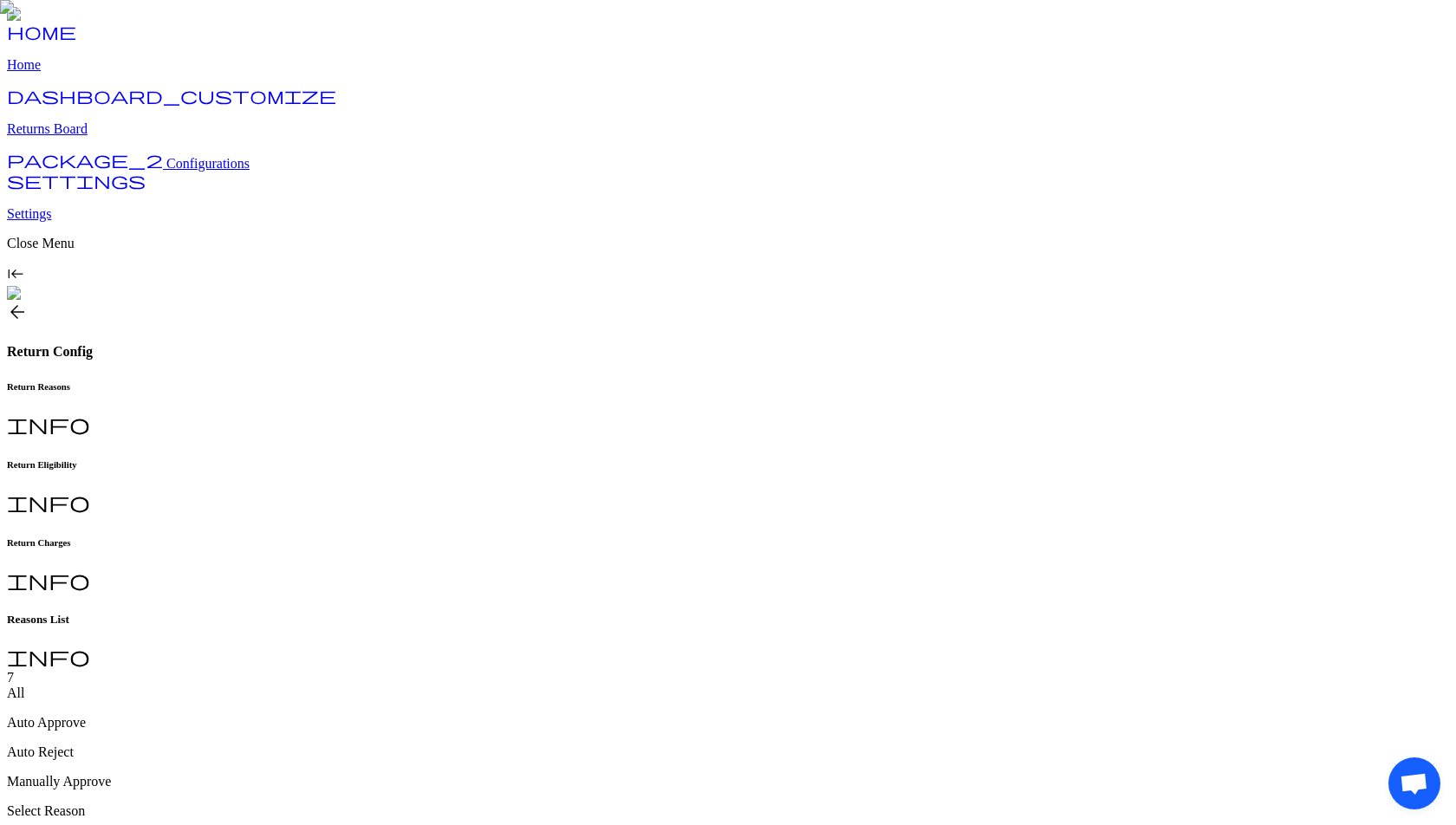
click at [563, 537] on h6 "Return Charges" at bounding box center [727, 542] width 1442 height 10
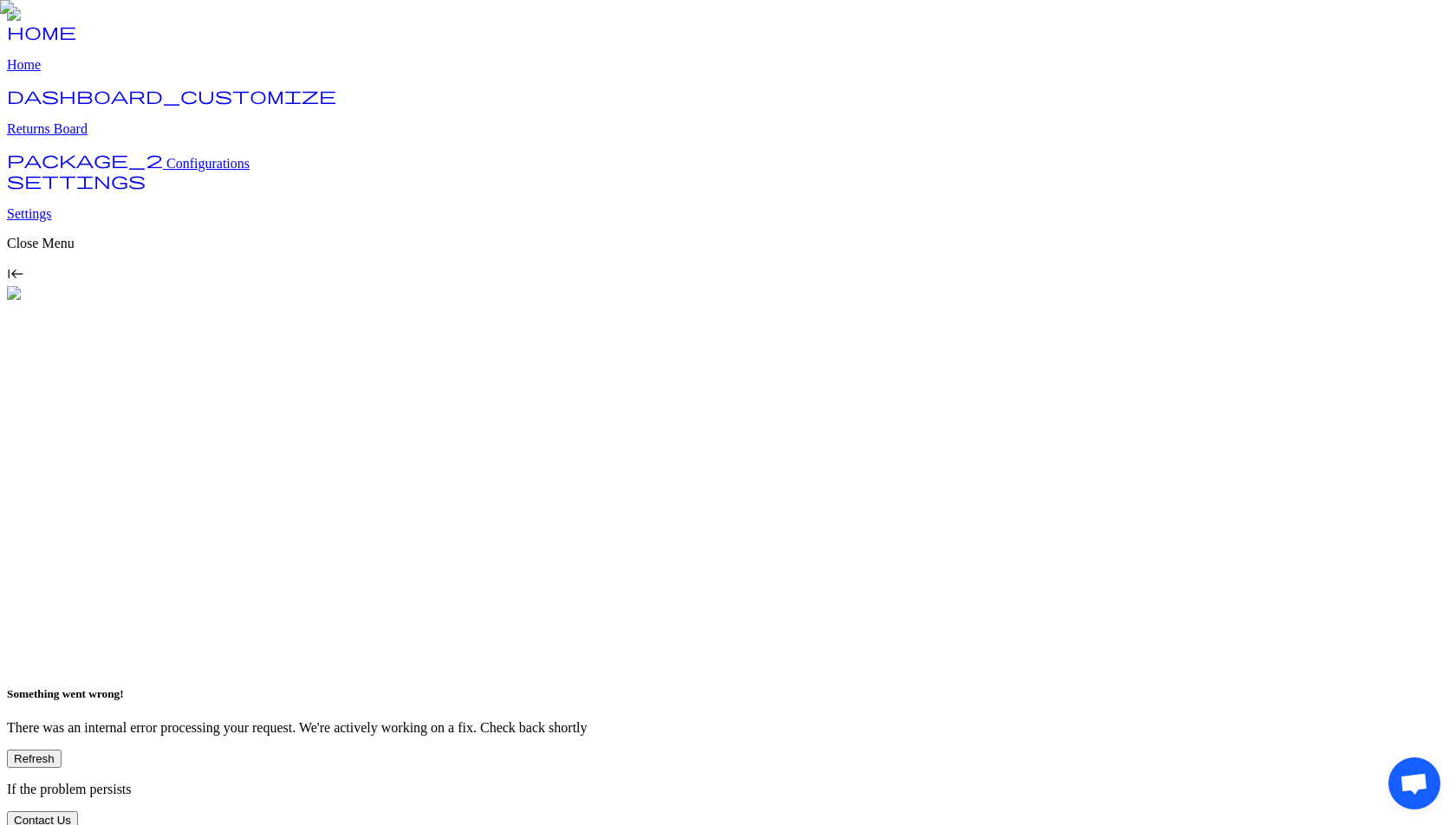
click at [167, 171] on span "Configurations" at bounding box center [208, 164] width 83 height 15
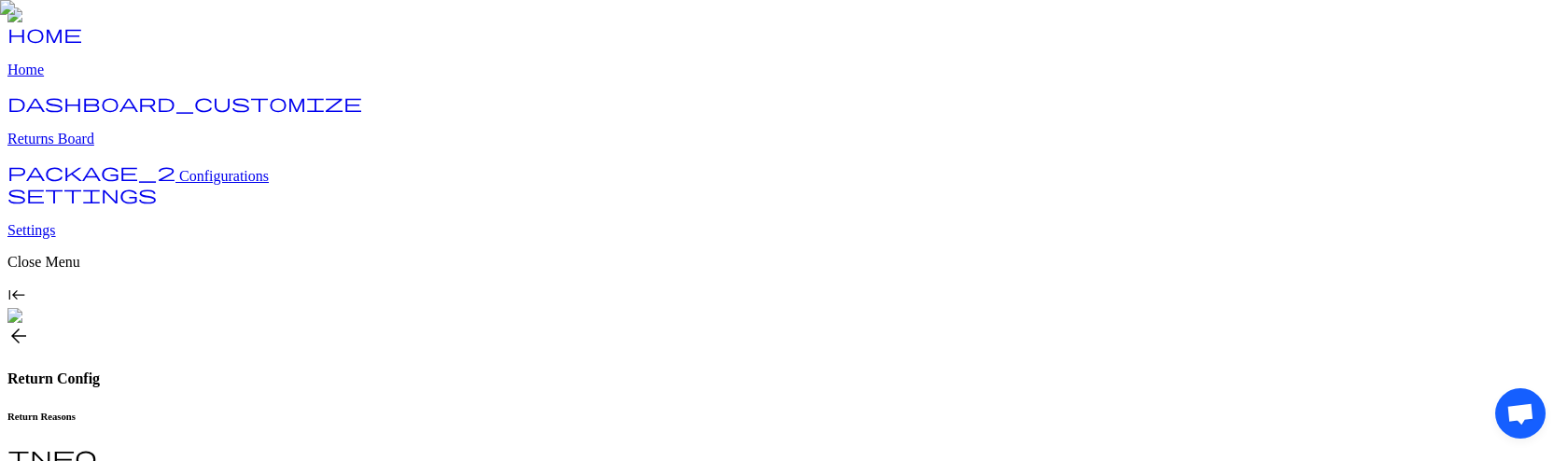
click at [179, 184] on span "Configurations" at bounding box center [224, 176] width 90 height 16
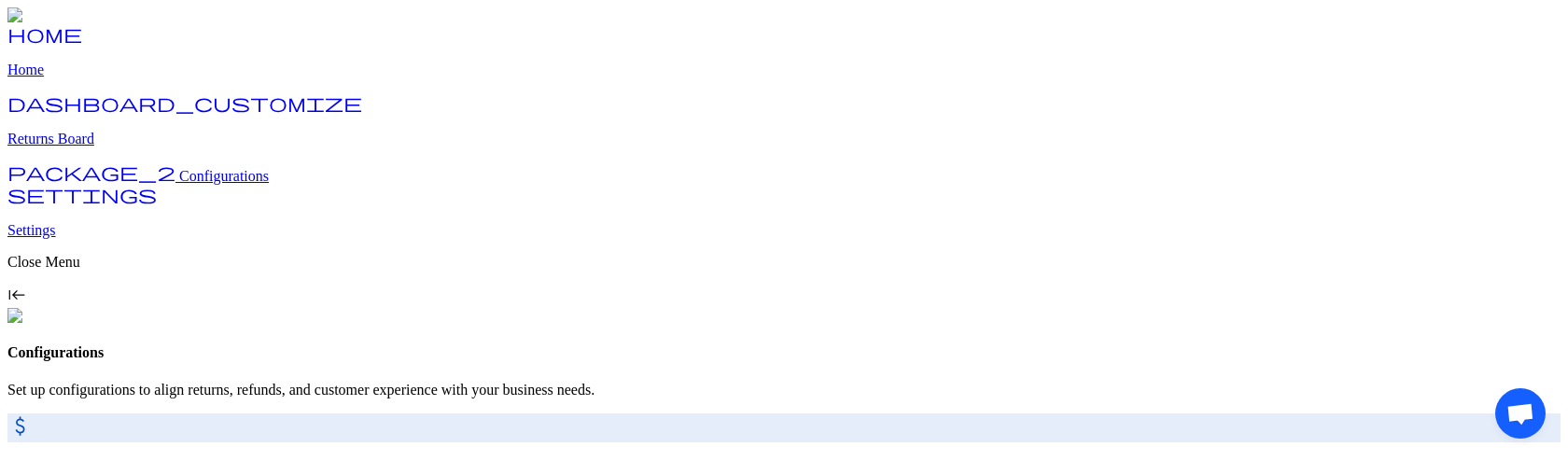
scroll to position [204, 0]
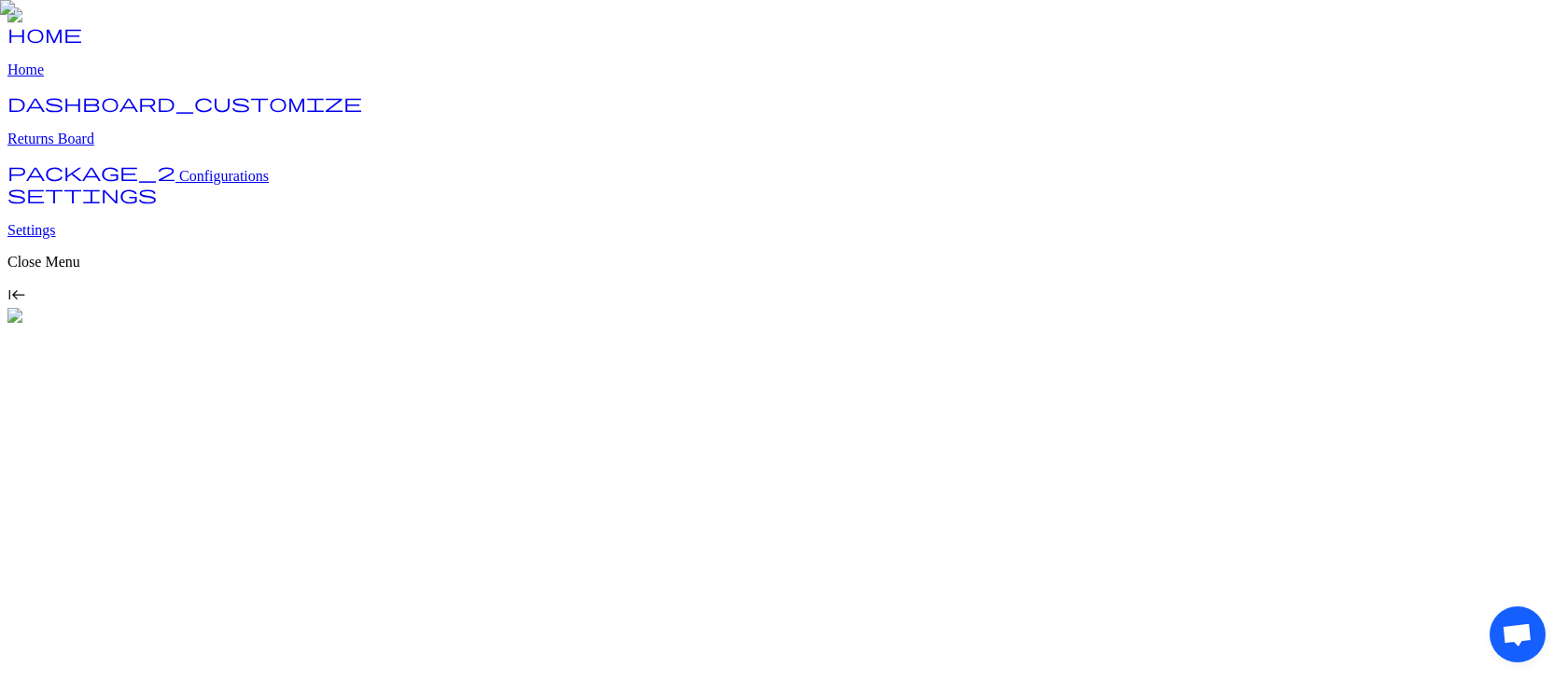
click at [179, 184] on span "Configurations" at bounding box center [224, 176] width 90 height 16
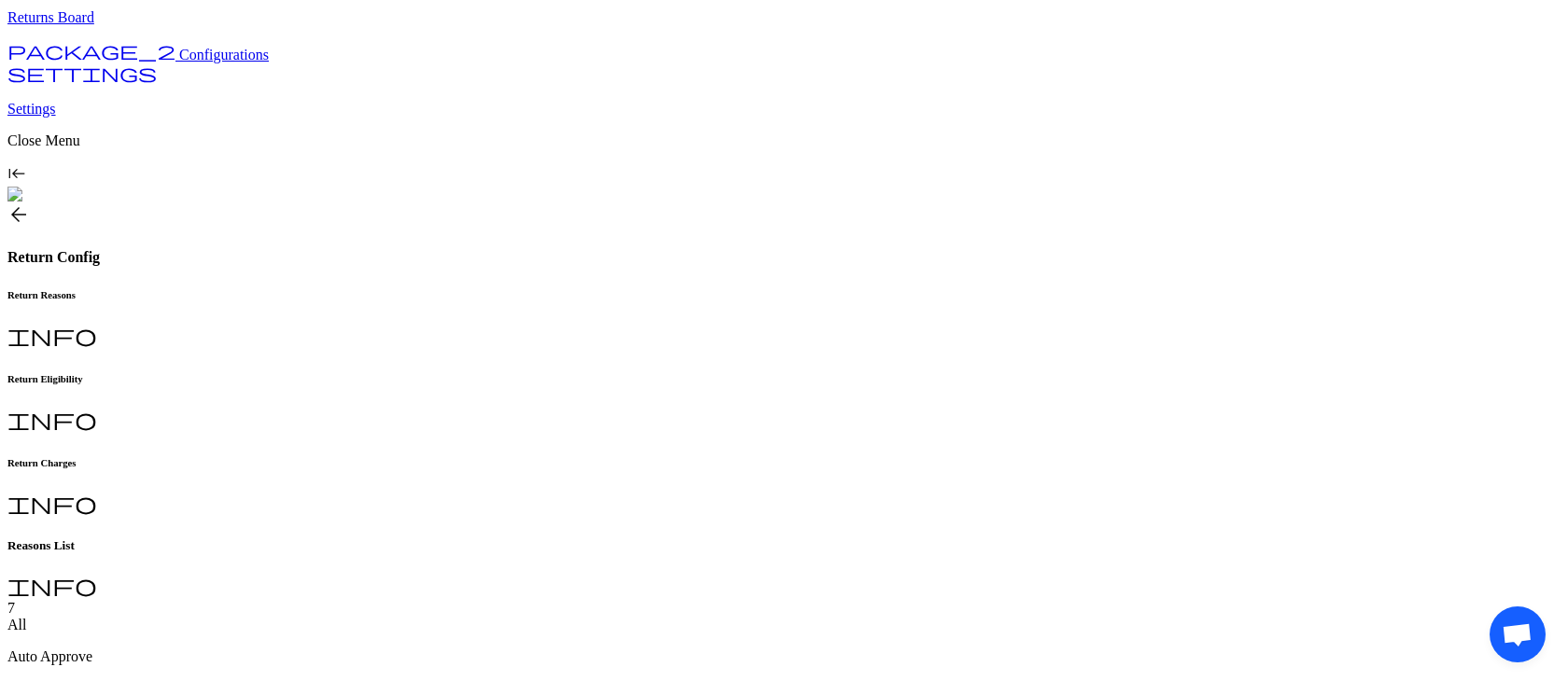
scroll to position [156, 0]
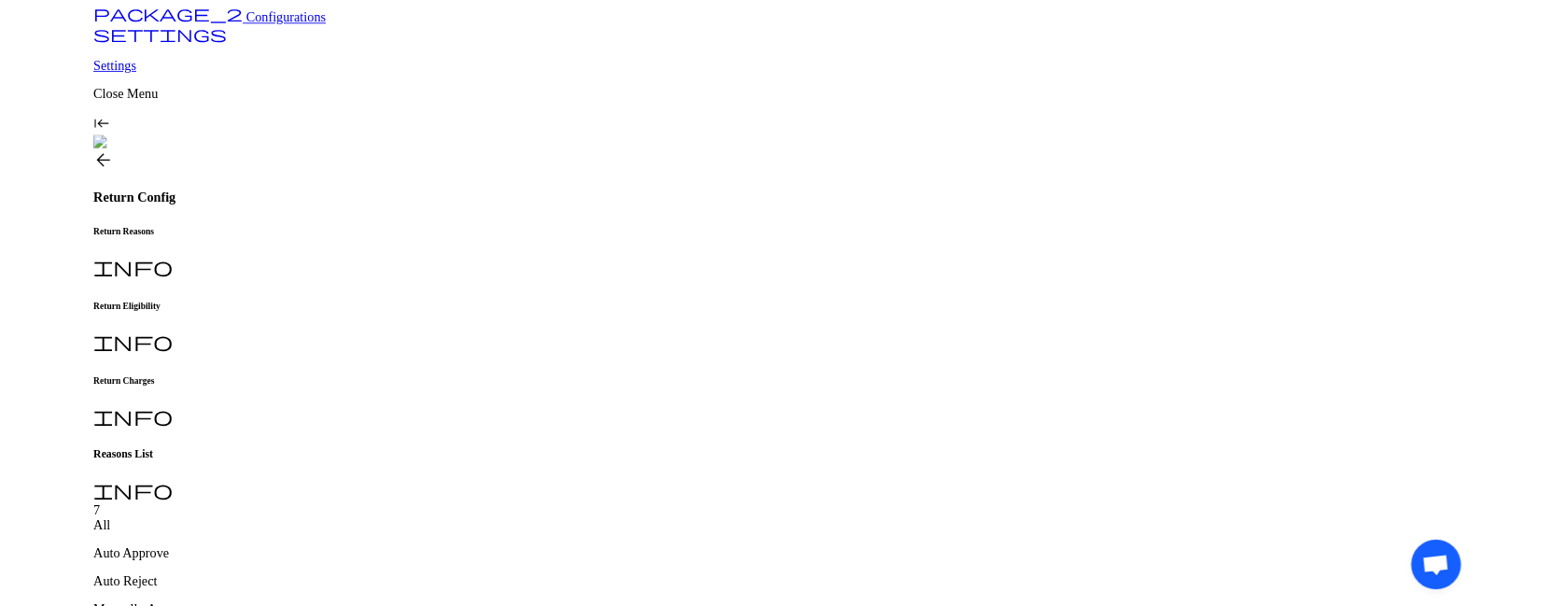
scroll to position [148, 0]
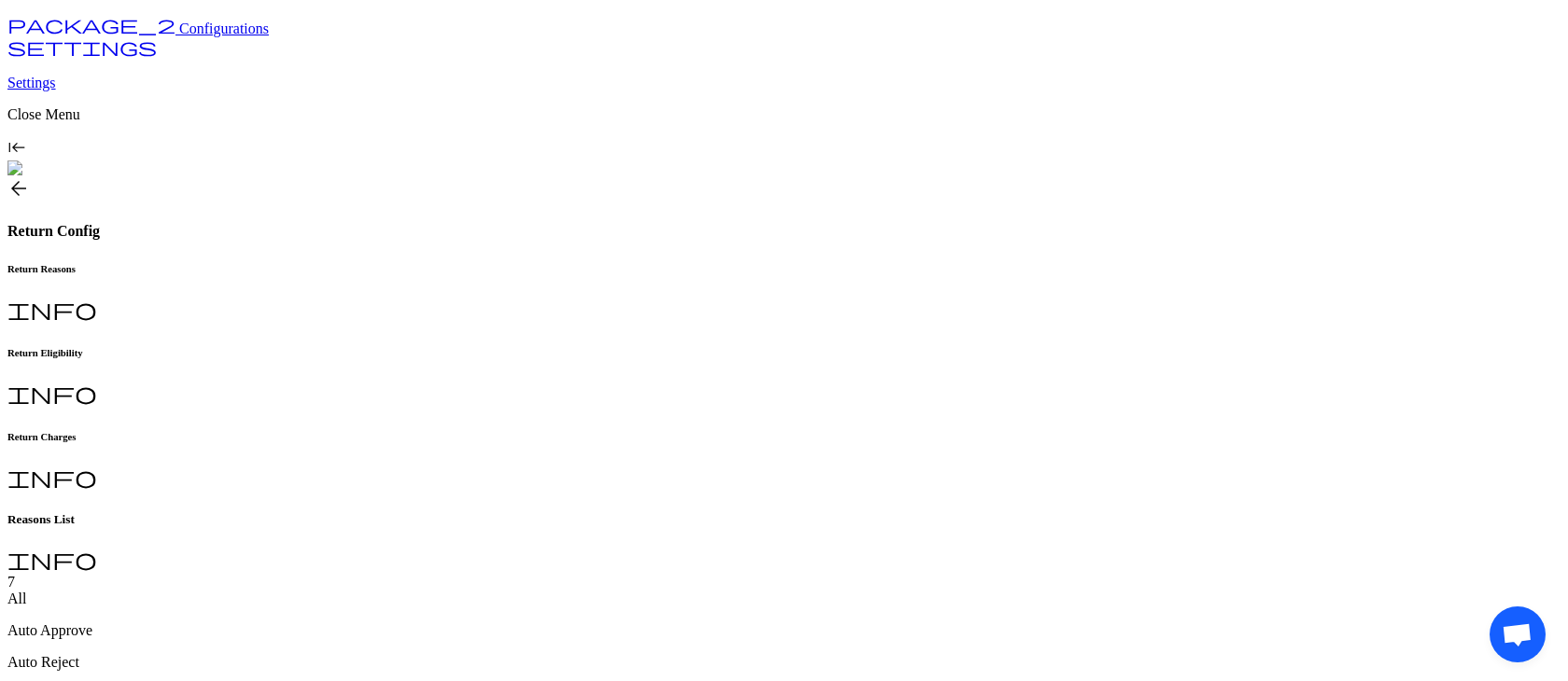
type input "***"
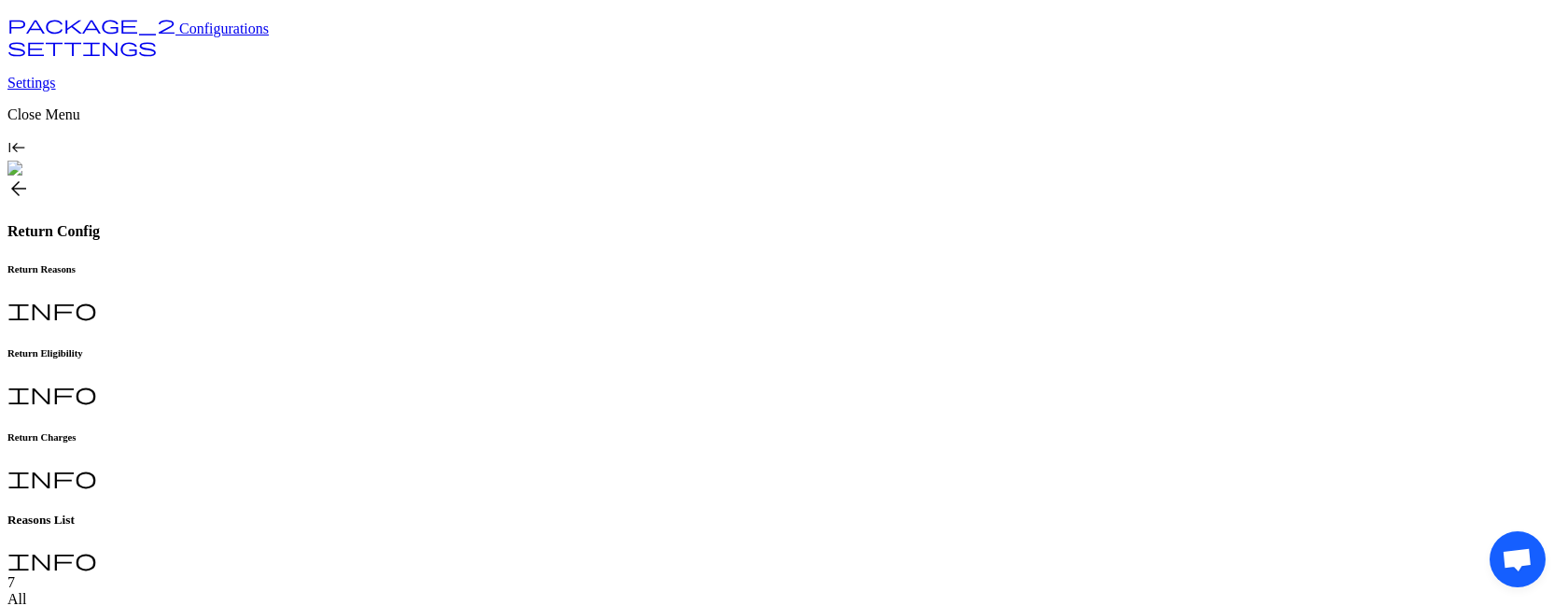
scroll to position [232, 0]
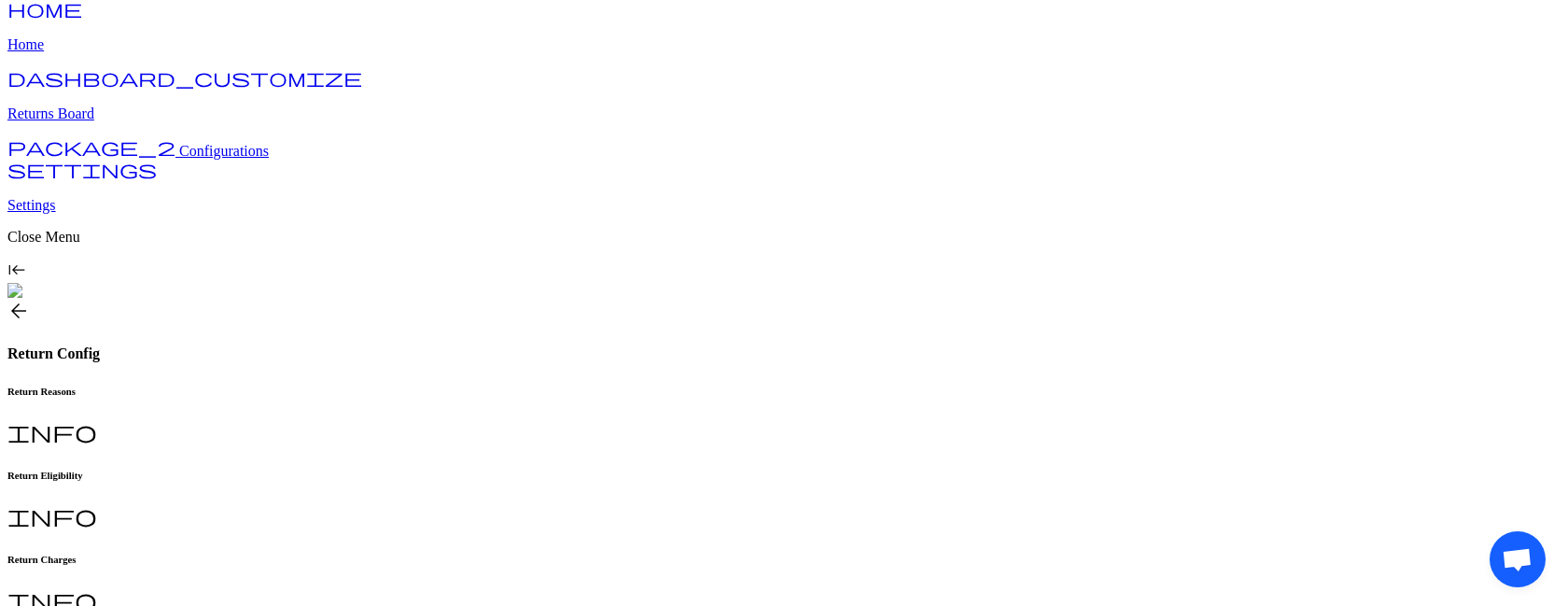
scroll to position [0, 0]
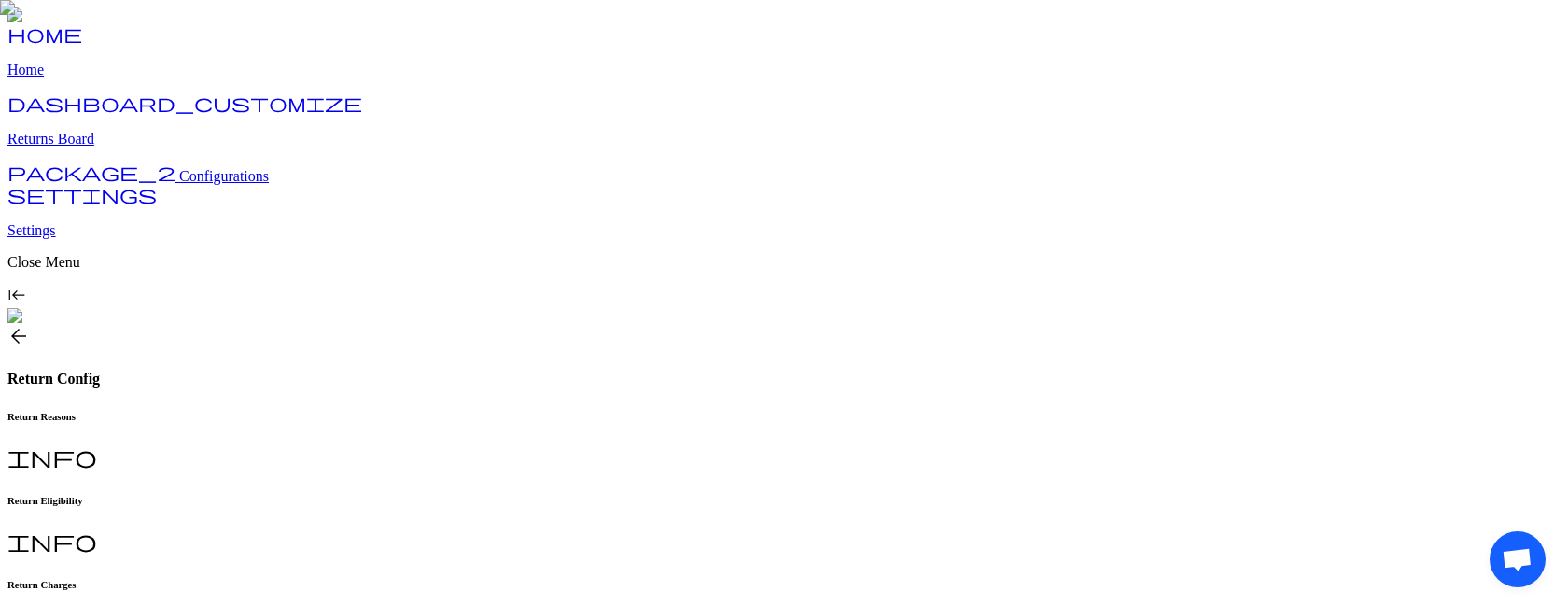
click at [30, 325] on span "arrow_back" at bounding box center [18, 336] width 22 height 22
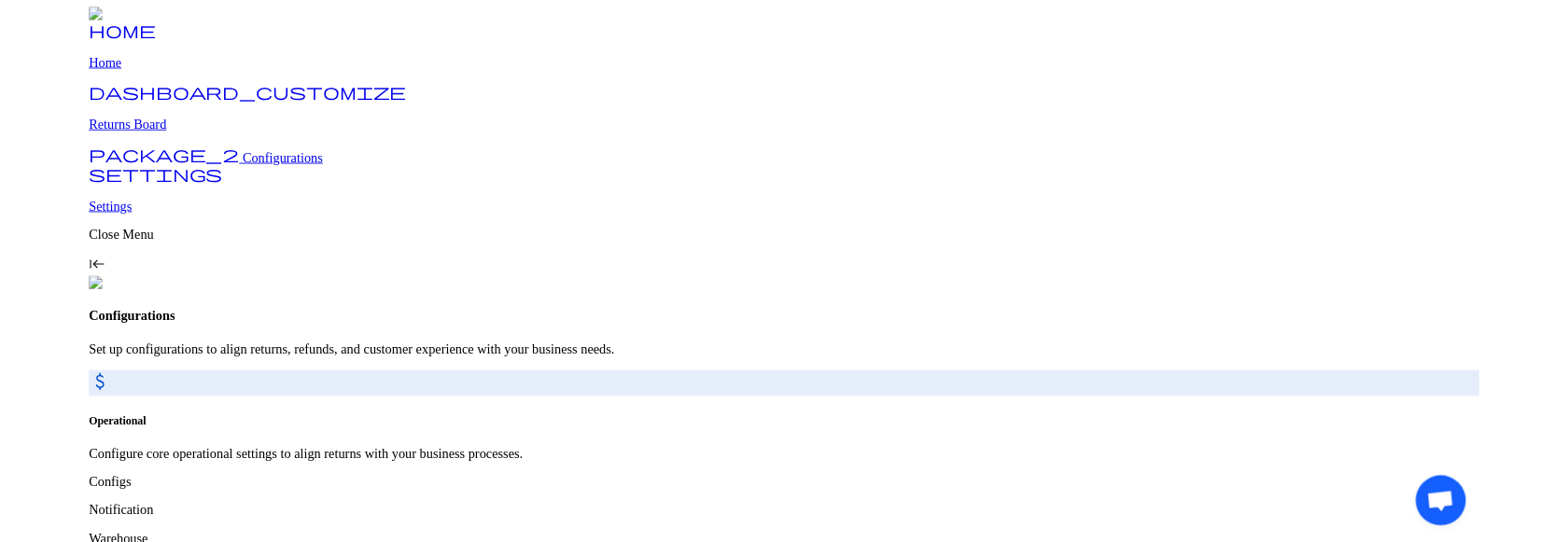
scroll to position [61, 0]
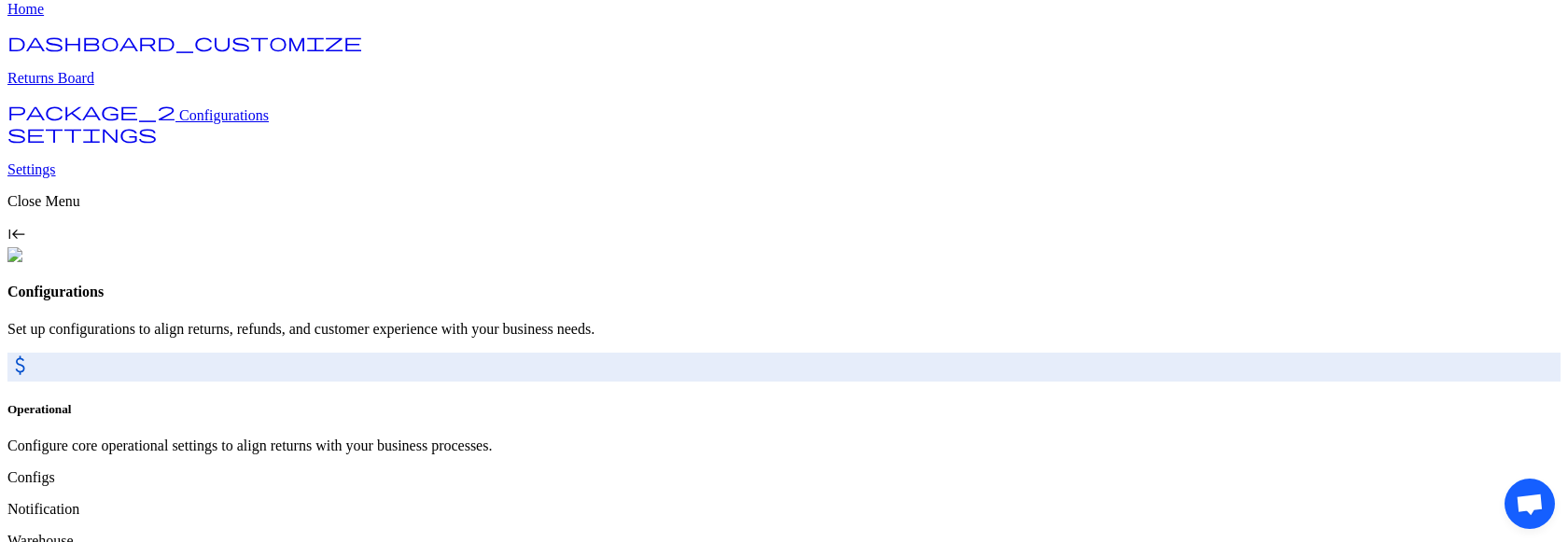
scroll to position [124, 0]
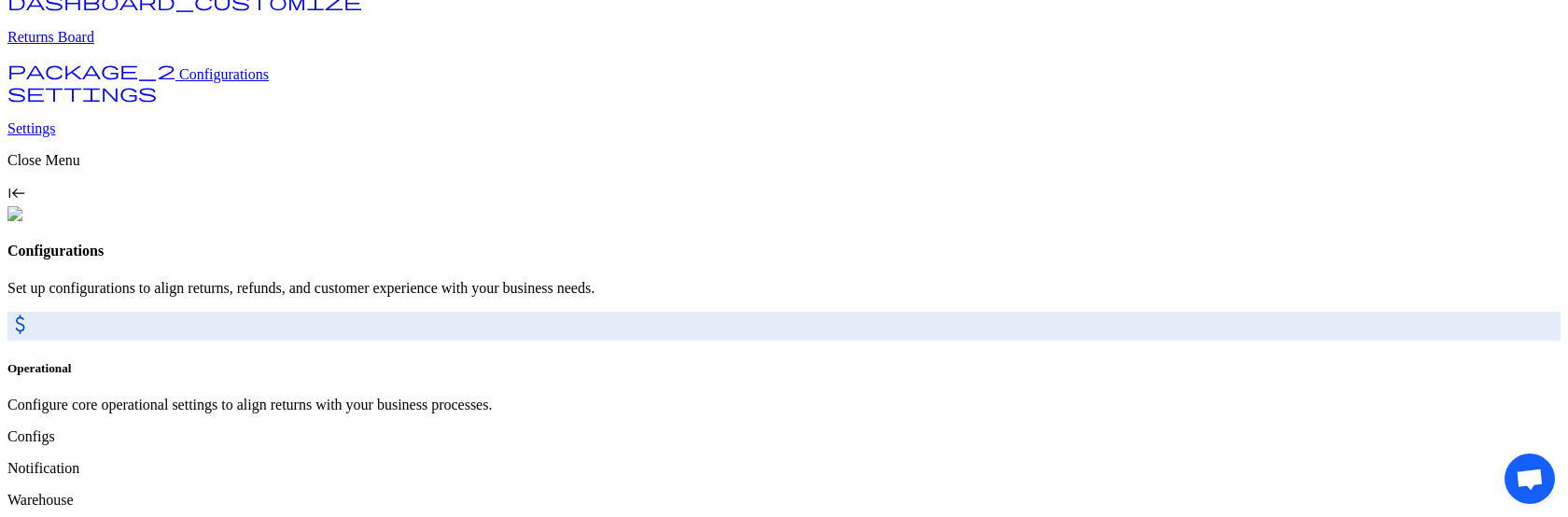
scroll to position [148, 0]
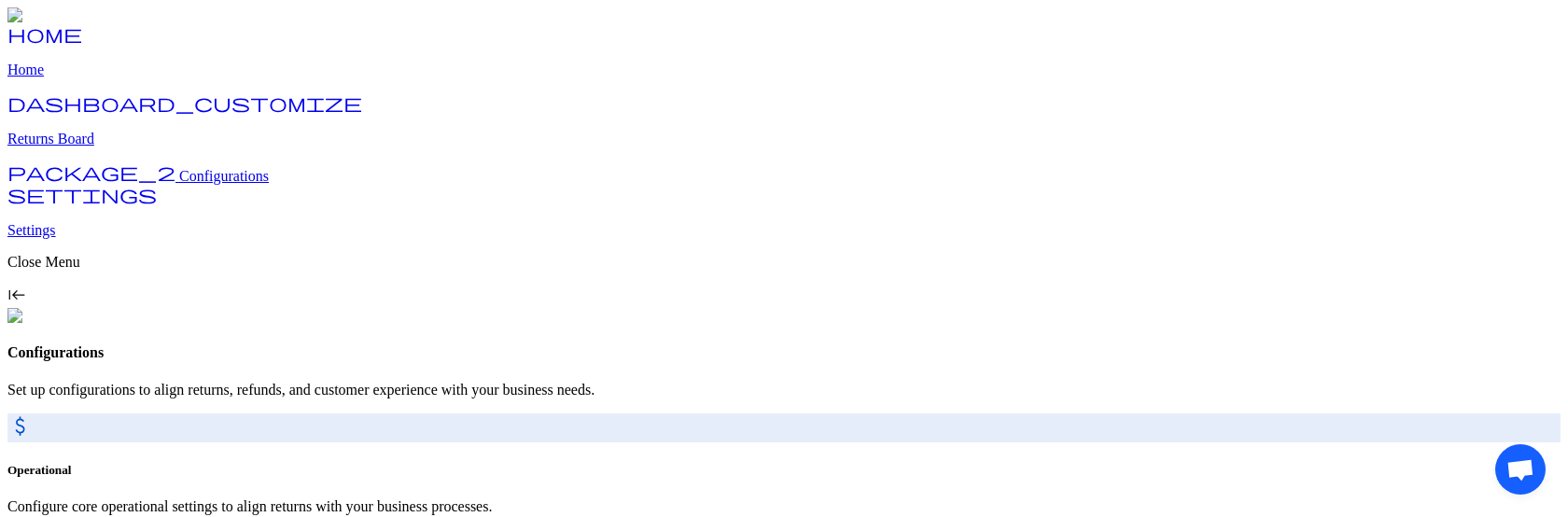
scroll to position [148, 0]
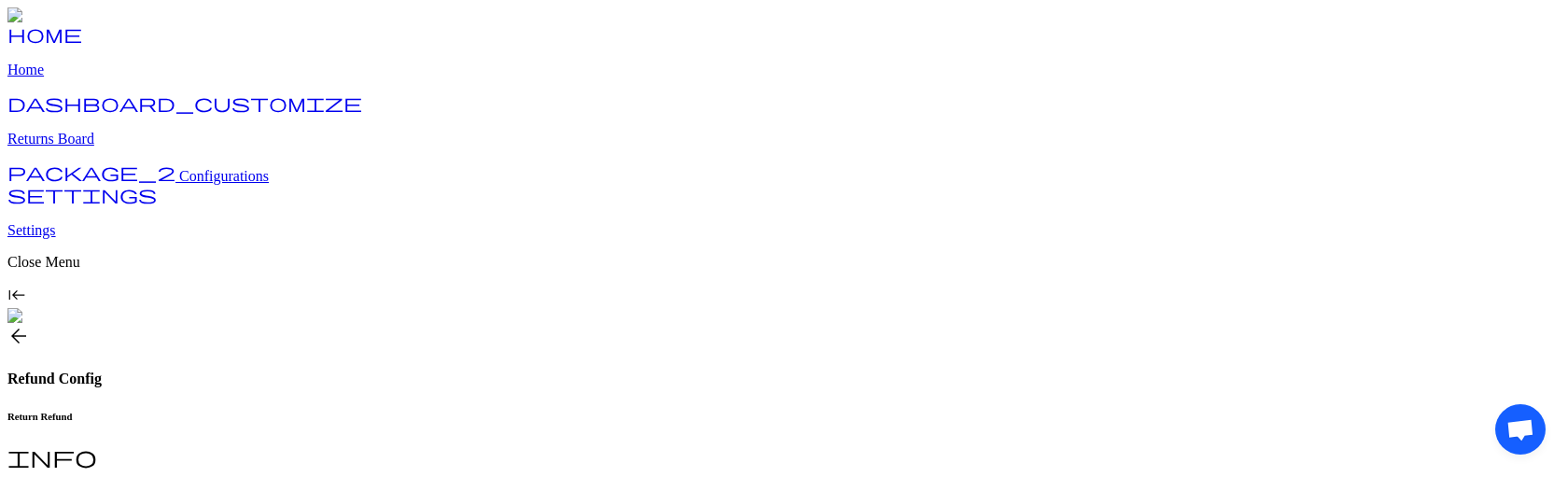
click at [327, 410] on h6 "Return Refund" at bounding box center [783, 415] width 1553 height 11
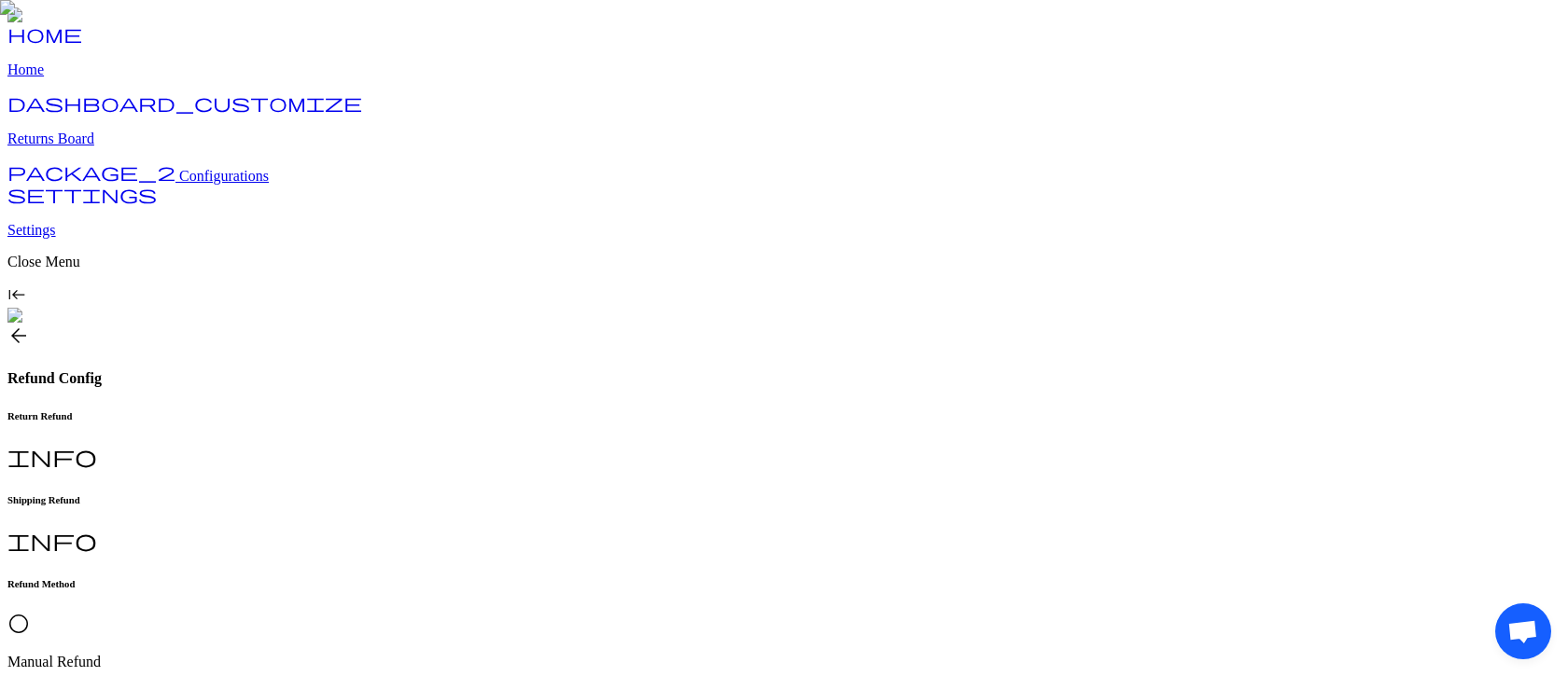
click at [179, 184] on span "Configurations" at bounding box center [224, 176] width 90 height 16
click at [481, 494] on h6 "Shipping Refund" at bounding box center [783, 499] width 1553 height 11
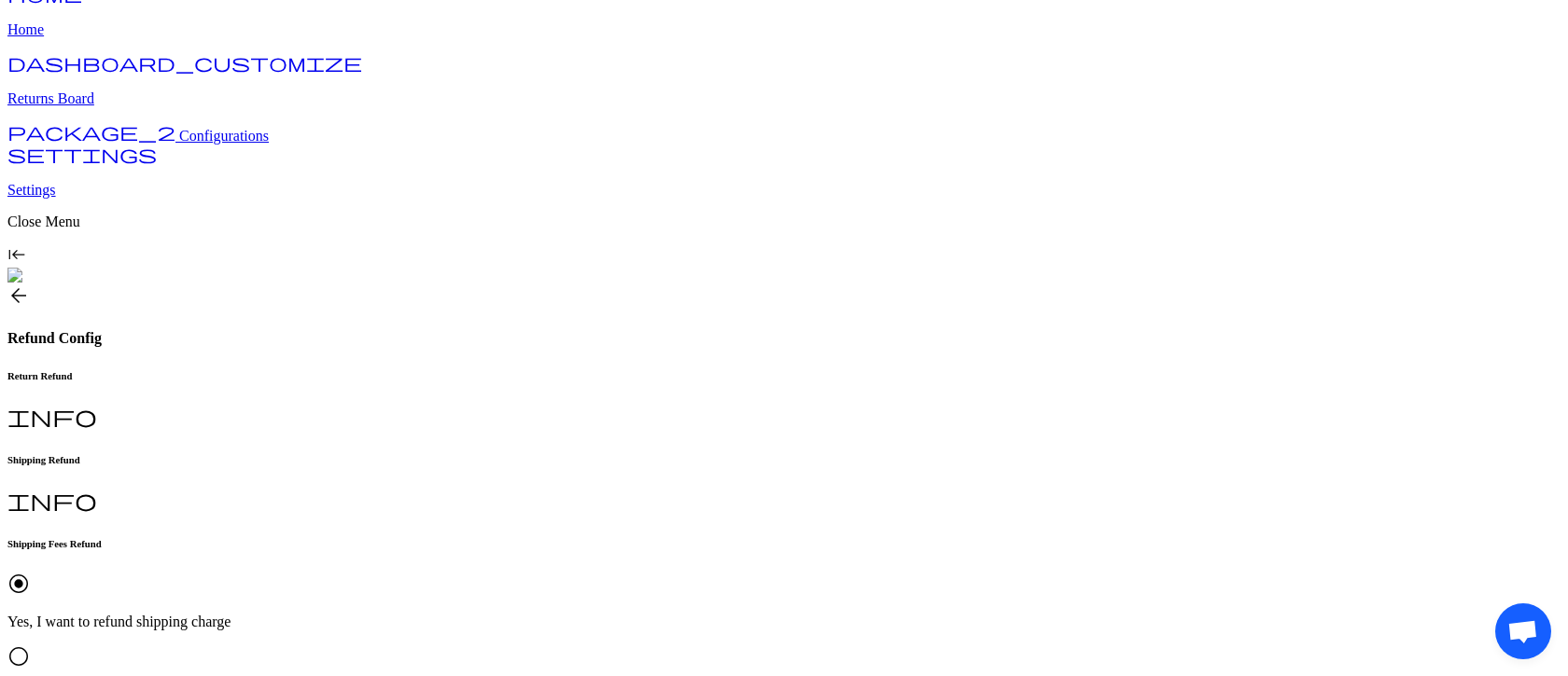
click at [179, 143] on span "Configurations" at bounding box center [224, 135] width 90 height 16
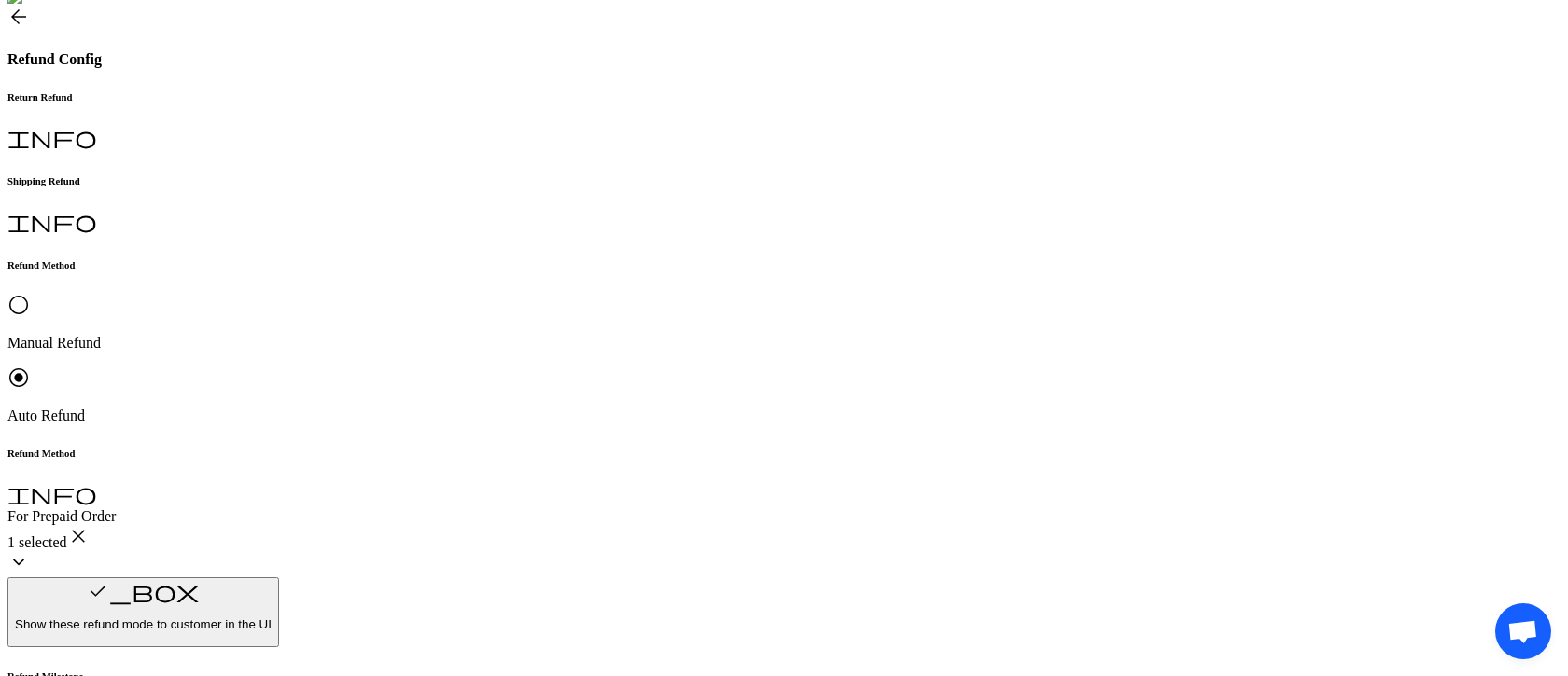
scroll to position [275, 0]
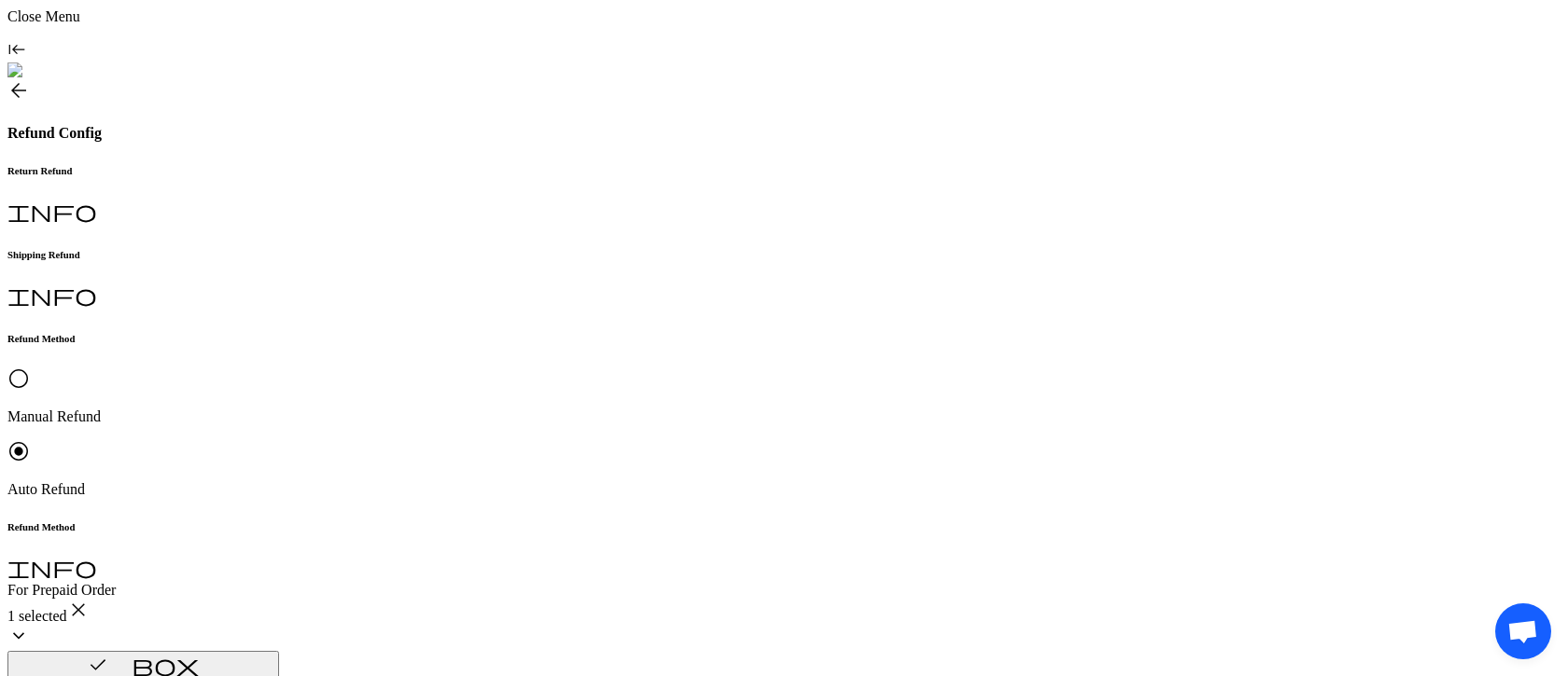
scroll to position [177, 0]
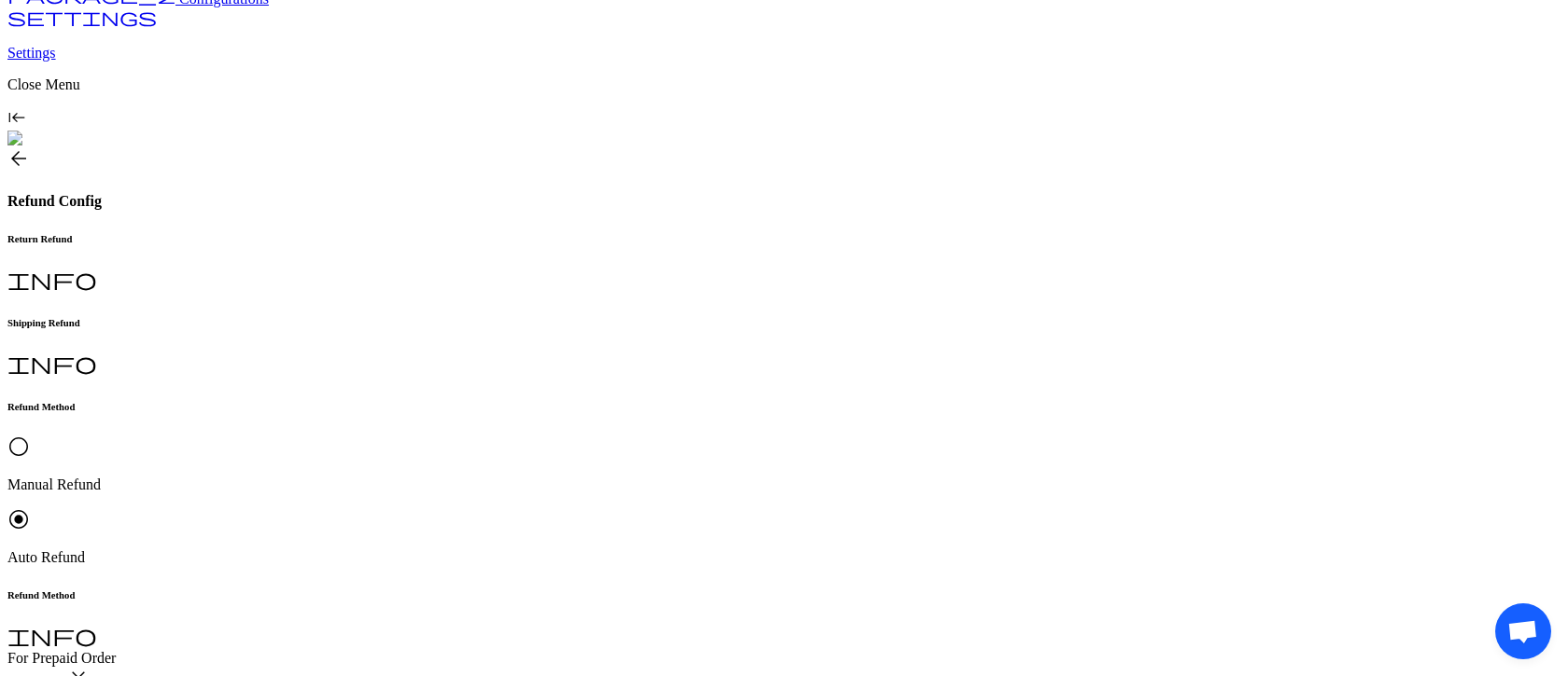
type input "*********"
